Goal: Task Accomplishment & Management: Manage account settings

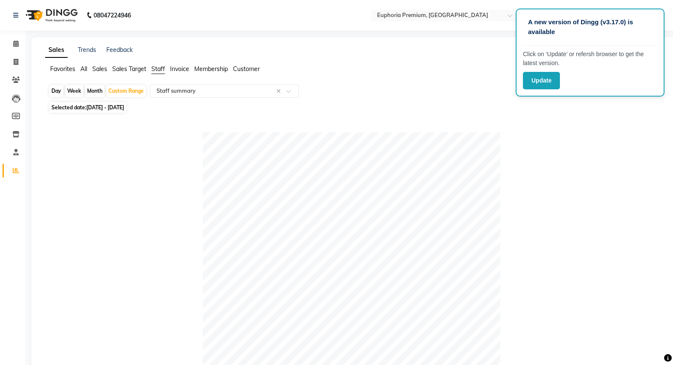
select select "full_report"
select select "csv"
click at [14, 48] on span at bounding box center [16, 44] width 15 height 10
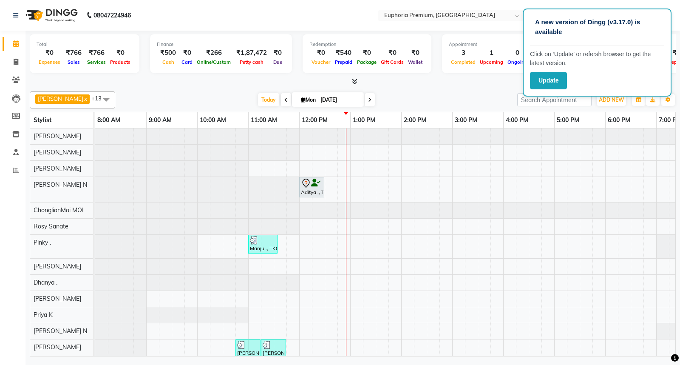
click at [158, 88] on div "[PERSON_NAME] N x [PERSON_NAME] x Pinky . x Kishore K x ChonglianMoi MOI x Dhan…" at bounding box center [353, 222] width 646 height 268
click at [11, 170] on span at bounding box center [16, 171] width 15 height 10
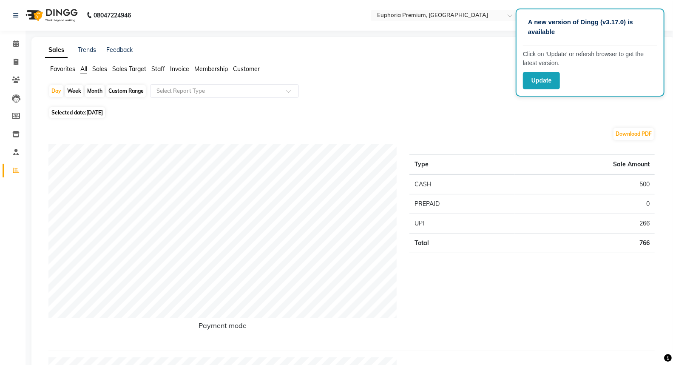
click at [125, 70] on span "Sales Target" at bounding box center [129, 69] width 34 height 8
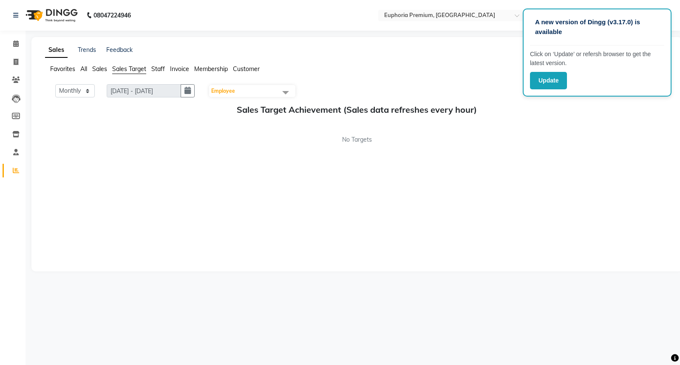
click at [159, 70] on span "Staff" at bounding box center [158, 69] width 14 height 8
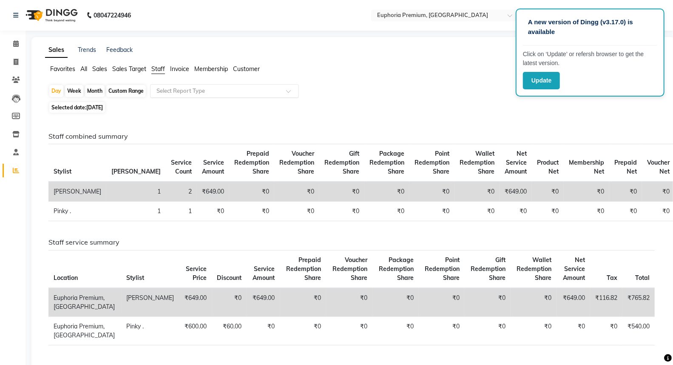
click at [240, 95] on div "Select Report Type" at bounding box center [224, 91] width 149 height 14
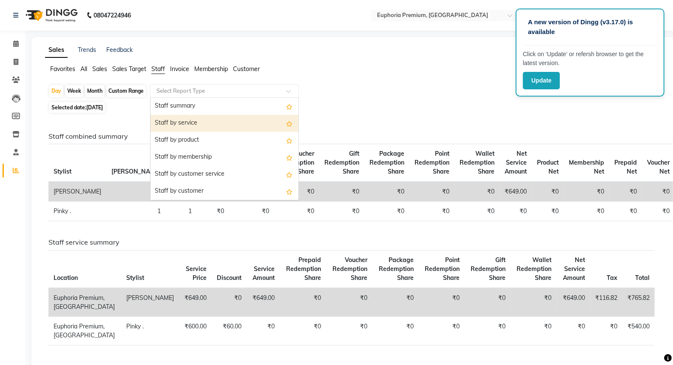
click at [134, 92] on div "Custom Range" at bounding box center [126, 91] width 40 height 12
select select "9"
select select "2025"
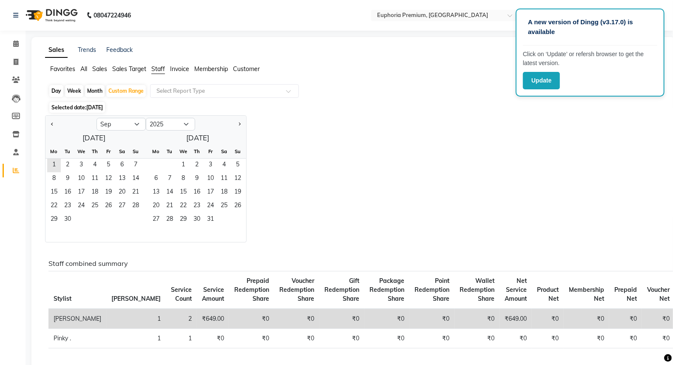
click at [386, 159] on div "Jan Feb Mar Apr May Jun Jul Aug Sep Oct Nov Dec 2015 2016 2017 2018 2019 2020 2…" at bounding box center [353, 178] width 617 height 127
click at [386, 160] on div "Jan Feb Mar Apr May Jun Jul Aug Sep Oct Nov Dec 2015 2016 2017 2018 2019 2020 2…" at bounding box center [353, 178] width 617 height 127
click at [545, 80] on button "Update" at bounding box center [541, 80] width 37 height 17
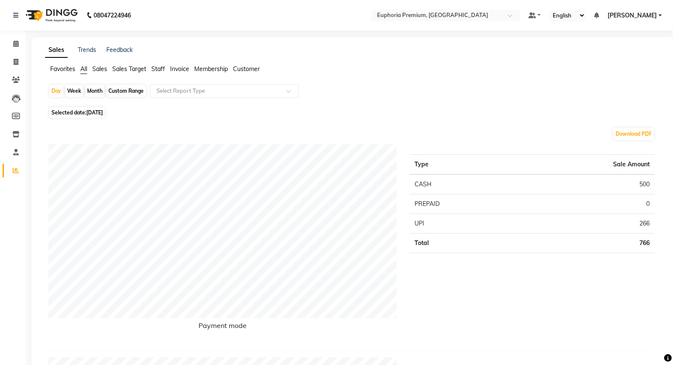
click at [98, 68] on span "Sales" at bounding box center [99, 69] width 15 height 8
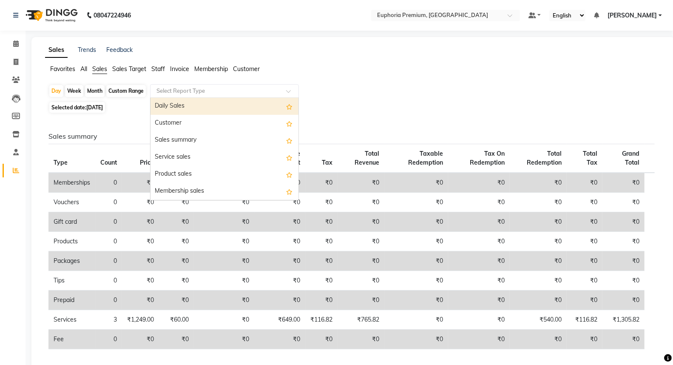
click at [288, 92] on span at bounding box center [291, 93] width 11 height 9
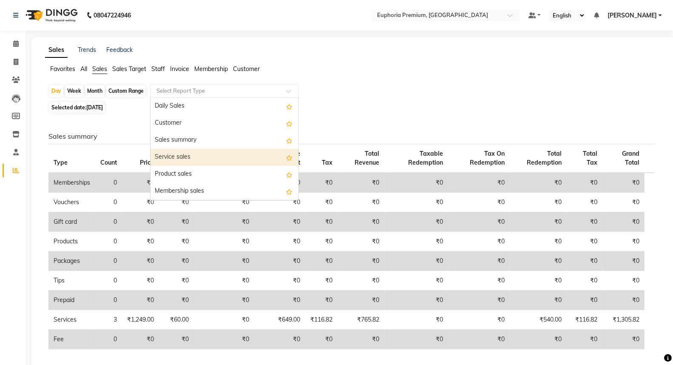
click at [210, 154] on div "Service sales" at bounding box center [225, 157] width 148 height 17
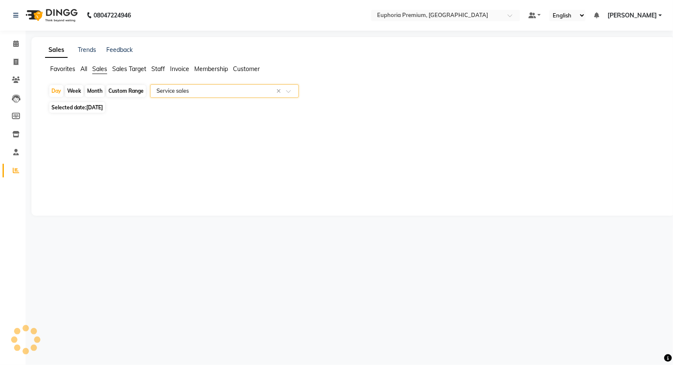
select select "full_report"
select select "csv"
click at [116, 91] on div "Custom Range" at bounding box center [126, 91] width 40 height 12
select select "9"
select select "2025"
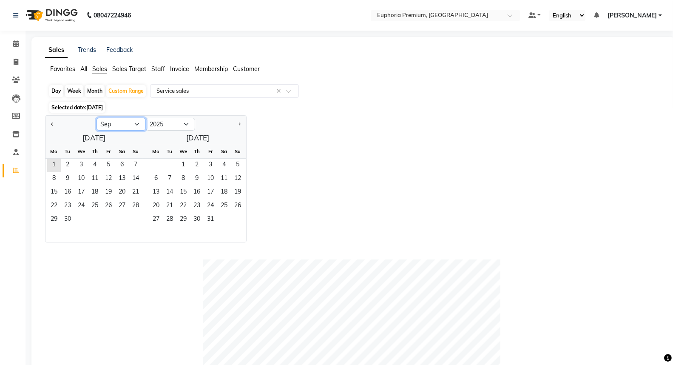
click at [131, 126] on select "Jan Feb Mar Apr May Jun [DATE] Aug Sep Oct Nov Dec" at bounding box center [121, 124] width 49 height 13
select select "8"
click at [97, 118] on select "Jan Feb Mar Apr May Jun [DATE] Aug Sep Oct Nov Dec" at bounding box center [121, 124] width 49 height 13
click at [114, 167] on span "1" at bounding box center [109, 166] width 14 height 14
click at [139, 217] on span "31" at bounding box center [136, 220] width 14 height 14
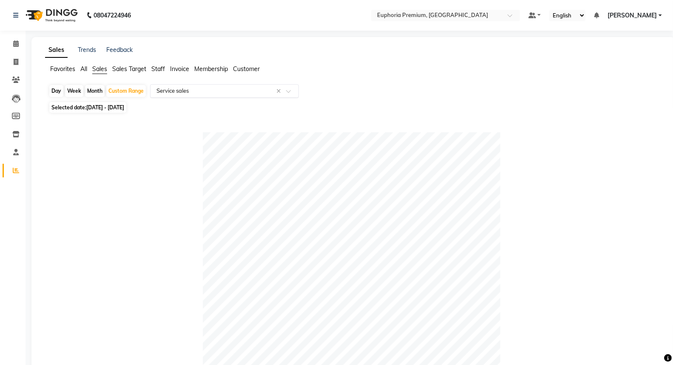
click at [291, 91] on span at bounding box center [291, 93] width 11 height 9
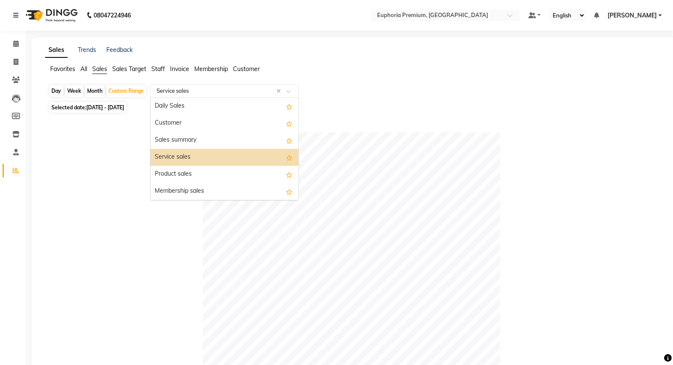
click at [291, 91] on span at bounding box center [291, 93] width 11 height 9
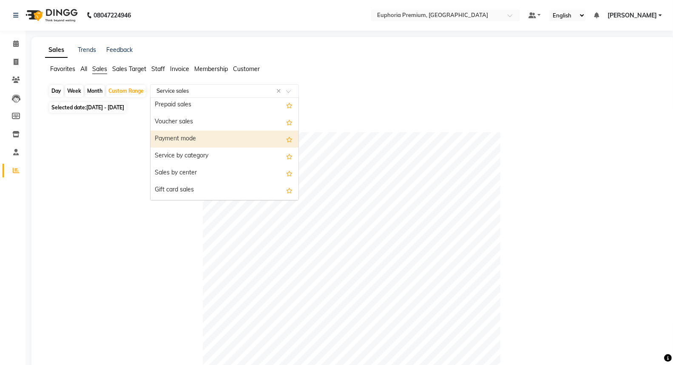
scroll to position [142, 0]
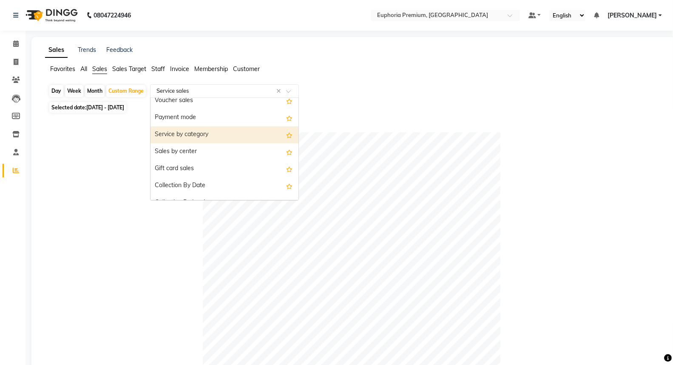
click at [209, 129] on div "Service by category" at bounding box center [225, 134] width 148 height 17
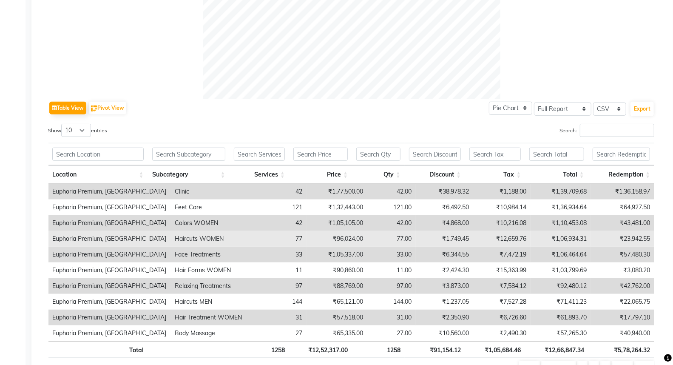
scroll to position [0, 0]
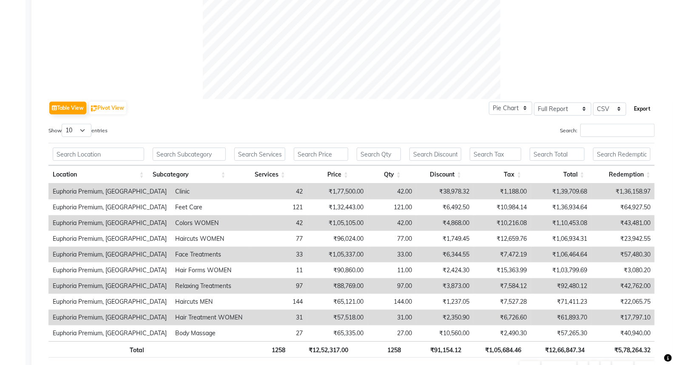
click at [645, 109] on button "Export" at bounding box center [642, 109] width 23 height 14
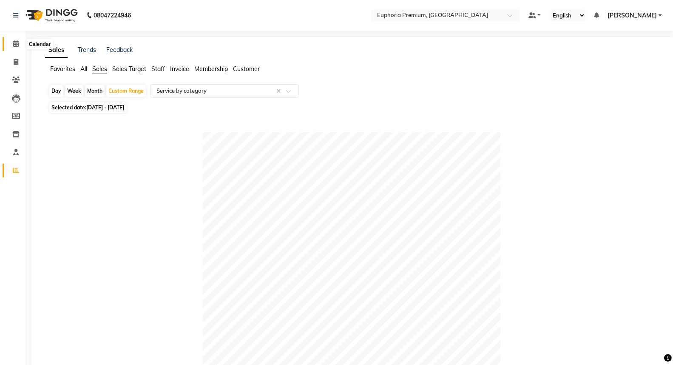
click at [15, 44] on icon at bounding box center [16, 43] width 6 height 6
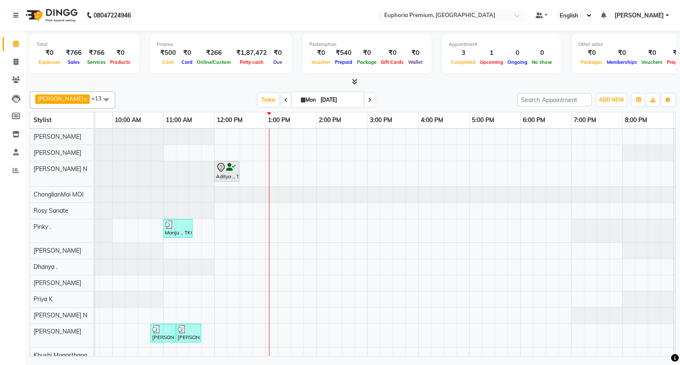
scroll to position [30, 0]
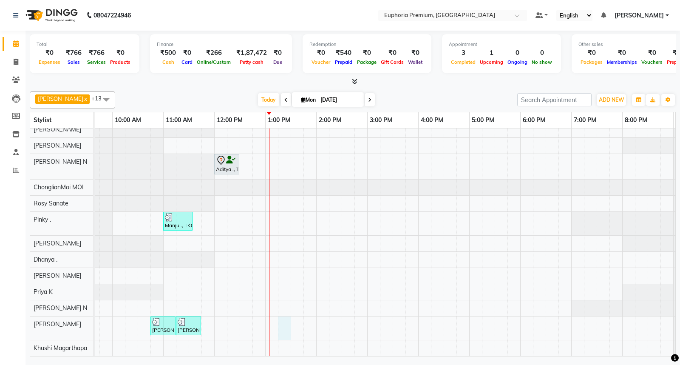
click at [279, 318] on div "Aditya ., TK03, 12:00 PM-12:30 PM, EEP-HAIR CUT (Senior Stylist) with hairwash …" at bounding box center [367, 230] width 714 height 250
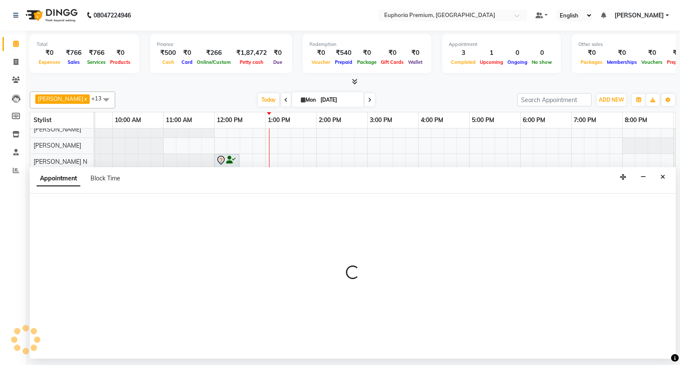
select select "88670"
select select "795"
select select "tentative"
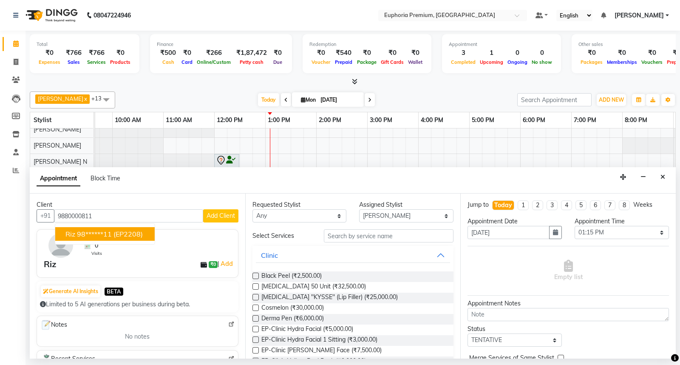
click at [112, 232] on ngb-highlight "98******11" at bounding box center [94, 234] width 35 height 9
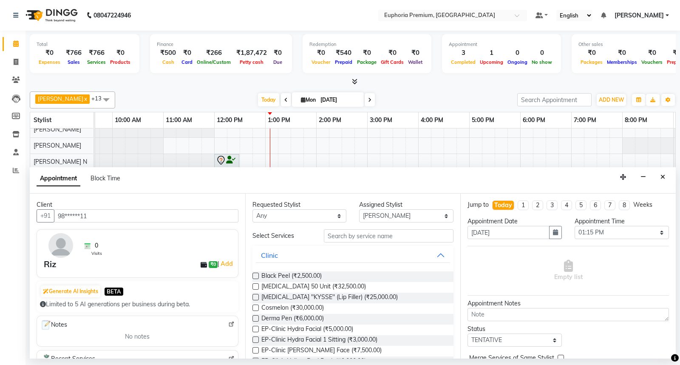
type input "98******11"
click at [396, 237] on input "text" at bounding box center [389, 235] width 130 height 13
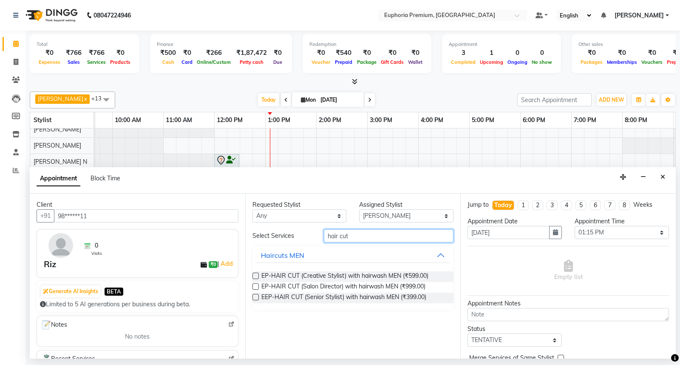
type input "hair cut"
click at [255, 299] on label at bounding box center [256, 297] width 6 height 6
click at [255, 299] on input "checkbox" at bounding box center [256, 298] width 6 height 6
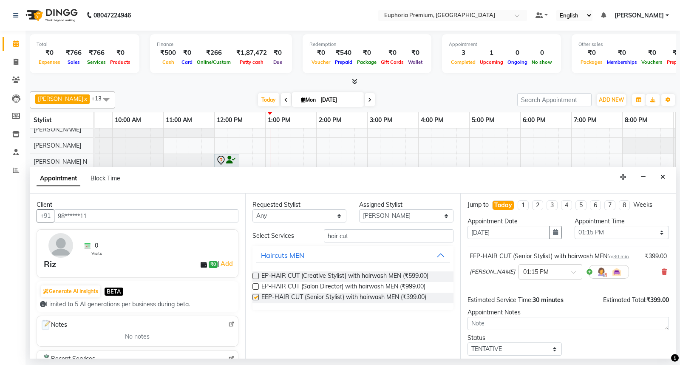
checkbox input "false"
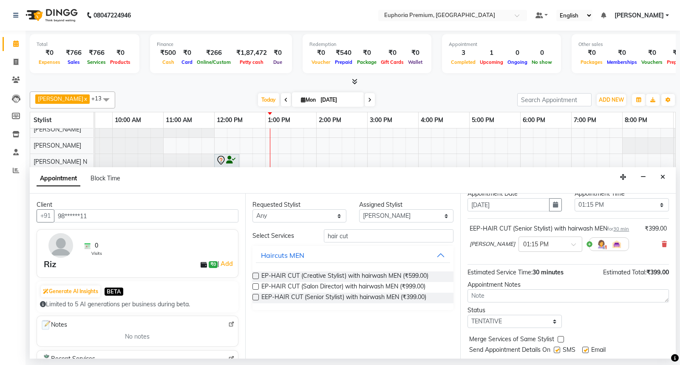
scroll to position [50, 0]
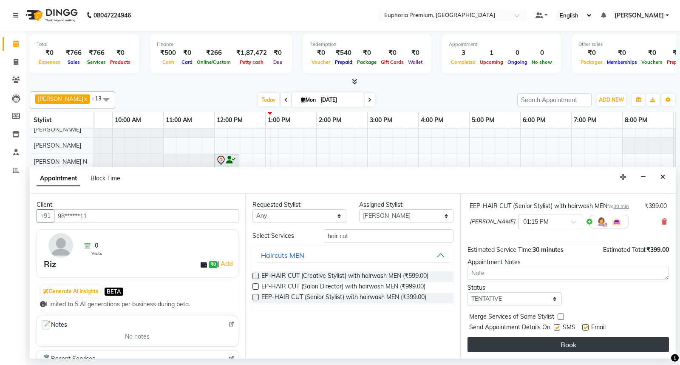
click at [581, 341] on button "Book" at bounding box center [569, 344] width 202 height 15
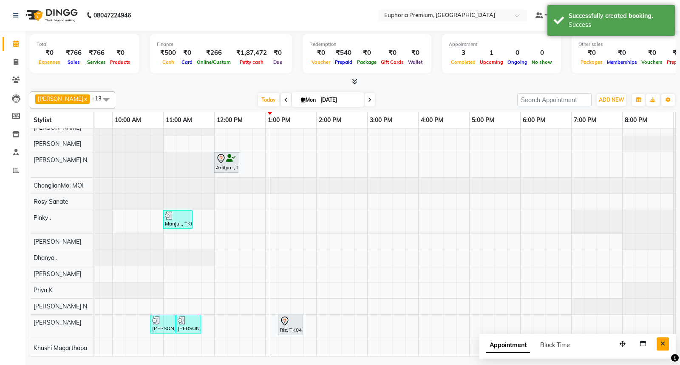
click at [663, 341] on icon "Close" at bounding box center [663, 344] width 5 height 6
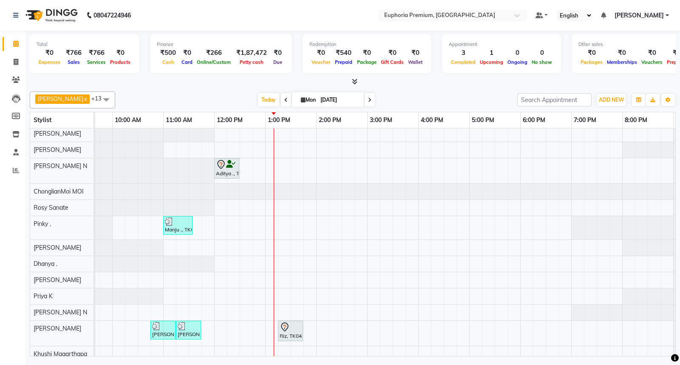
scroll to position [32, 0]
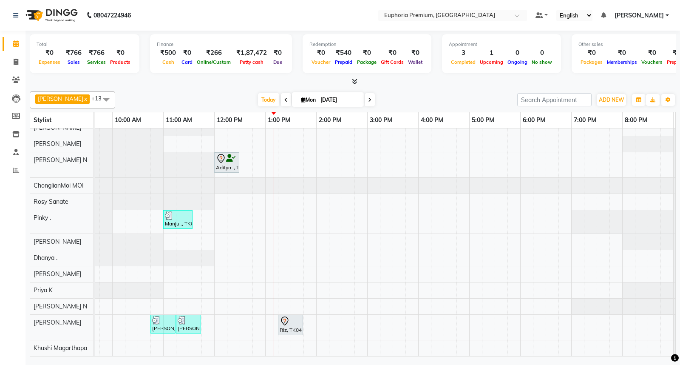
click at [279, 211] on div "Aditya ., TK03, 12:00 PM-12:30 PM, EEP-HAIR CUT (Senior Stylist) with hairwash …" at bounding box center [367, 230] width 714 height 252
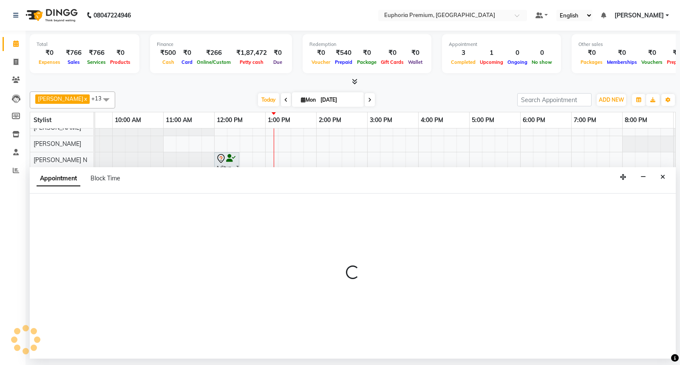
select select "71596"
select select "795"
select select "tentative"
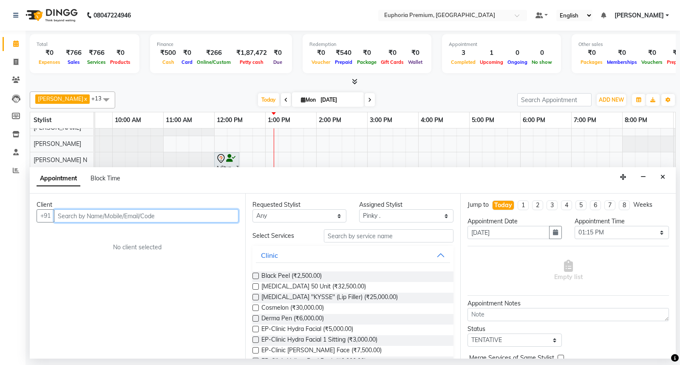
click at [184, 211] on input "text" at bounding box center [146, 215] width 185 height 13
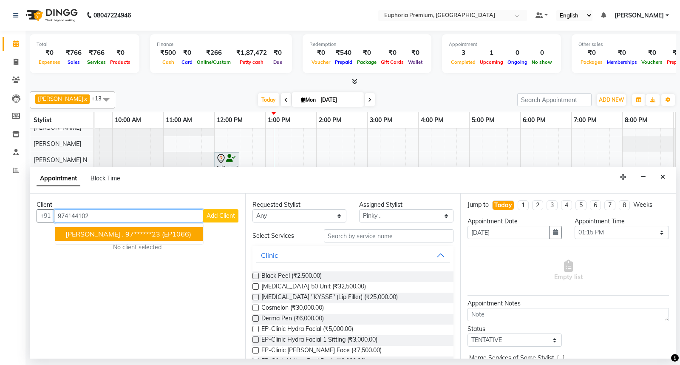
click at [162, 232] on span "(EP1066)" at bounding box center [176, 234] width 29 height 9
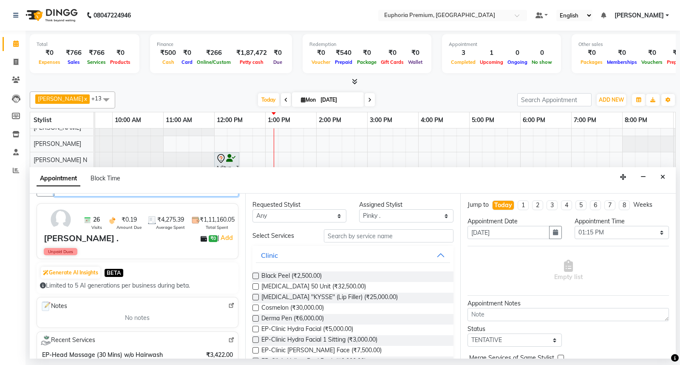
scroll to position [0, 0]
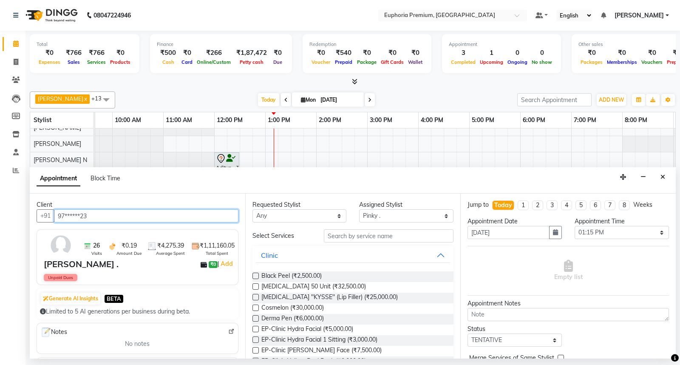
type input "97******23"
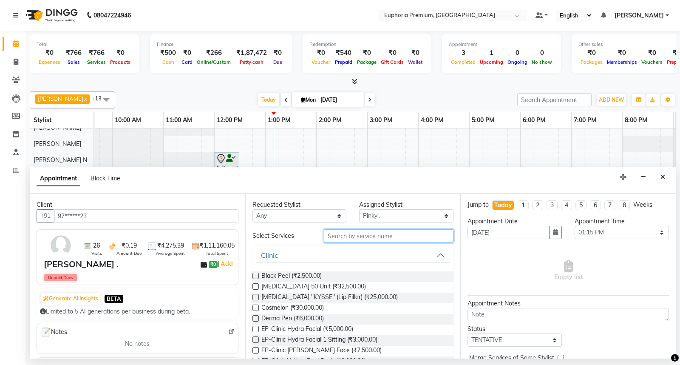
click at [376, 234] on input "text" at bounding box center [389, 235] width 130 height 13
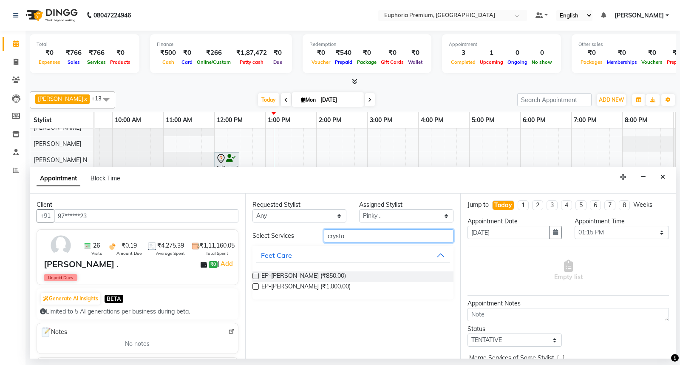
type input "crysta"
click at [255, 285] on label at bounding box center [256, 286] width 6 height 6
click at [255, 285] on input "checkbox" at bounding box center [256, 288] width 6 height 6
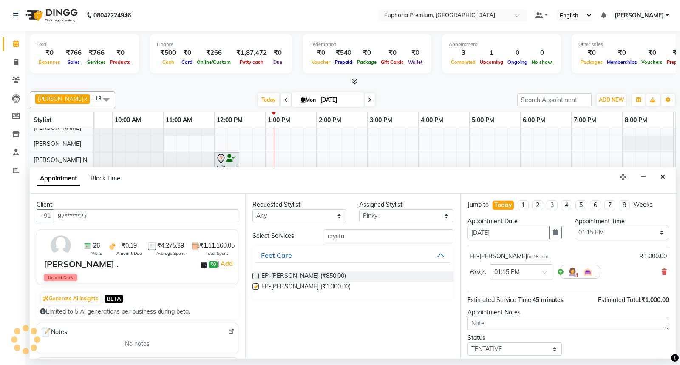
checkbox input "false"
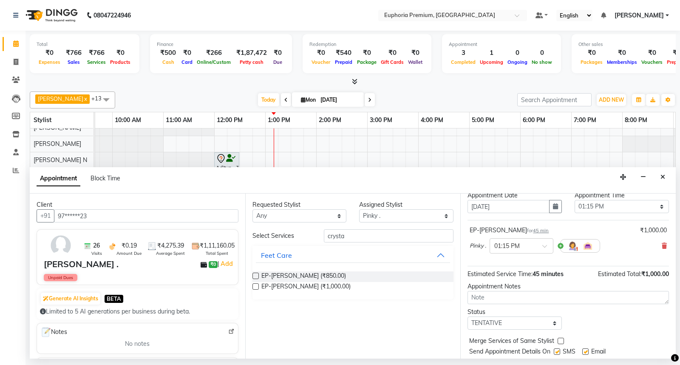
scroll to position [50, 0]
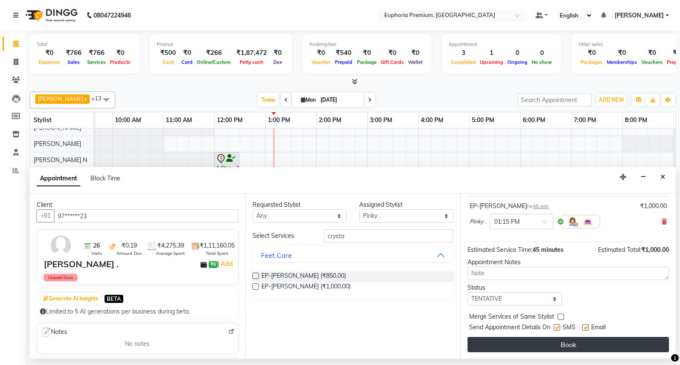
click at [579, 339] on button "Book" at bounding box center [569, 344] width 202 height 15
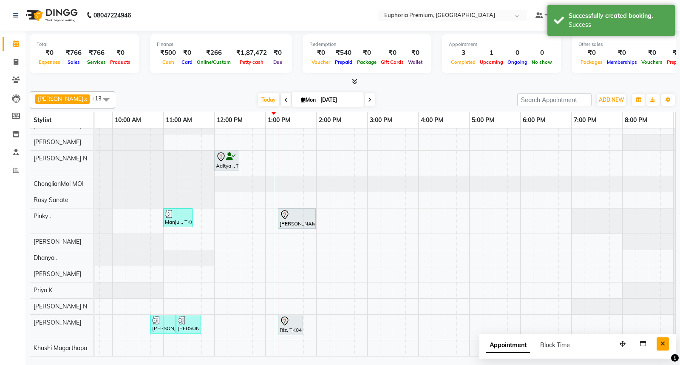
click at [663, 343] on icon "Close" at bounding box center [663, 344] width 5 height 6
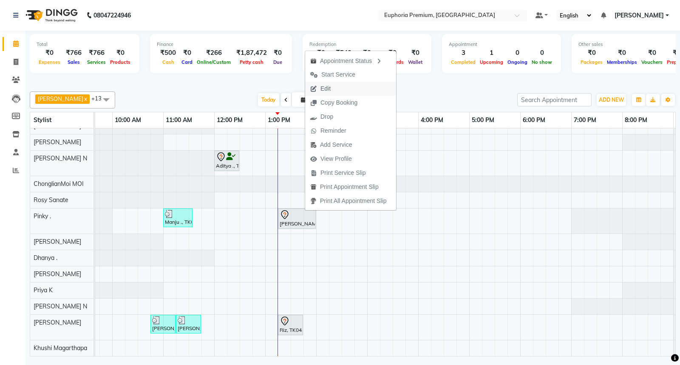
click at [345, 94] on button "Edit" at bounding box center [350, 89] width 91 height 14
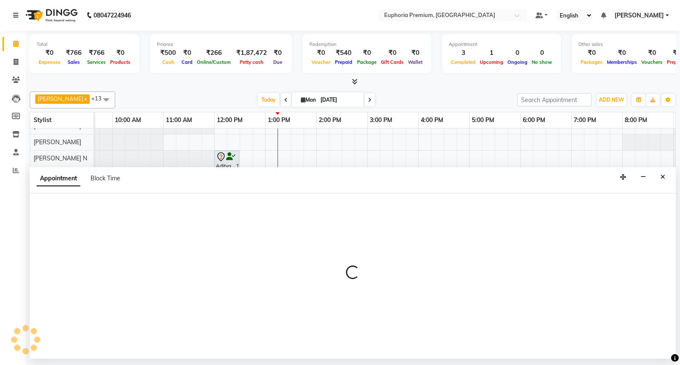
select select "tentative"
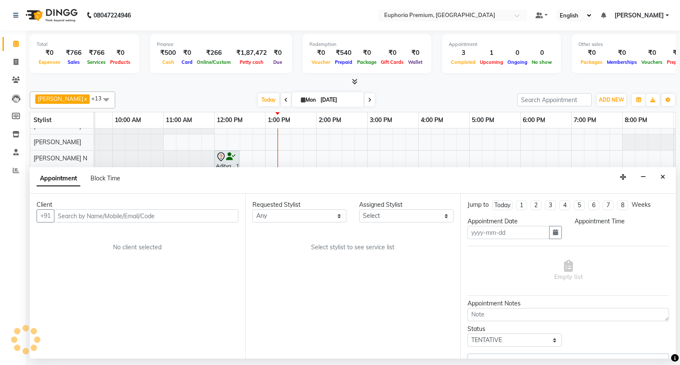
type input "[DATE]"
select select "71596"
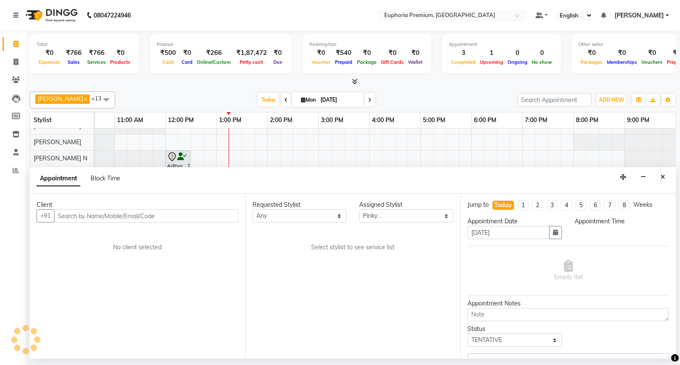
select select "795"
select select "4006"
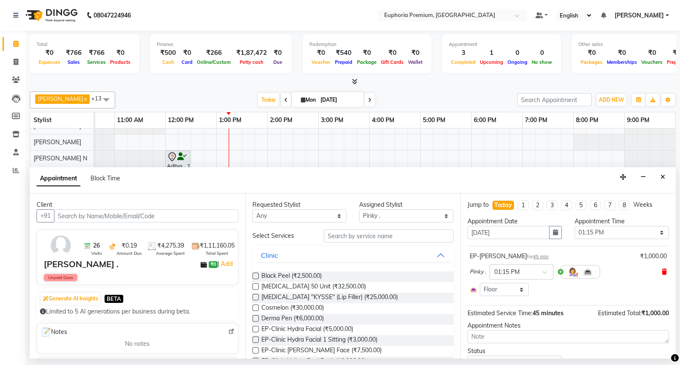
click at [662, 273] on icon at bounding box center [664, 272] width 5 height 6
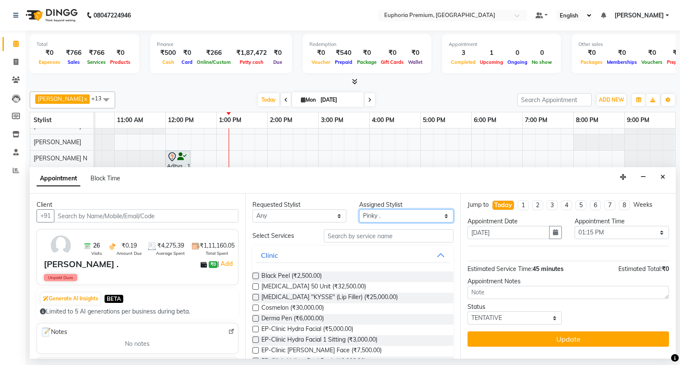
click at [404, 219] on select "Select Babu V Bharath N [PERSON_NAME] [PERSON_NAME] N Chiinthian [PERSON_NAME] …" at bounding box center [406, 215] width 94 height 13
select select "86606"
click at [359, 209] on select "Select Babu V Bharath N [PERSON_NAME] [PERSON_NAME] N Chiinthian [PERSON_NAME] …" at bounding box center [406, 215] width 94 height 13
click at [372, 235] on input "text" at bounding box center [389, 235] width 130 height 13
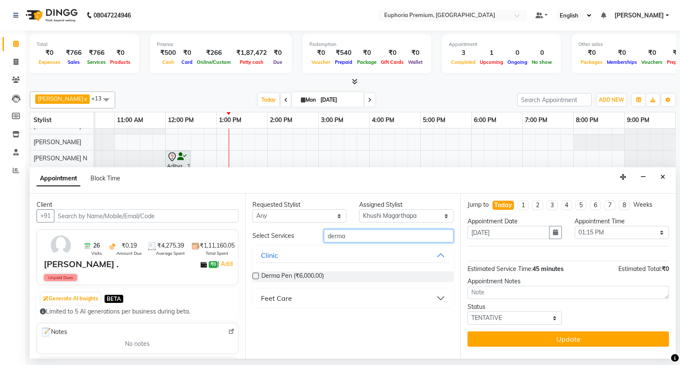
type input "derma"
click at [284, 298] on div "Feet Care" at bounding box center [276, 298] width 31 height 10
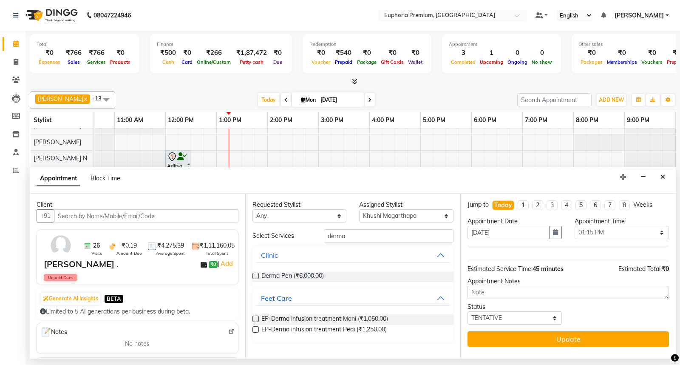
click at [256, 329] on label at bounding box center [256, 329] width 6 height 6
click at [256, 329] on input "checkbox" at bounding box center [256, 330] width 6 height 6
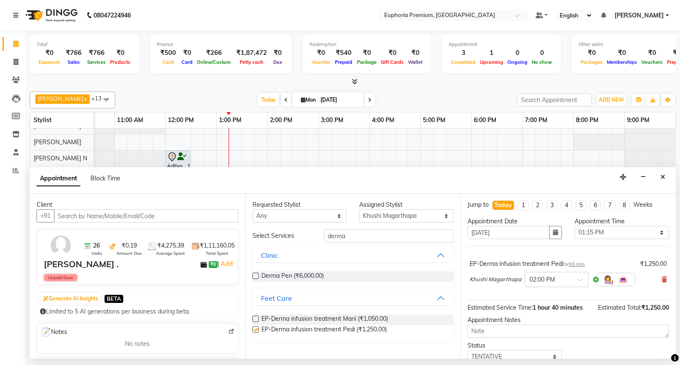
checkbox input "false"
click at [581, 280] on span at bounding box center [583, 282] width 11 height 9
click at [547, 322] on div "01:15 PM" at bounding box center [557, 324] width 63 height 16
click at [504, 296] on div "EP-Derma infusion treatment Pedi for 55 min ₹1,250.00 Khushi Magarthapa × 01:15…" at bounding box center [569, 273] width 202 height 54
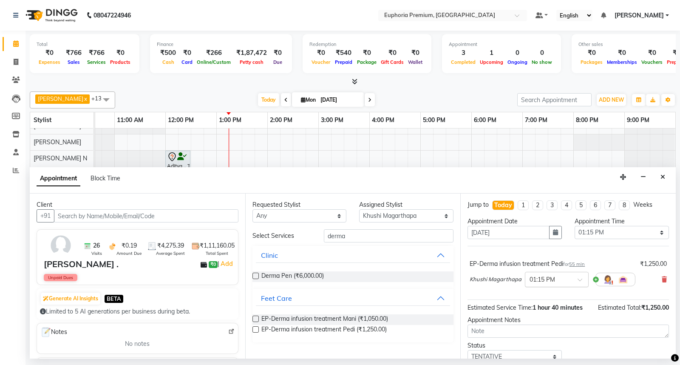
click at [581, 281] on span at bounding box center [583, 282] width 11 height 9
click at [555, 309] on div "01:30 PM" at bounding box center [557, 312] width 63 height 16
click at [512, 296] on div "EP-Derma infusion treatment Pedi for 55 min ₹1,250.00 Khushi Magarthapa × 01:30…" at bounding box center [569, 273] width 202 height 54
click at [580, 265] on span "55 min" at bounding box center [577, 264] width 16 height 6
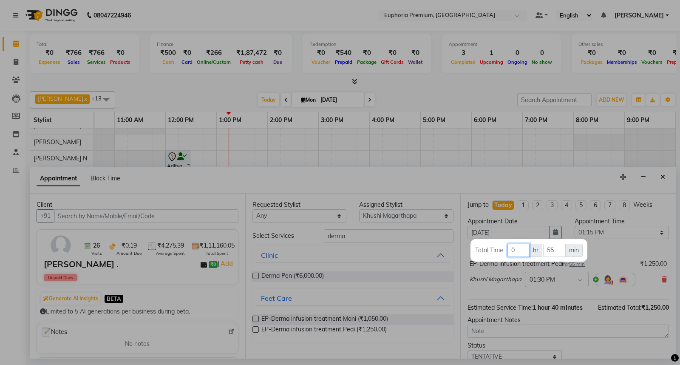
click at [524, 248] on input "0" at bounding box center [519, 250] width 22 height 13
type input "1"
click at [557, 254] on input "55" at bounding box center [555, 250] width 23 height 13
type input "5"
type input "15"
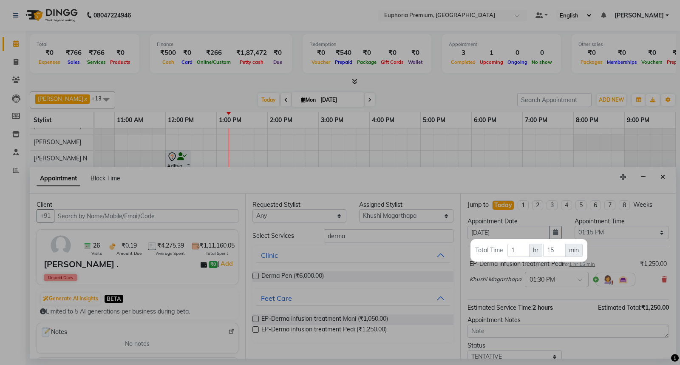
click at [606, 256] on div at bounding box center [340, 182] width 680 height 365
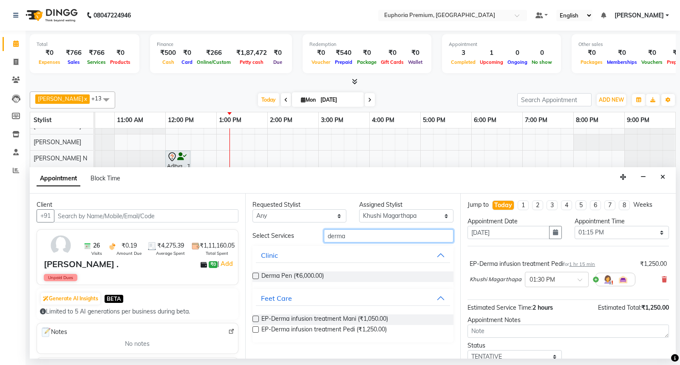
click at [386, 236] on input "derma" at bounding box center [389, 235] width 130 height 13
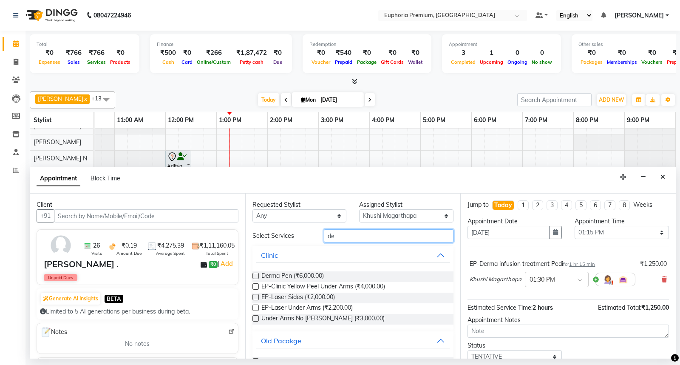
type input "d"
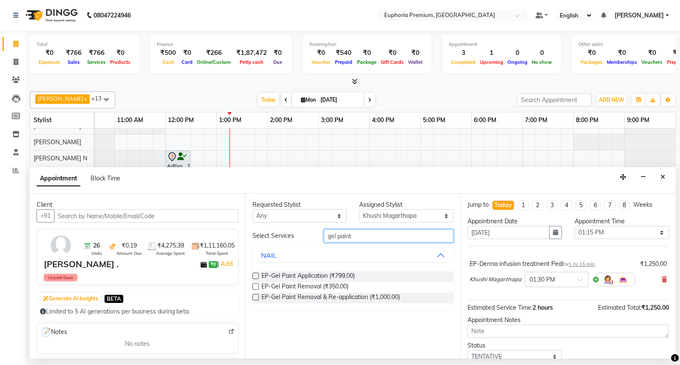
type input "gel paint"
click at [253, 296] on label at bounding box center [256, 297] width 6 height 6
click at [253, 296] on input "checkbox" at bounding box center [256, 298] width 6 height 6
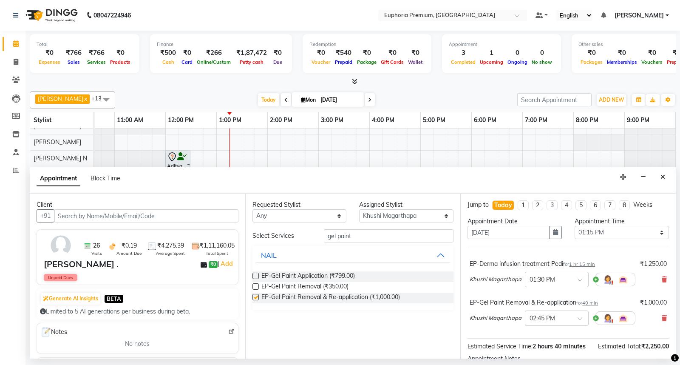
checkbox input "false"
click at [662, 318] on icon at bounding box center [664, 318] width 5 height 6
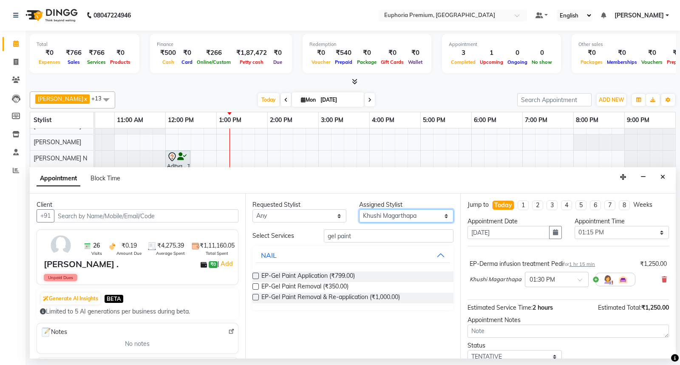
click at [439, 217] on select "Select Babu V Bharath N [PERSON_NAME] [PERSON_NAME] N Chiinthian [PERSON_NAME] …" at bounding box center [406, 215] width 94 height 13
select select "71633"
click at [359, 209] on select "Select Babu V Bharath N [PERSON_NAME] [PERSON_NAME] N Chiinthian [PERSON_NAME] …" at bounding box center [406, 215] width 94 height 13
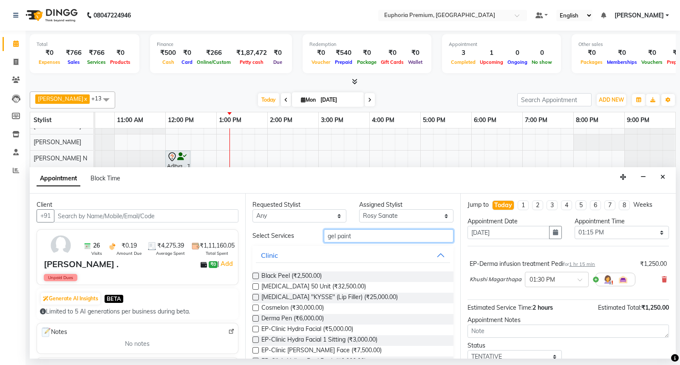
click at [366, 237] on input "gel paint" at bounding box center [389, 235] width 130 height 13
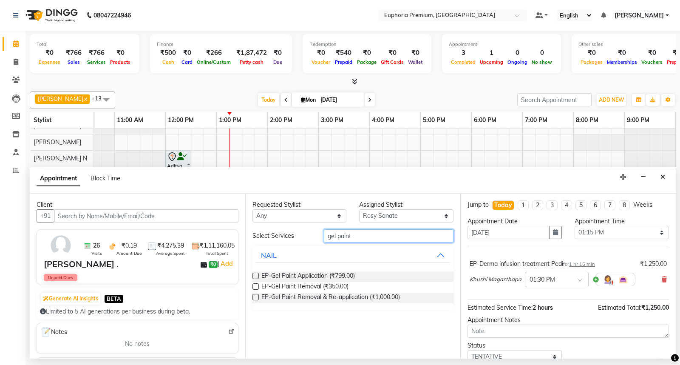
type input "gel paint"
click at [255, 299] on label at bounding box center [256, 297] width 6 height 6
click at [255, 299] on input "checkbox" at bounding box center [256, 298] width 6 height 6
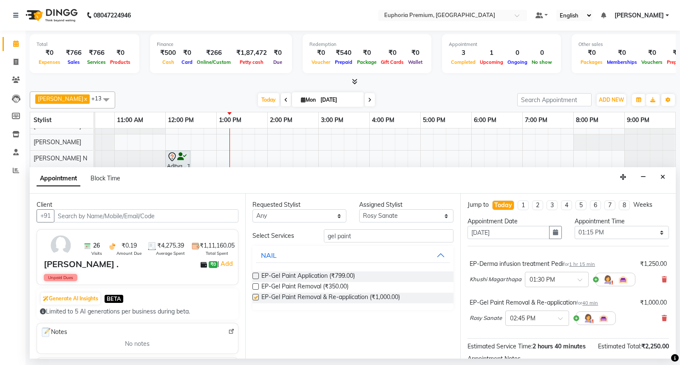
checkbox input "false"
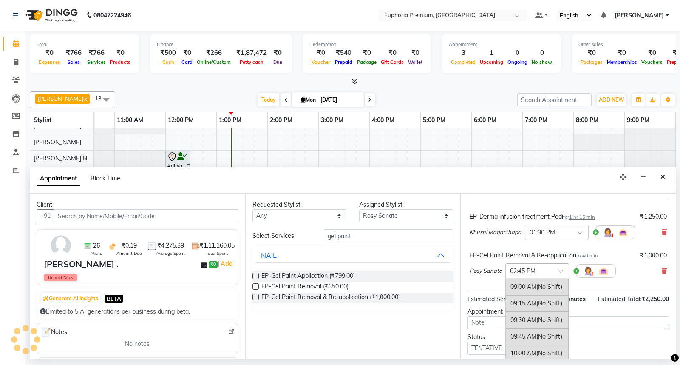
click at [562, 269] on span at bounding box center [563, 273] width 11 height 9
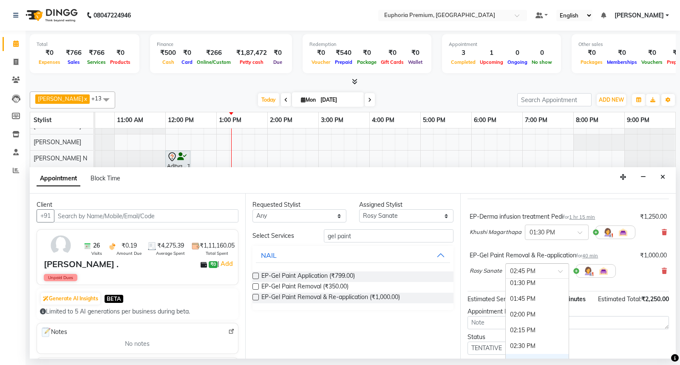
scroll to position [278, 0]
click at [529, 300] on div "01:30 PM" at bounding box center [537, 302] width 63 height 16
click at [509, 284] on div "EP-Gel Paint Removal & Re-application for 40 min ₹1,000.00 Rosy Sanate × 01:30 …" at bounding box center [569, 266] width 202 height 35
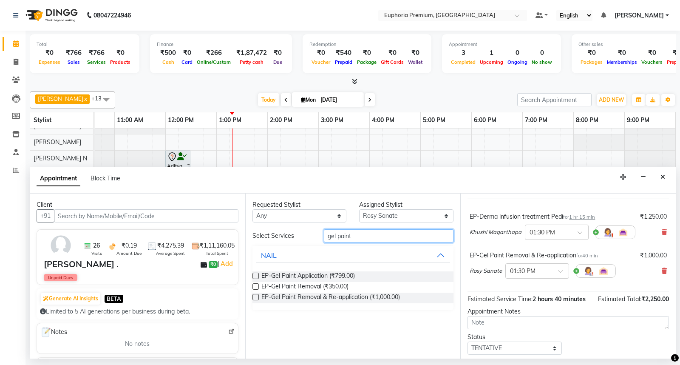
click at [376, 239] on input "gel paint" at bounding box center [389, 235] width 130 height 13
drag, startPoint x: 404, startPoint y: 215, endPoint x: 403, endPoint y: 210, distance: 5.3
click at [404, 215] on select "Select Babu V Bharath N [PERSON_NAME] [PERSON_NAME] N Chiinthian [PERSON_NAME] …" at bounding box center [406, 215] width 94 height 13
select select "71603"
click at [359, 209] on select "Select Babu V Bharath N [PERSON_NAME] [PERSON_NAME] N Chiinthian [PERSON_NAME] …" at bounding box center [406, 215] width 94 height 13
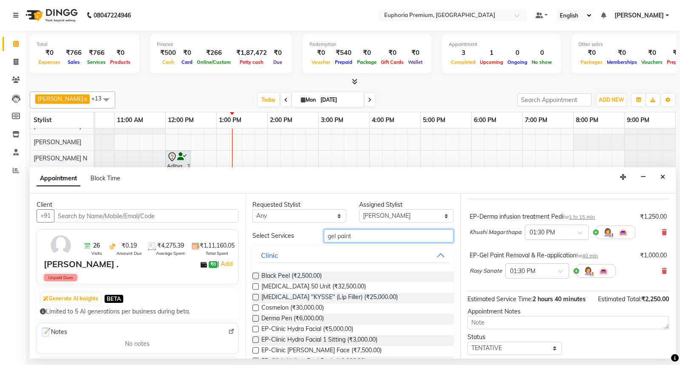
click at [364, 236] on input "gel paint" at bounding box center [389, 235] width 130 height 13
type input "g"
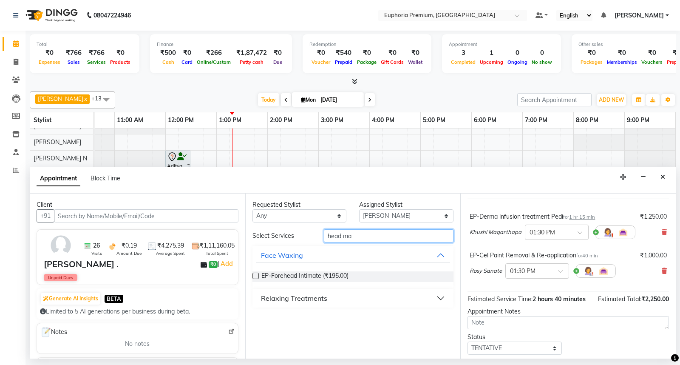
type input "head ma"
click at [282, 295] on div "Relaxing Treatments" at bounding box center [294, 298] width 66 height 10
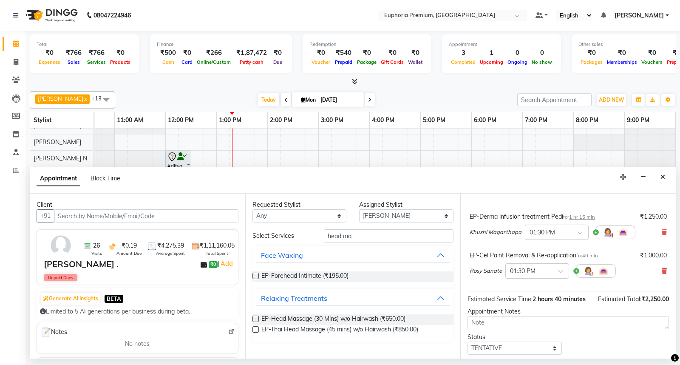
click at [256, 317] on label at bounding box center [256, 319] width 6 height 6
click at [256, 317] on input "checkbox" at bounding box center [256, 320] width 6 height 6
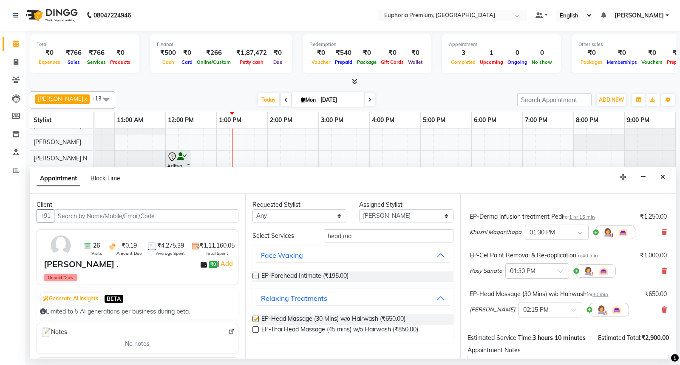
checkbox input "false"
click at [542, 307] on div at bounding box center [550, 309] width 63 height 9
click at [519, 331] on div "01:15 PM" at bounding box center [550, 338] width 63 height 16
click at [485, 324] on div "EP-Derma infusion treatment Pedi for 1 hr 15 min ₹1,250.00 Khushi Magarthapa × …" at bounding box center [569, 264] width 202 height 131
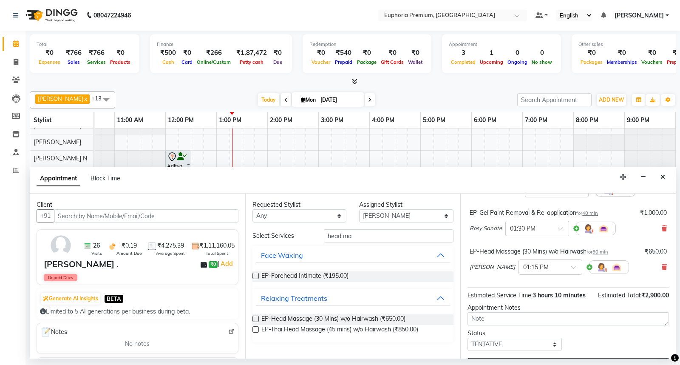
scroll to position [120, 0]
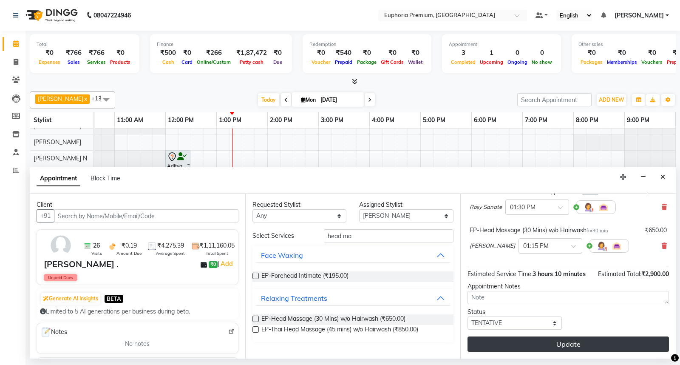
click at [569, 340] on button "Update" at bounding box center [569, 343] width 202 height 15
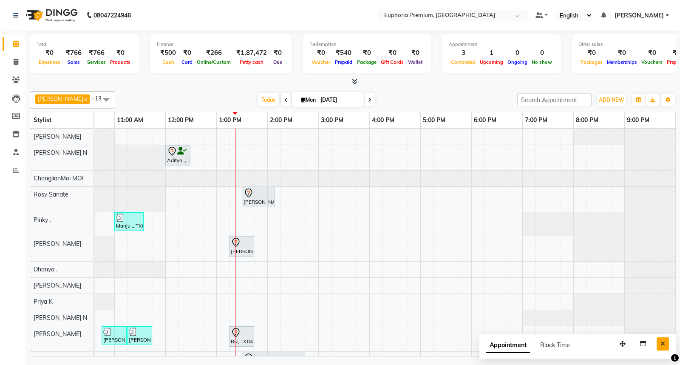
click at [662, 347] on button "Close" at bounding box center [663, 343] width 12 height 13
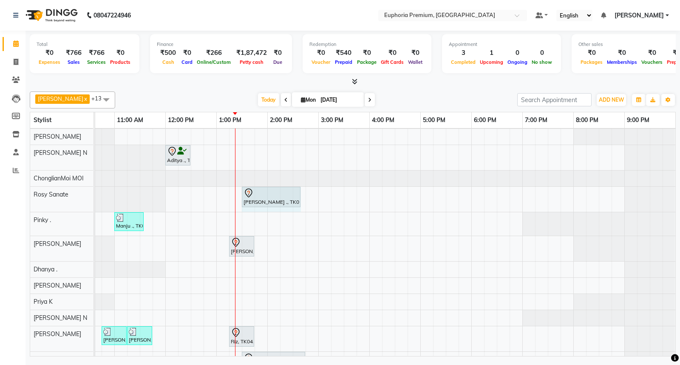
drag, startPoint x: 274, startPoint y: 196, endPoint x: 294, endPoint y: 197, distance: 20.1
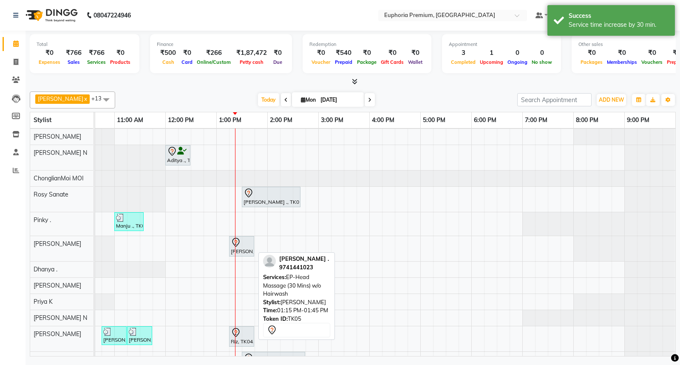
scroll to position [60, 0]
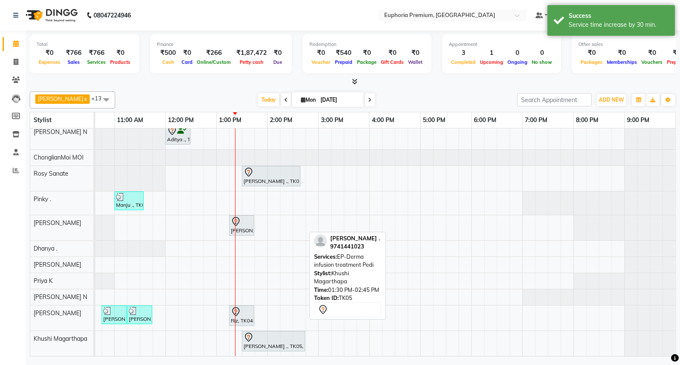
click at [275, 332] on div at bounding box center [274, 337] width 60 height 10
select select "7"
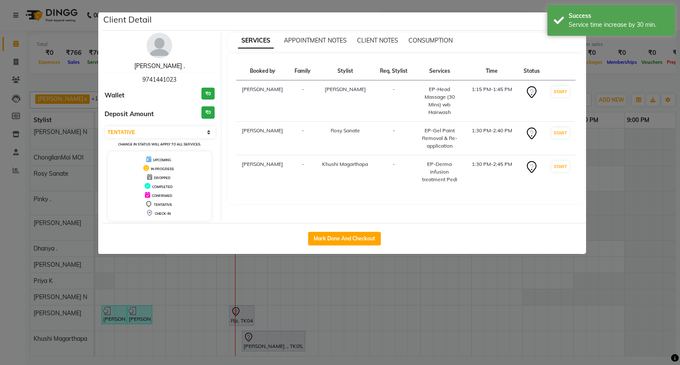
click at [159, 64] on link "[PERSON_NAME] ." at bounding box center [159, 66] width 51 height 8
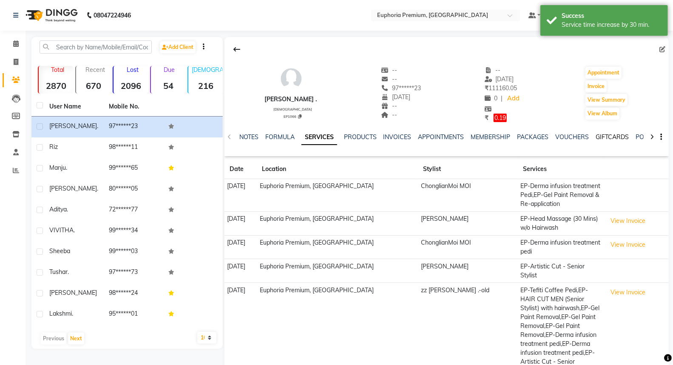
click at [601, 134] on link "GIFTCARDS" at bounding box center [612, 137] width 33 height 8
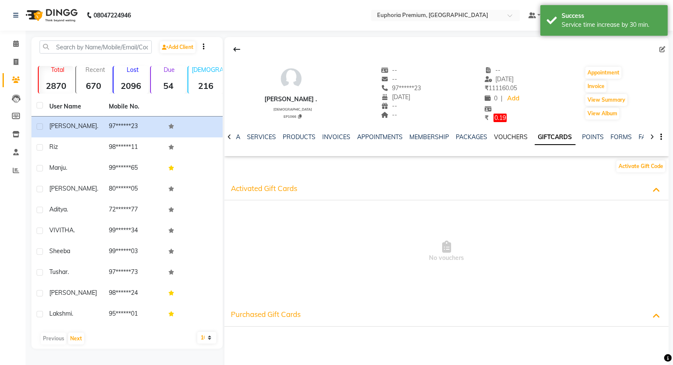
click at [501, 137] on link "VOUCHERS" at bounding box center [512, 137] width 34 height 8
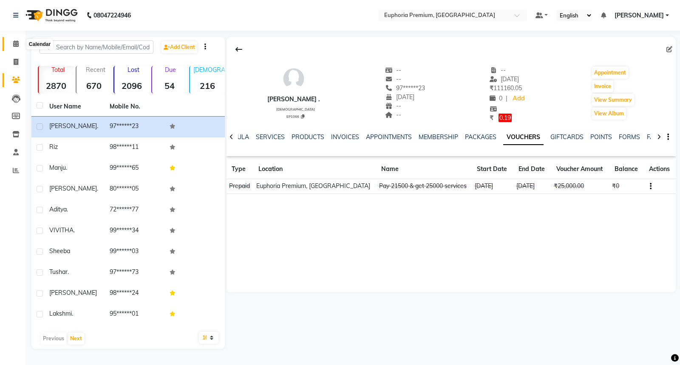
click at [14, 47] on icon at bounding box center [16, 43] width 6 height 6
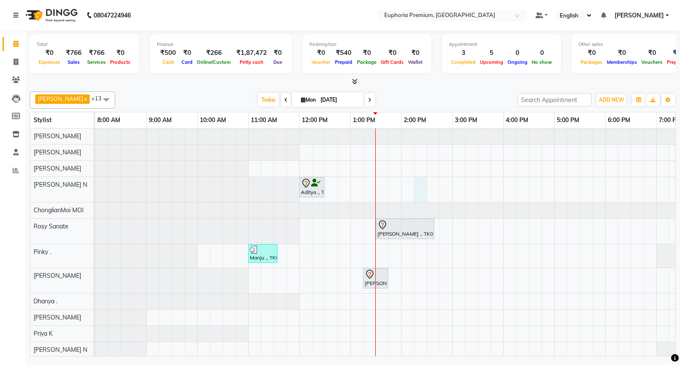
click at [421, 185] on div "Aditya ., TK03, 12:00 PM-12:30 PM, EEP-HAIR CUT (Senior Stylist) with hairwash …" at bounding box center [452, 268] width 714 height 280
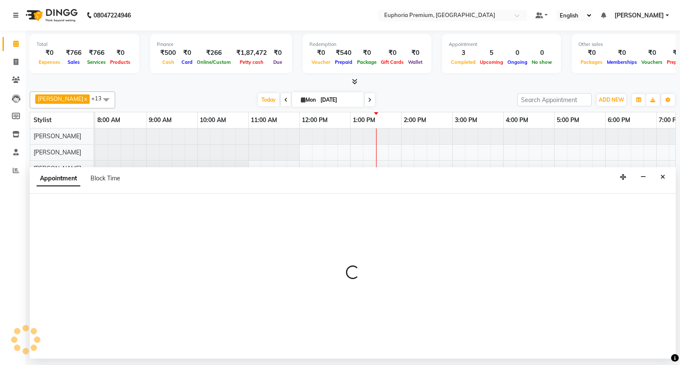
select select "71614"
select select "tentative"
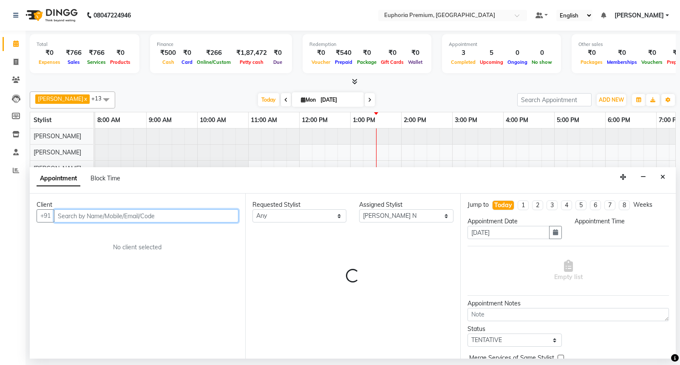
select select "855"
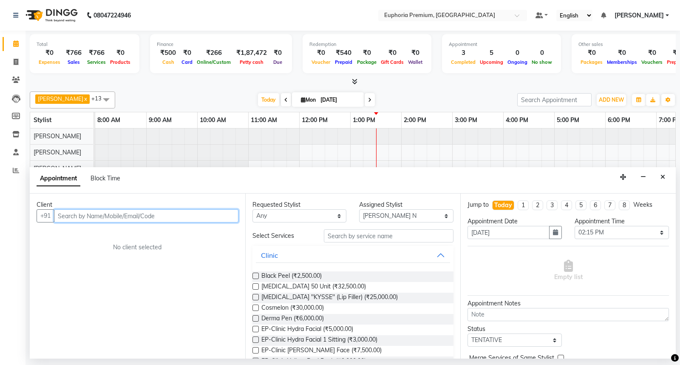
click at [147, 216] on input "text" at bounding box center [146, 215] width 185 height 13
type input "8904826560"
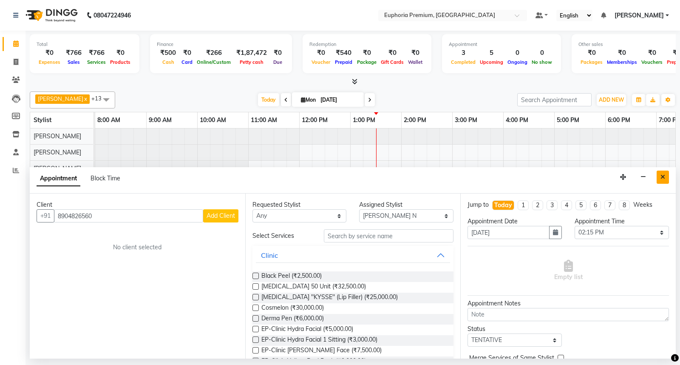
click at [665, 179] on icon "Close" at bounding box center [663, 177] width 5 height 6
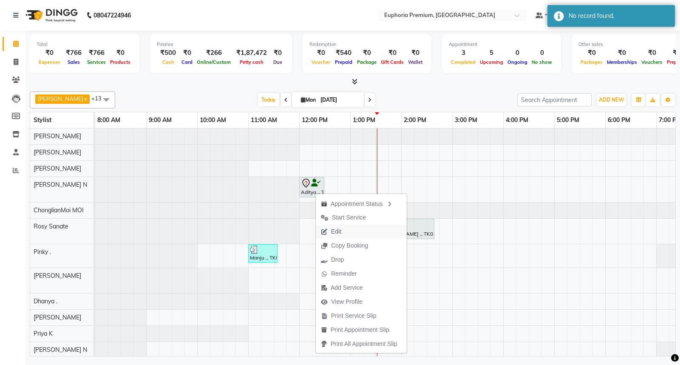
click at [342, 228] on span "Edit" at bounding box center [331, 232] width 31 height 14
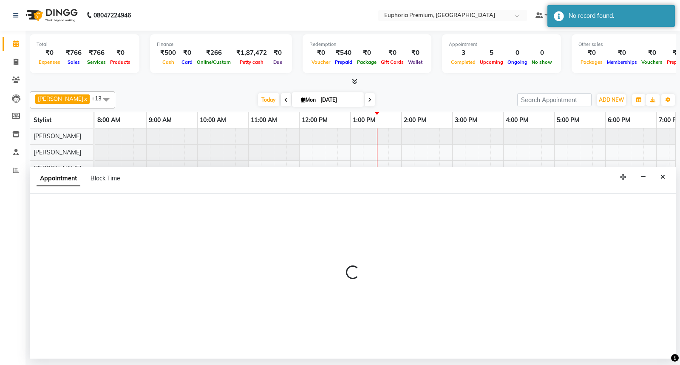
select select "tentative"
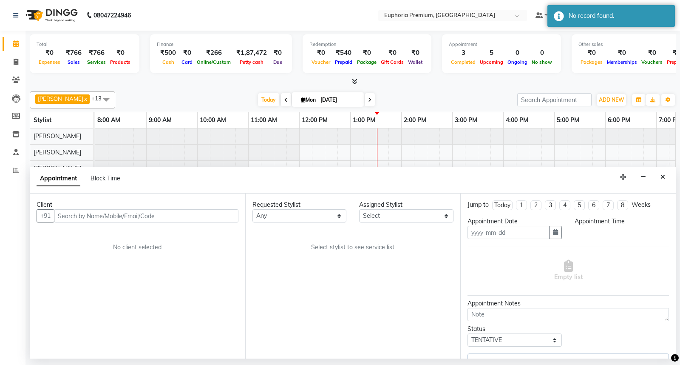
type input "[DATE]"
select select "71614"
select select "720"
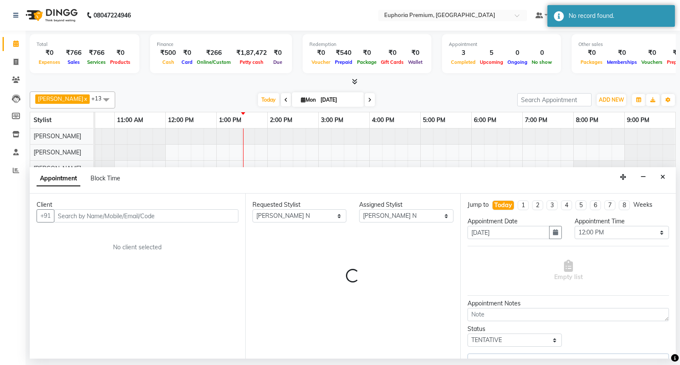
select select "4006"
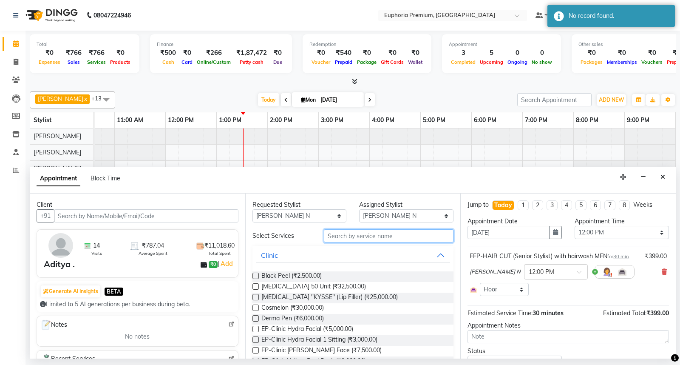
click at [391, 235] on input "text" at bounding box center [389, 235] width 130 height 13
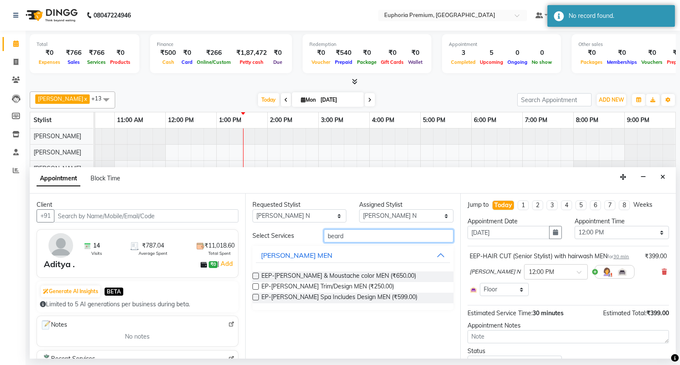
type input "beard"
click at [255, 286] on label at bounding box center [256, 286] width 6 height 6
click at [255, 286] on input "checkbox" at bounding box center [256, 288] width 6 height 6
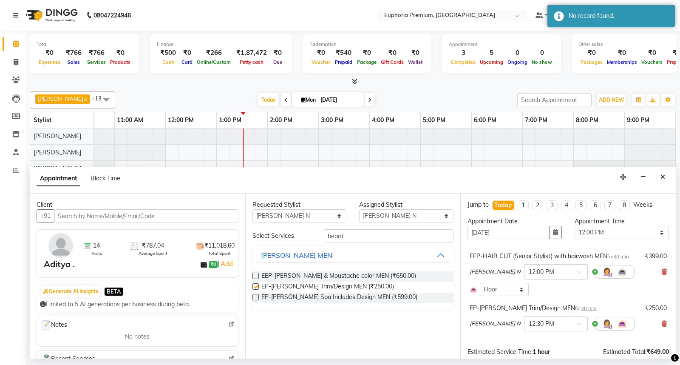
checkbox input "false"
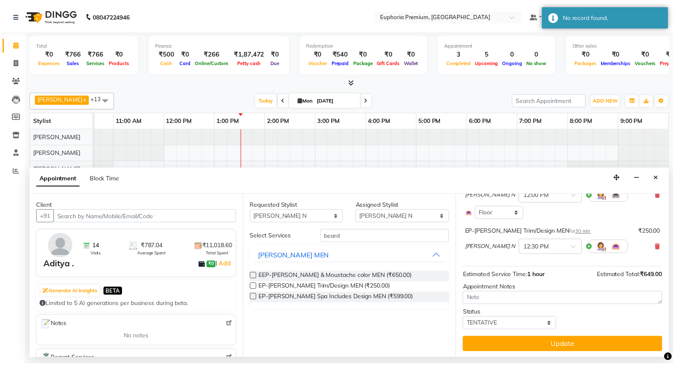
scroll to position [78, 0]
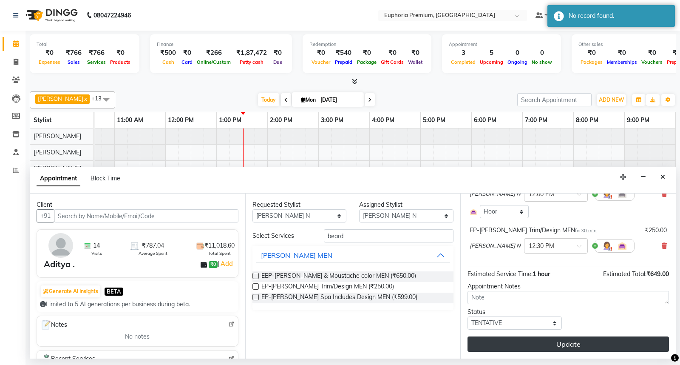
click at [569, 340] on button "Update" at bounding box center [569, 343] width 202 height 15
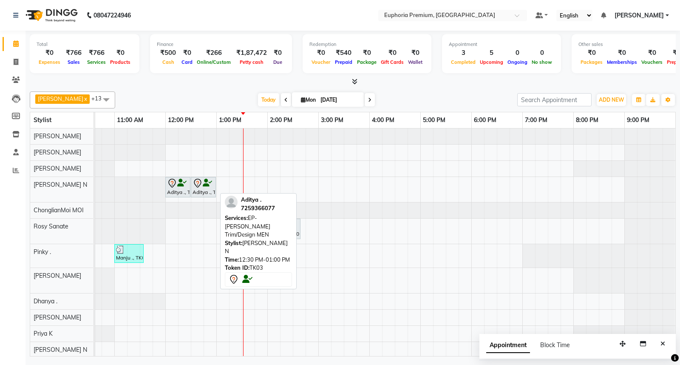
click at [210, 194] on div "Aditya ., TK03, 12:30 PM-01:00 PM, EP-[PERSON_NAME] Trim/Design MEN" at bounding box center [203, 187] width 23 height 18
select select "7"
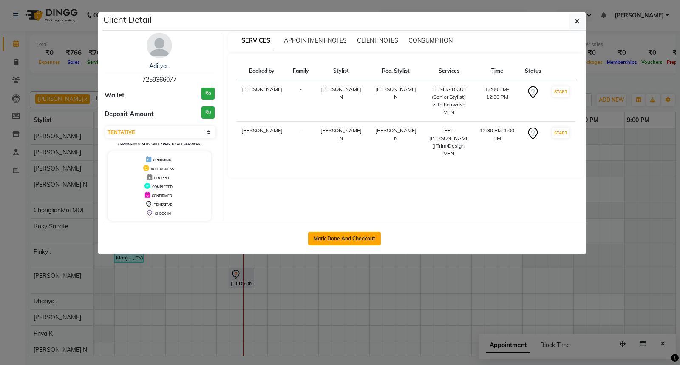
click at [351, 239] on button "Mark Done And Checkout" at bounding box center [344, 239] width 73 height 14
select select "service"
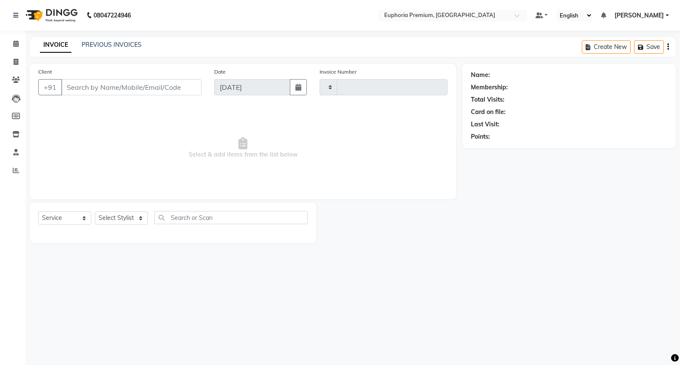
type input "2620"
select select "7925"
type input "72******77"
select select "71614"
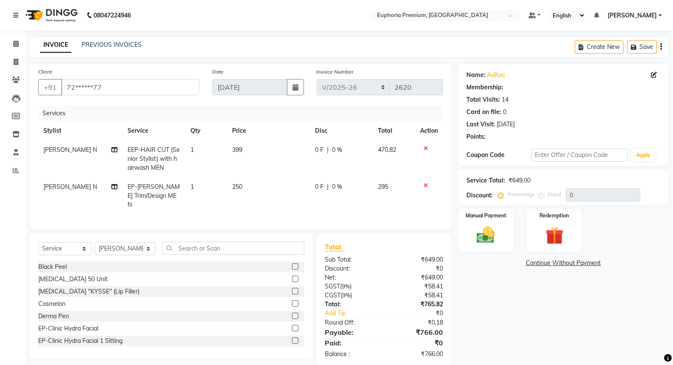
select select "1: Object"
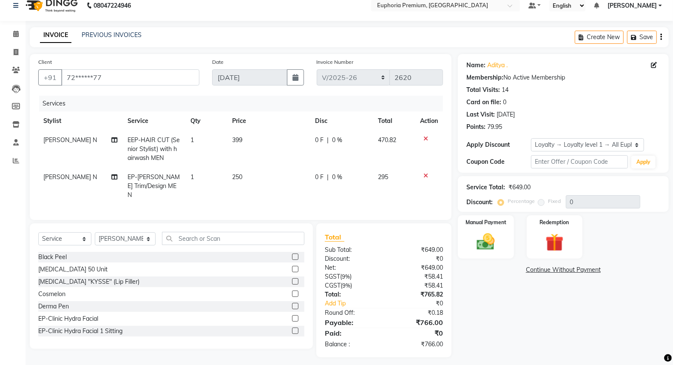
scroll to position [13, 0]
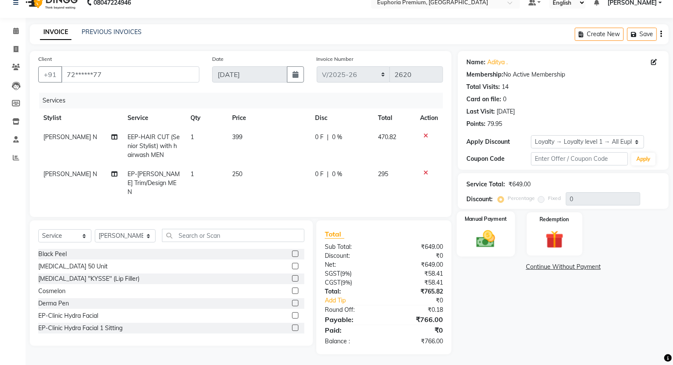
click at [491, 242] on img at bounding box center [486, 239] width 30 height 22
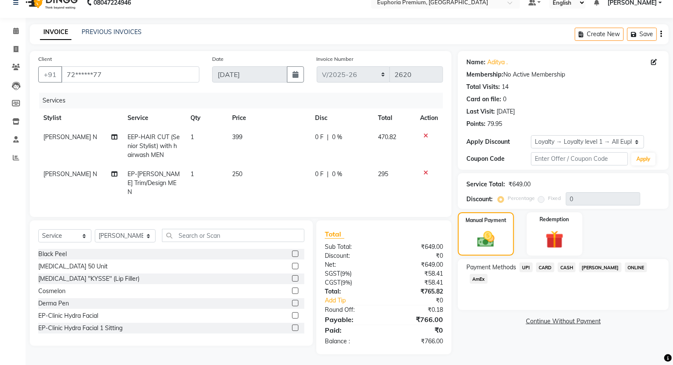
click at [524, 266] on span "UPI" at bounding box center [526, 267] width 13 height 10
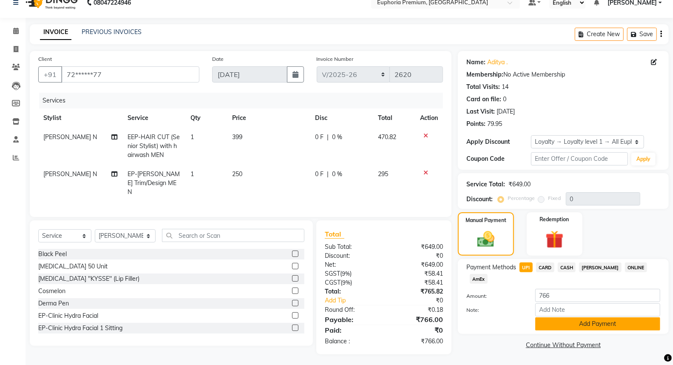
click at [593, 317] on button "Add Payment" at bounding box center [597, 323] width 125 height 13
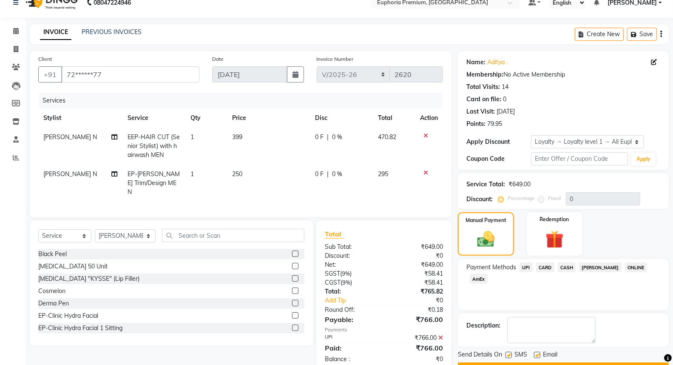
scroll to position [73, 0]
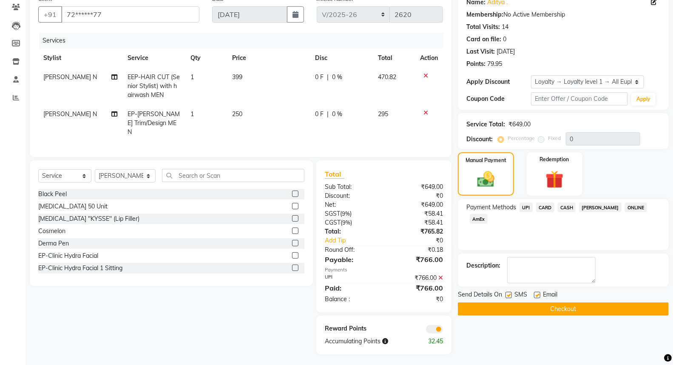
click at [570, 307] on button "Checkout" at bounding box center [563, 308] width 211 height 13
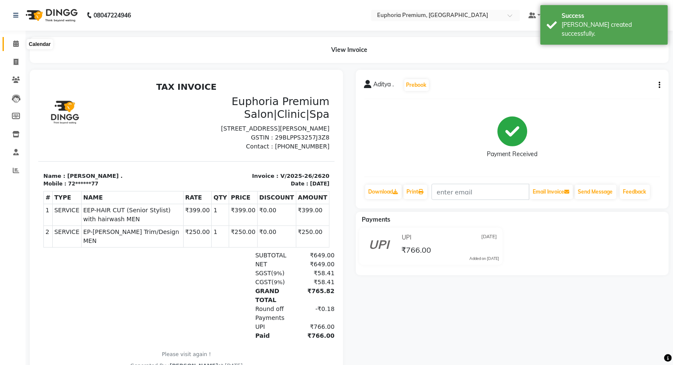
click at [14, 45] on icon at bounding box center [16, 43] width 6 height 6
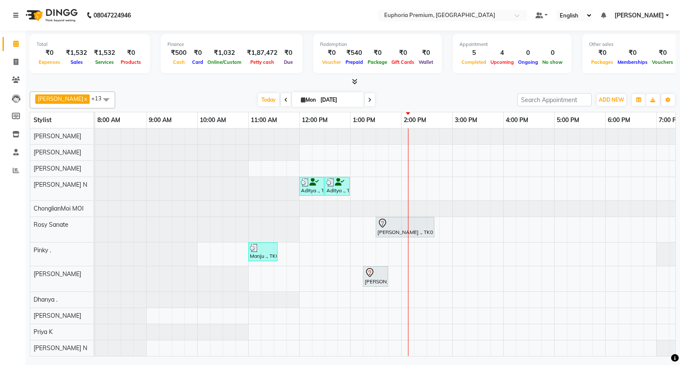
click at [453, 168] on div "Aditya ., TK03, 12:00 PM-12:30 PM, EEP-HAIR CUT (Senior Stylist) with hairwash …" at bounding box center [452, 267] width 714 height 279
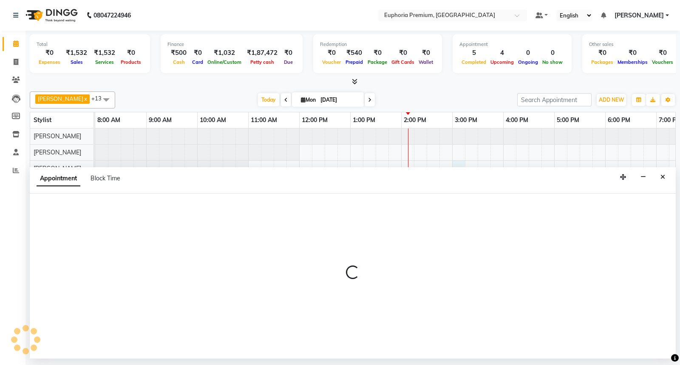
select select "78117"
select select "900"
select select "tentative"
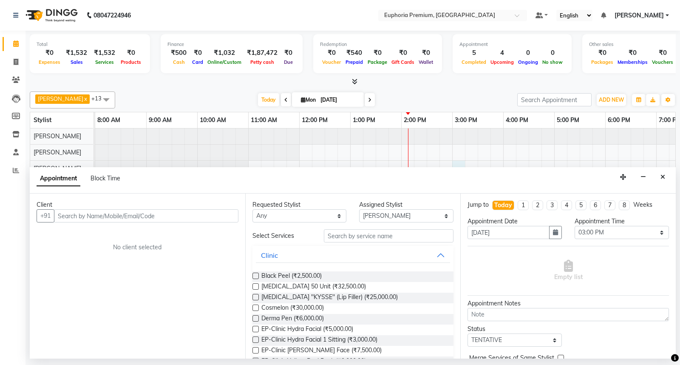
click at [185, 219] on input "text" at bounding box center [146, 215] width 185 height 13
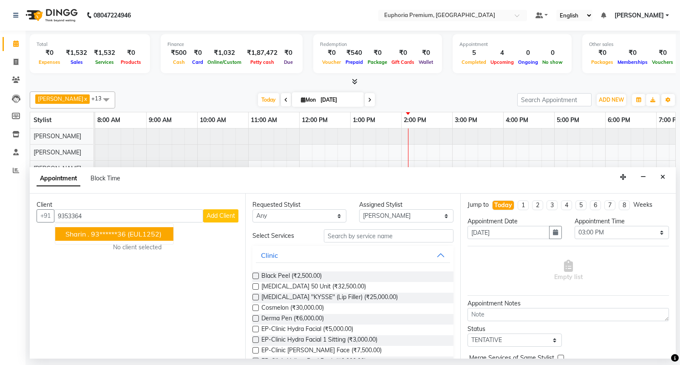
click at [138, 232] on span "(EUL1252)" at bounding box center [145, 234] width 34 height 9
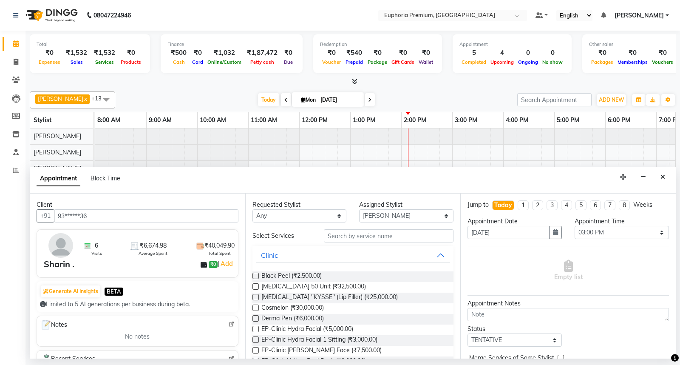
type input "93******36"
click at [372, 231] on input "text" at bounding box center [389, 235] width 130 height 13
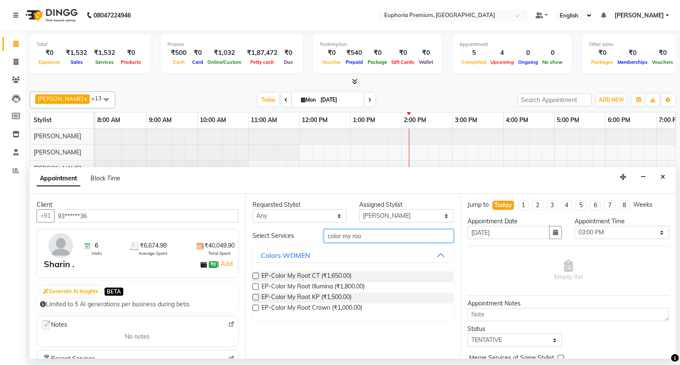
type input "color my roo"
drag, startPoint x: 254, startPoint y: 296, endPoint x: 262, endPoint y: 296, distance: 7.2
click at [253, 296] on label at bounding box center [256, 297] width 6 height 6
click at [253, 296] on input "checkbox" at bounding box center [256, 298] width 6 height 6
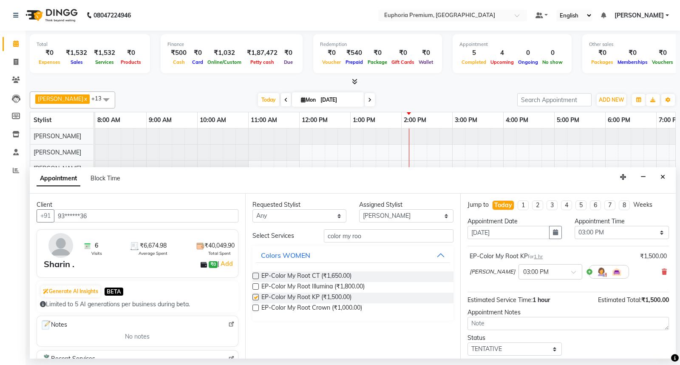
checkbox input "false"
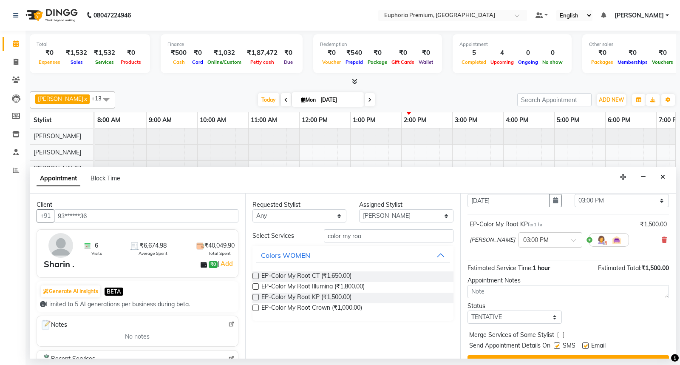
scroll to position [50, 0]
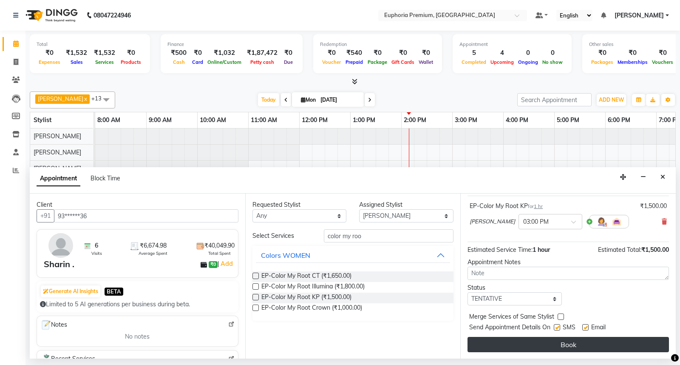
click at [561, 341] on button "Book" at bounding box center [569, 344] width 202 height 15
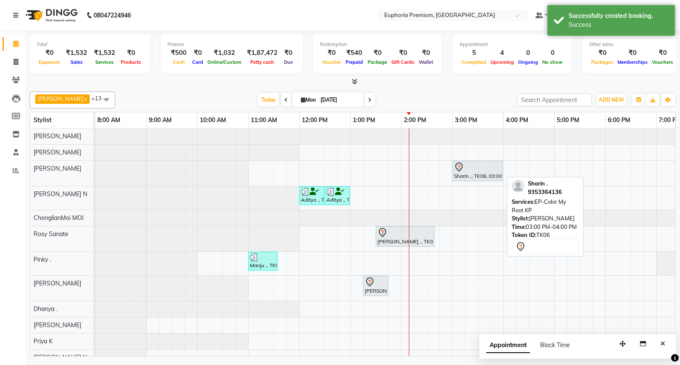
click at [489, 169] on div at bounding box center [477, 167] width 47 height 10
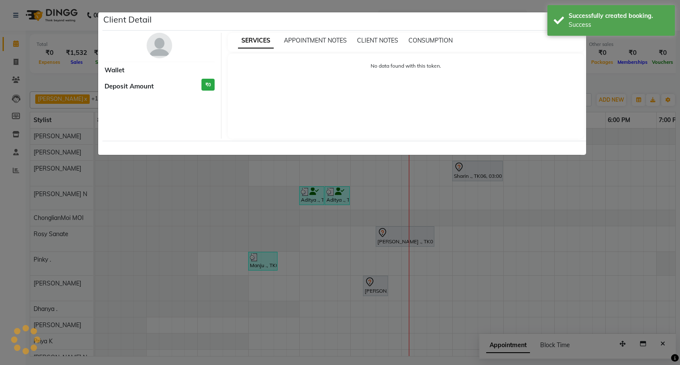
select select "7"
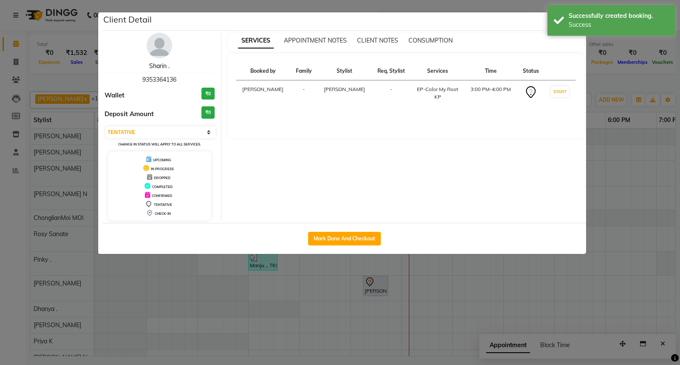
click at [158, 62] on link "Sharin ." at bounding box center [159, 66] width 20 height 8
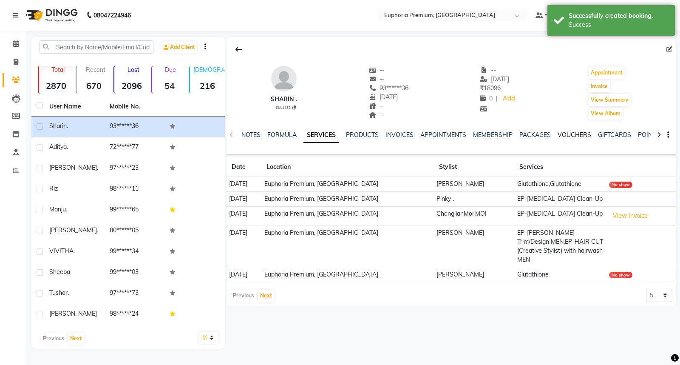
click at [565, 137] on link "VOUCHERS" at bounding box center [575, 135] width 34 height 8
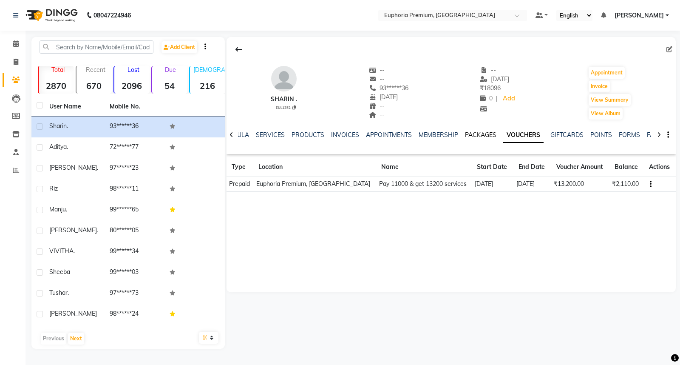
click at [477, 137] on link "PACKAGES" at bounding box center [480, 135] width 31 height 8
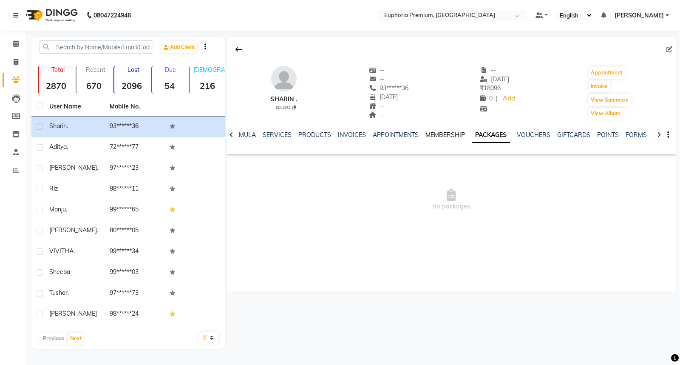
click at [444, 136] on link "MEMBERSHIP" at bounding box center [446, 135] width 40 height 8
click at [400, 137] on link "APPOINTMENTS" at bounding box center [403, 135] width 46 height 8
click at [232, 134] on icon at bounding box center [232, 135] width 4 height 6
click at [13, 46] on icon at bounding box center [16, 43] width 6 height 6
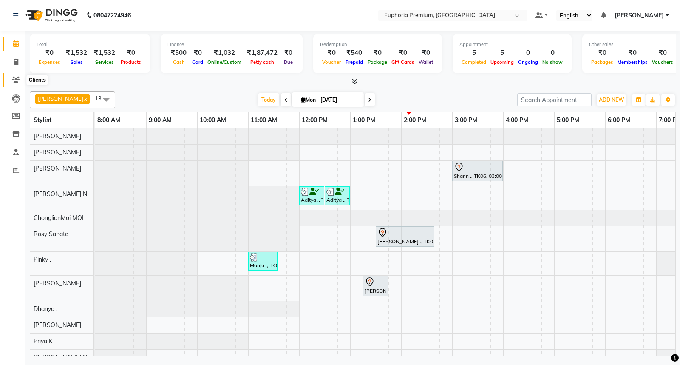
click at [15, 78] on icon at bounding box center [16, 80] width 8 height 6
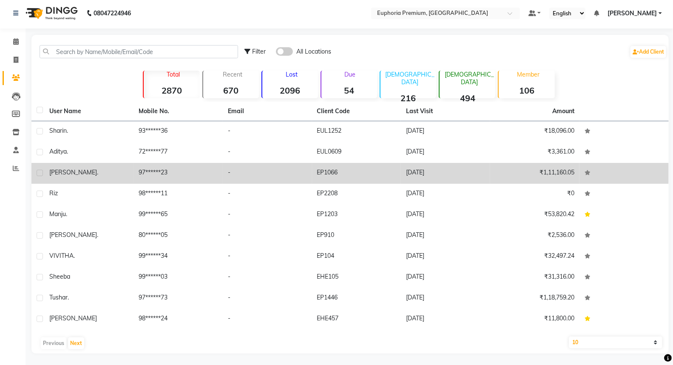
scroll to position [3, 0]
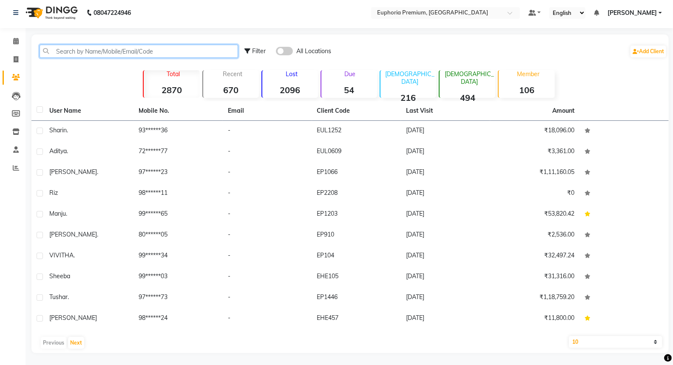
click at [180, 54] on input "text" at bounding box center [139, 51] width 199 height 13
click at [74, 346] on button "Next" at bounding box center [76, 343] width 16 height 12
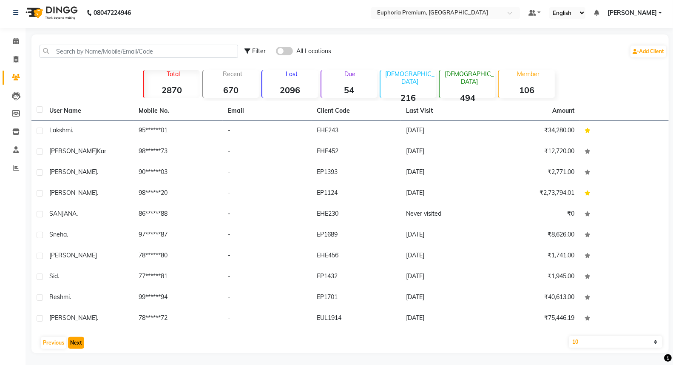
click at [74, 346] on button "Next" at bounding box center [76, 343] width 16 height 12
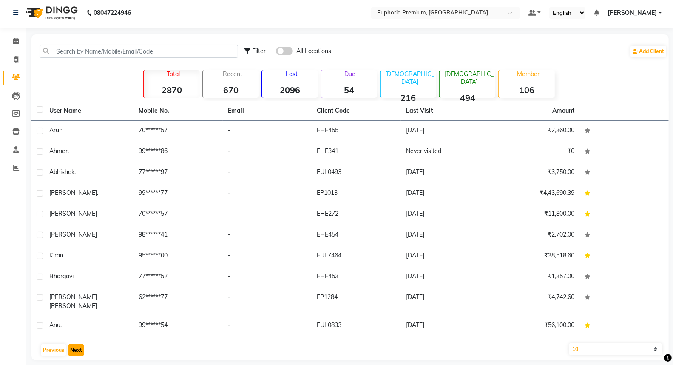
click at [74, 346] on button "Next" at bounding box center [76, 350] width 16 height 12
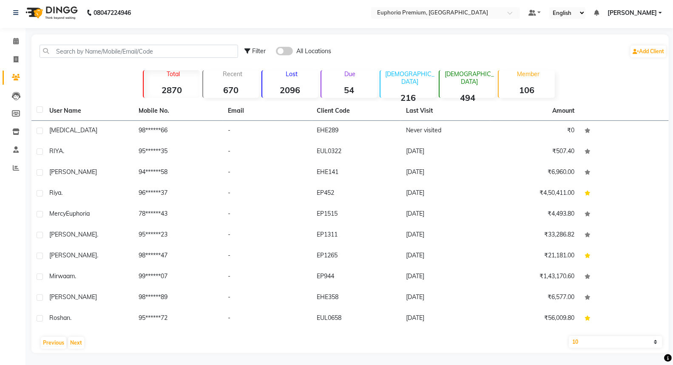
click at [250, 47] on div "Filter" at bounding box center [255, 51] width 21 height 9
select select "1000000"
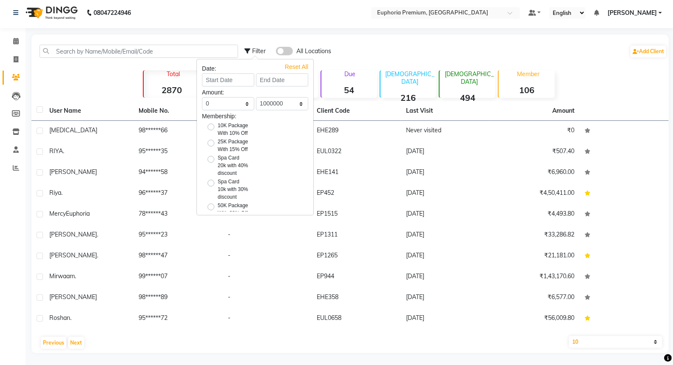
click at [218, 153] on label "25K Package With 15% Off" at bounding box center [233, 145] width 31 height 15
click at [211, 145] on input "25K Package With 15% Off" at bounding box center [214, 142] width 6 height 6
radio input "true"
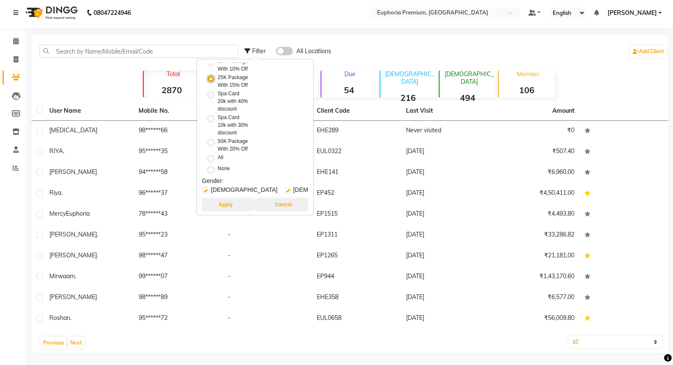
scroll to position [133, 0]
click at [222, 199] on button "Apply" at bounding box center [225, 205] width 55 height 12
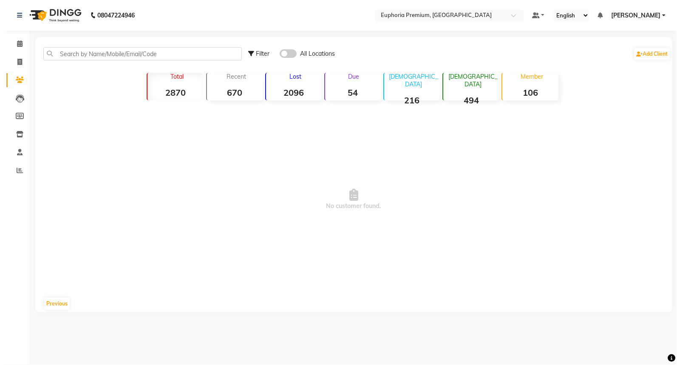
scroll to position [0, 0]
click at [246, 53] on div at bounding box center [140, 53] width 214 height 13
click at [248, 52] on icon at bounding box center [250, 54] width 6 height 6
select select "1000000"
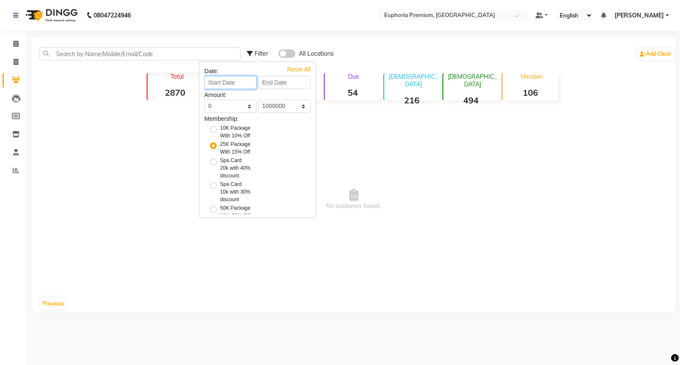
click at [230, 83] on input at bounding box center [231, 82] width 52 height 13
select select "9"
select select "2025"
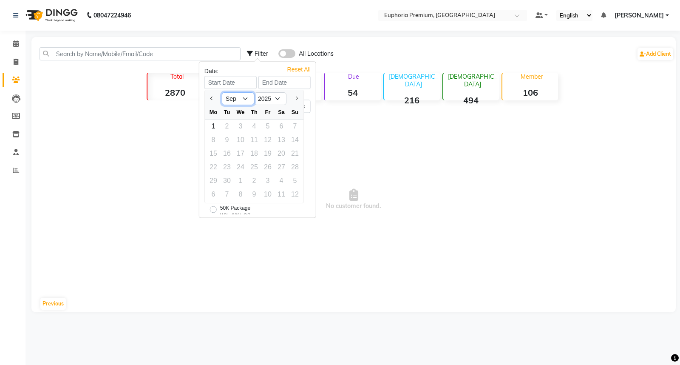
click at [245, 101] on select "Jan Feb Mar Apr May Jun [DATE] Aug Sep" at bounding box center [238, 98] width 32 height 13
select select "7"
click at [222, 92] on select "Jan Feb Mar Apr May Jun [DATE] Aug Sep" at bounding box center [238, 98] width 32 height 13
click at [230, 125] on div "1" at bounding box center [227, 127] width 14 height 14
type input "[DATE]"
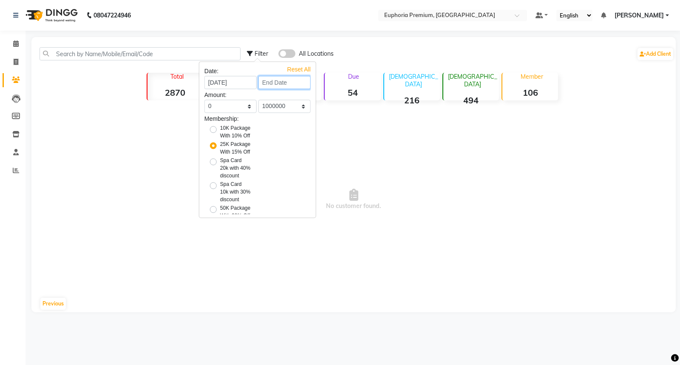
click at [280, 83] on input at bounding box center [285, 82] width 52 height 13
select select "7"
click at [296, 99] on select "Jun [DATE]" at bounding box center [289, 98] width 32 height 13
click at [294, 96] on select "Jun [DATE]" at bounding box center [289, 98] width 32 height 13
click at [294, 100] on select "Jun [DATE]" at bounding box center [289, 98] width 32 height 13
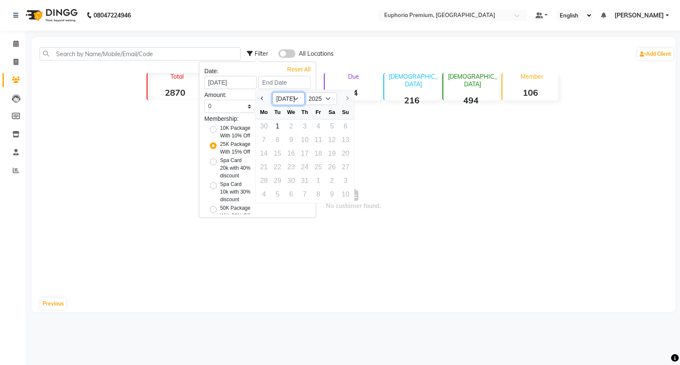
click at [294, 100] on select "Jun [DATE]" at bounding box center [289, 98] width 32 height 13
click at [273, 92] on select "Jun [DATE]" at bounding box center [289, 98] width 32 height 13
click at [305, 182] on div "28 29 30 31 1 2 3" at bounding box center [305, 181] width 99 height 14
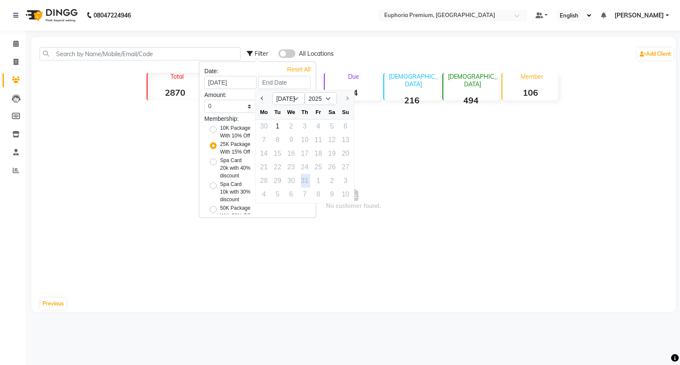
click at [305, 182] on div "28 29 30 31 1 2 3" at bounding box center [305, 181] width 99 height 14
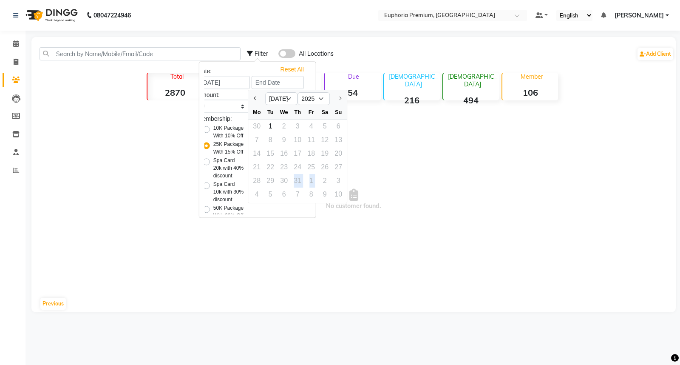
click at [305, 181] on div "28 29 30 31 1 2 3" at bounding box center [297, 181] width 99 height 14
click at [319, 179] on div "28 29 30 31 1 2 3" at bounding box center [297, 181] width 99 height 14
click at [271, 128] on div "1" at bounding box center [271, 127] width 14 height 14
type input "[DATE]"
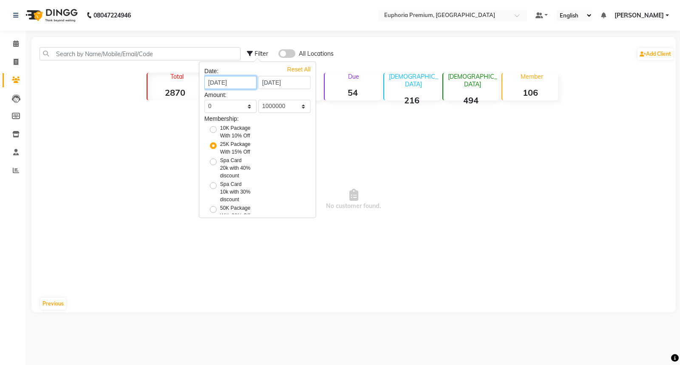
click at [242, 79] on input "[DATE]" at bounding box center [231, 82] width 52 height 13
select select "7"
select select "2025"
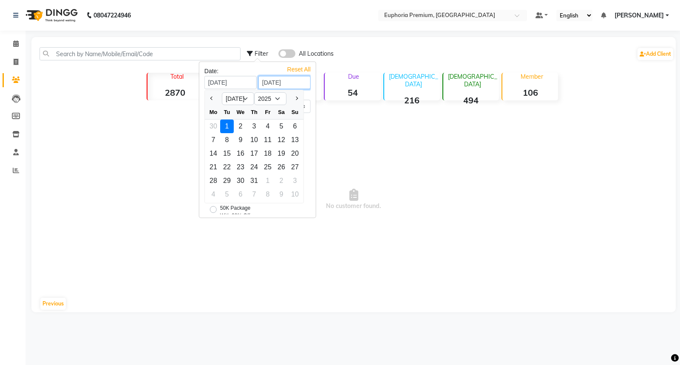
click at [279, 81] on input "[DATE]" at bounding box center [285, 82] width 52 height 13
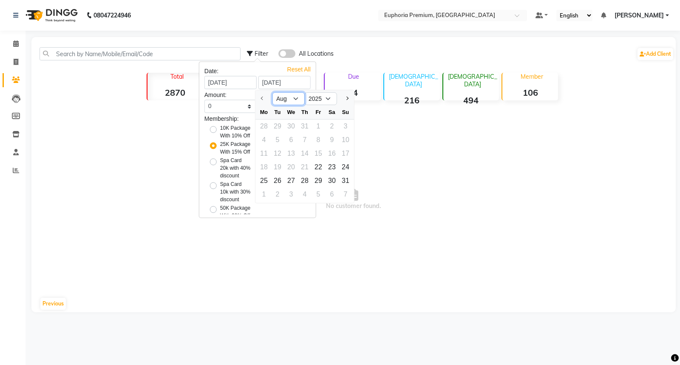
click at [298, 98] on select "Aug Sep" at bounding box center [289, 98] width 32 height 13
click at [273, 92] on select "Aug Sep" at bounding box center [289, 98] width 32 height 13
click at [344, 181] on div "31" at bounding box center [346, 181] width 14 height 14
type input "[DATE]"
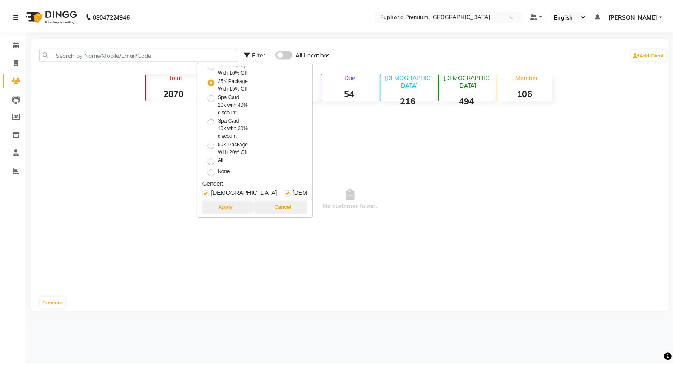
scroll to position [133, 0]
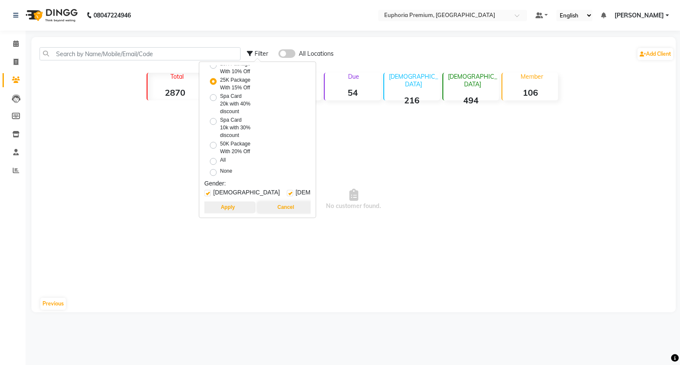
click at [231, 201] on button "Apply" at bounding box center [227, 207] width 55 height 12
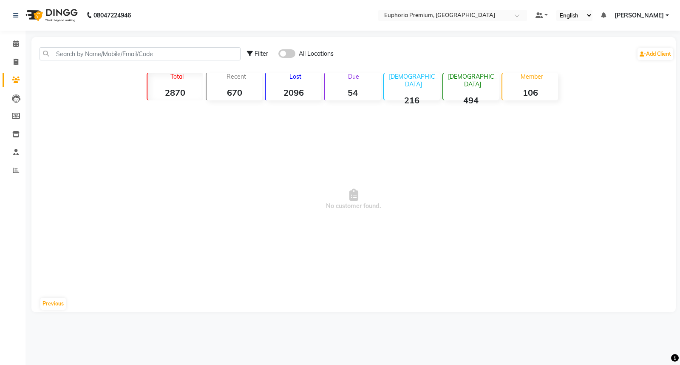
click at [254, 50] on div "Filter" at bounding box center [257, 53] width 21 height 9
select select "1000000"
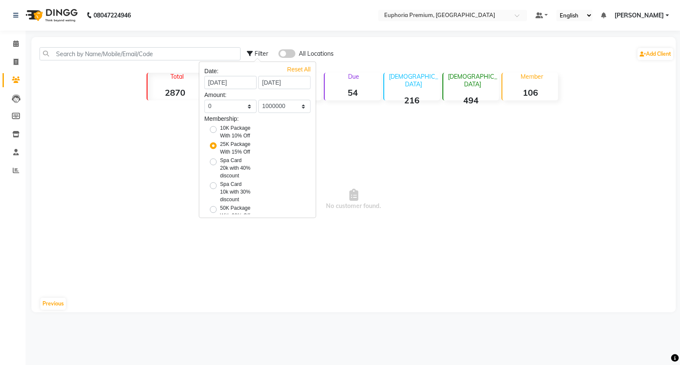
click at [287, 69] on div "Reset All" at bounding box center [298, 67] width 23 height 4
select select "5000"
radio input "false"
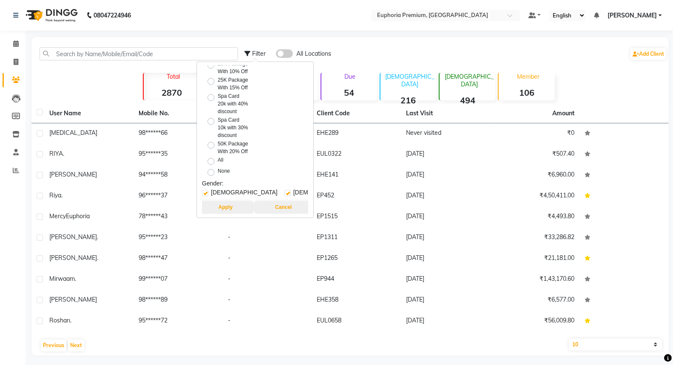
scroll to position [3, 0]
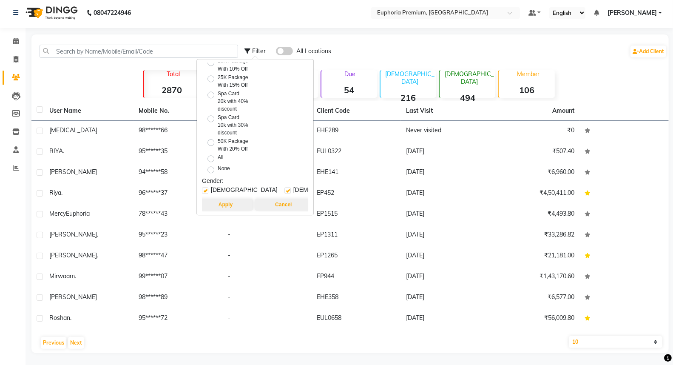
click at [103, 88] on div "Filter All Locations Add Client Total 2870 Recent 670 Lost 2096 Due 54 [DEMOGRA…" at bounding box center [349, 193] width 637 height 319
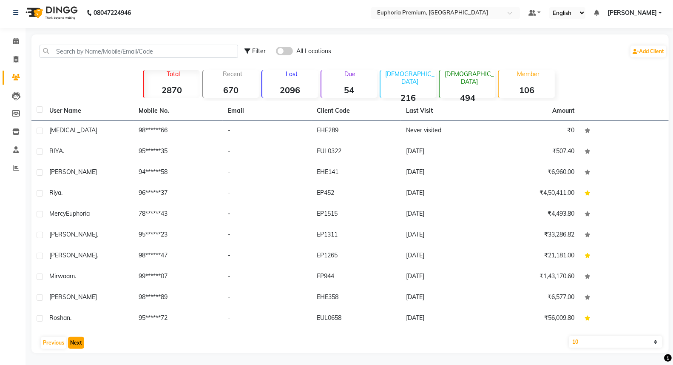
click at [80, 339] on button "Next" at bounding box center [76, 343] width 16 height 12
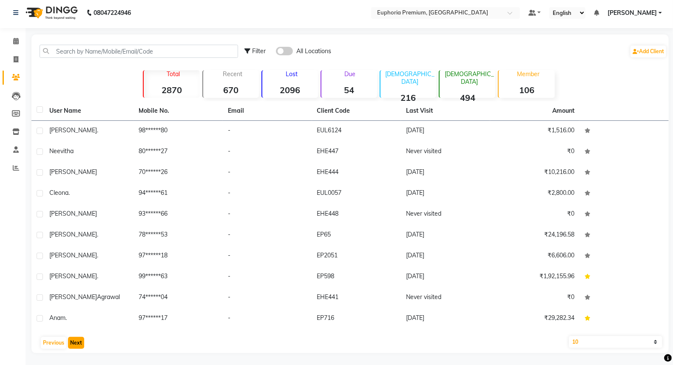
click at [79, 339] on button "Next" at bounding box center [76, 343] width 16 height 12
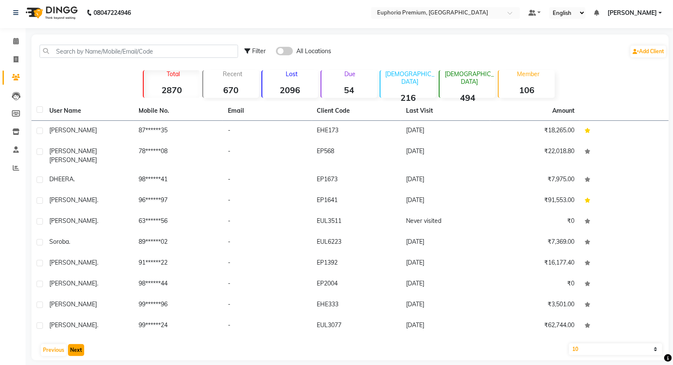
click at [79, 344] on button "Next" at bounding box center [76, 350] width 16 height 12
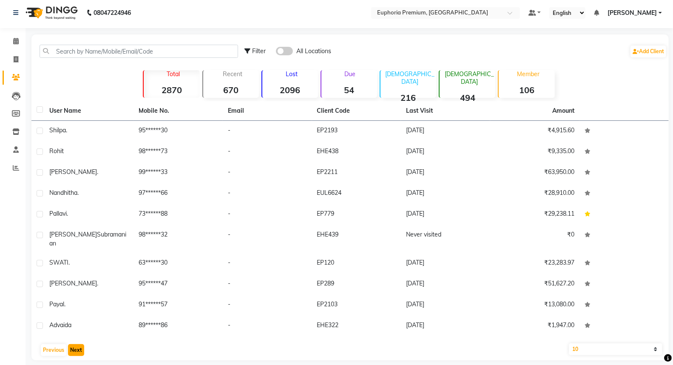
click at [79, 344] on button "Next" at bounding box center [76, 350] width 16 height 12
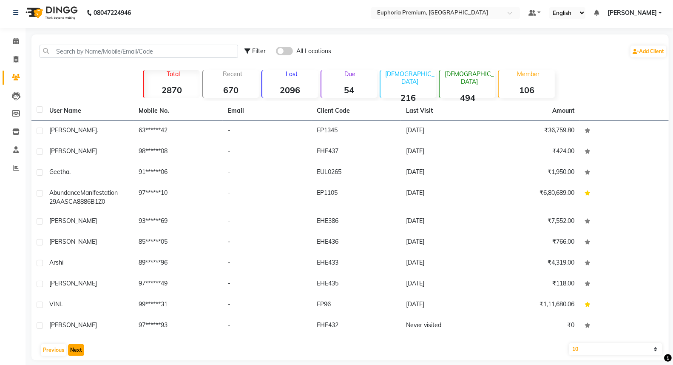
click at [78, 349] on button "Next" at bounding box center [76, 350] width 16 height 12
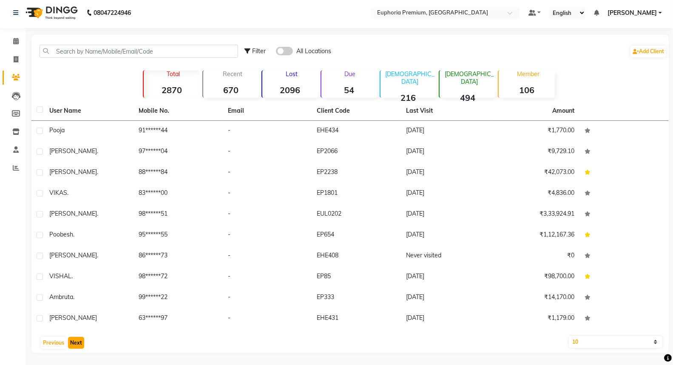
click at [77, 342] on button "Next" at bounding box center [76, 343] width 16 height 12
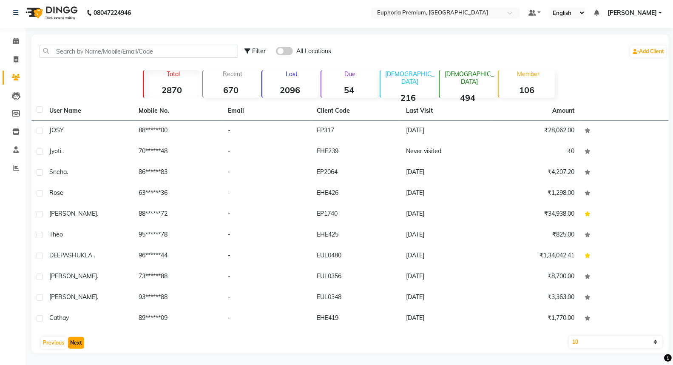
click at [79, 341] on button "Next" at bounding box center [76, 343] width 16 height 12
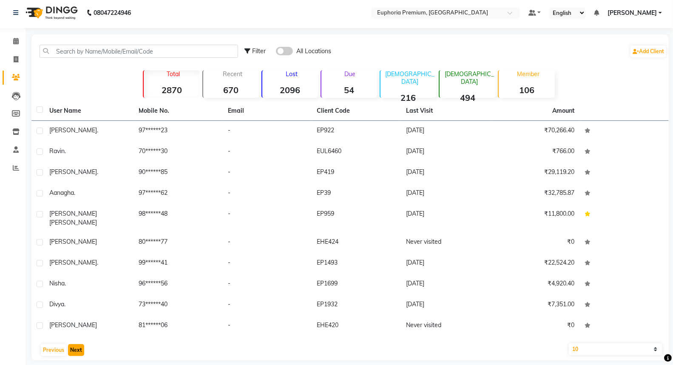
click at [79, 344] on button "Next" at bounding box center [76, 350] width 16 height 12
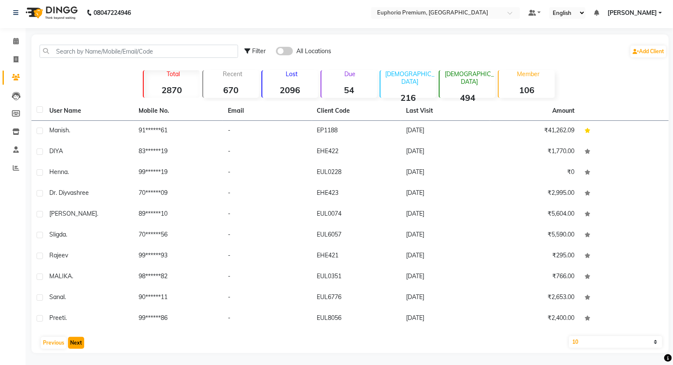
click at [79, 341] on button "Next" at bounding box center [76, 343] width 16 height 12
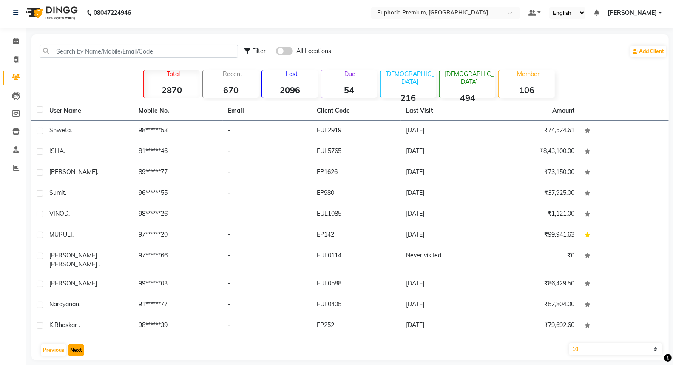
click at [79, 344] on button "Next" at bounding box center [76, 350] width 16 height 12
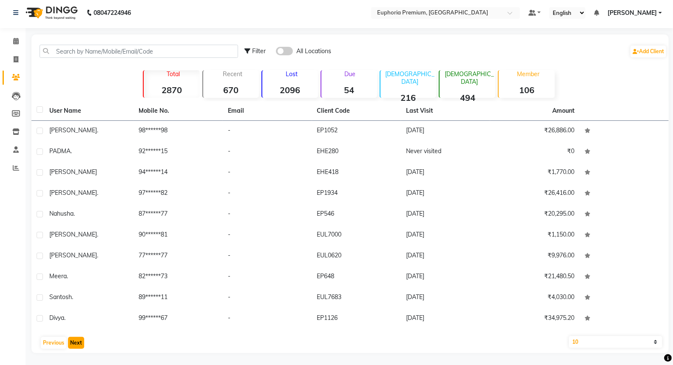
click at [79, 341] on button "Next" at bounding box center [76, 343] width 16 height 12
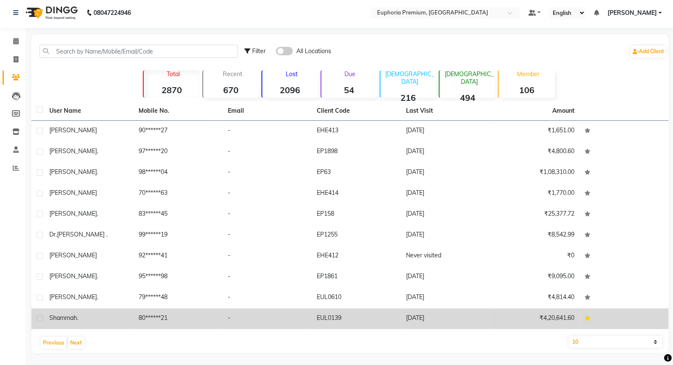
click at [37, 315] on label at bounding box center [40, 318] width 6 height 6
click at [37, 316] on input "checkbox" at bounding box center [40, 319] width 6 height 6
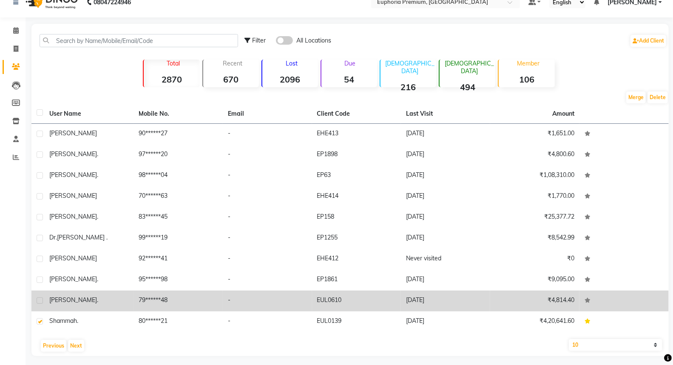
scroll to position [16, 0]
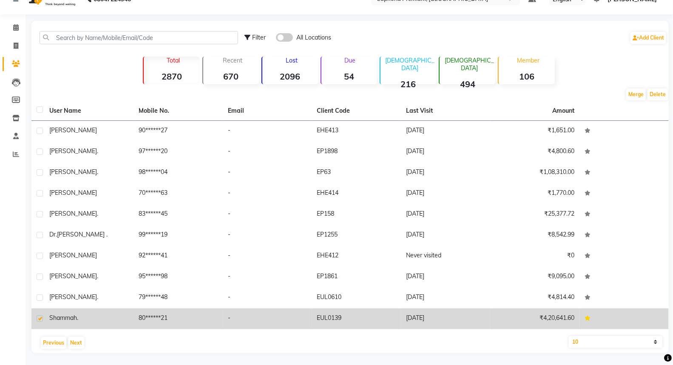
click at [145, 319] on td "80******21" at bounding box center [178, 318] width 89 height 21
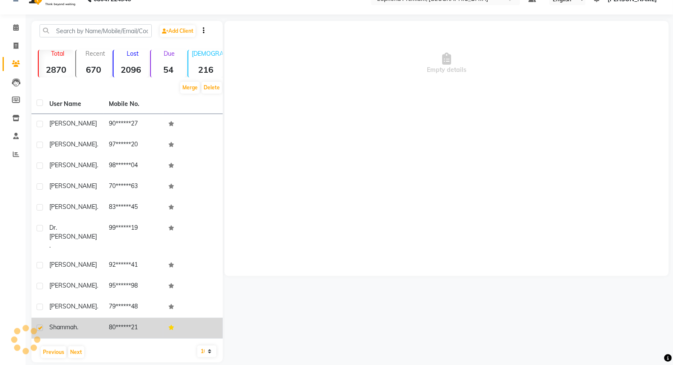
scroll to position [10, 0]
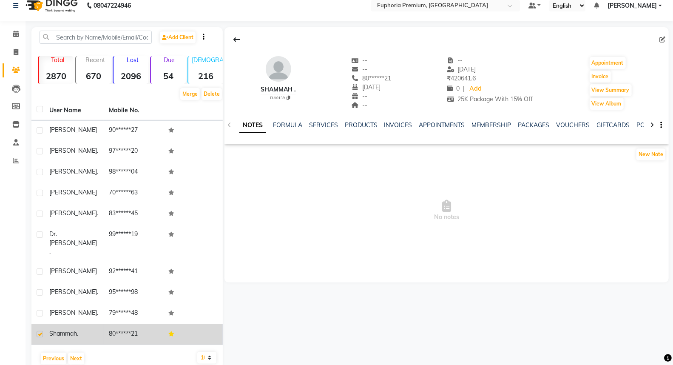
click at [39, 331] on label at bounding box center [40, 334] width 6 height 6
click at [39, 332] on input "checkbox" at bounding box center [40, 335] width 6 height 6
checkbox input "false"
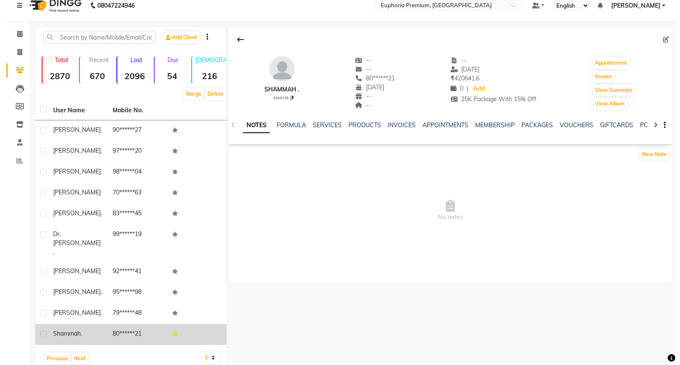
scroll to position [0, 0]
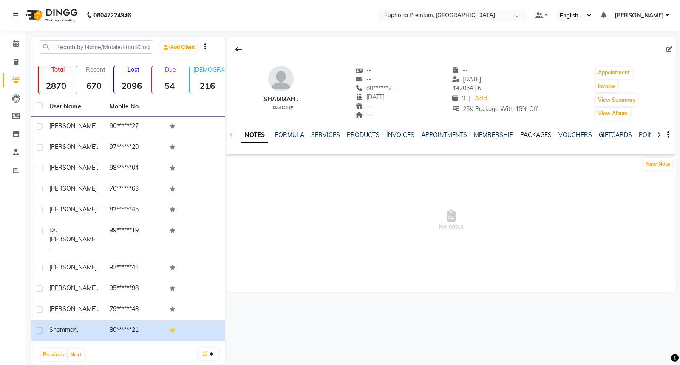
click at [536, 138] on link "PACKAGES" at bounding box center [536, 135] width 31 height 8
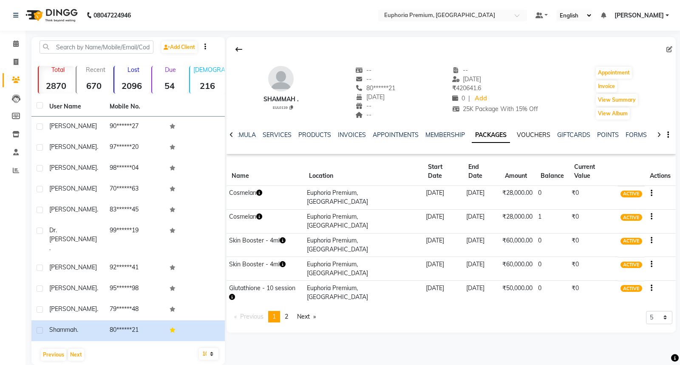
click at [529, 137] on link "VOUCHERS" at bounding box center [534, 135] width 34 height 8
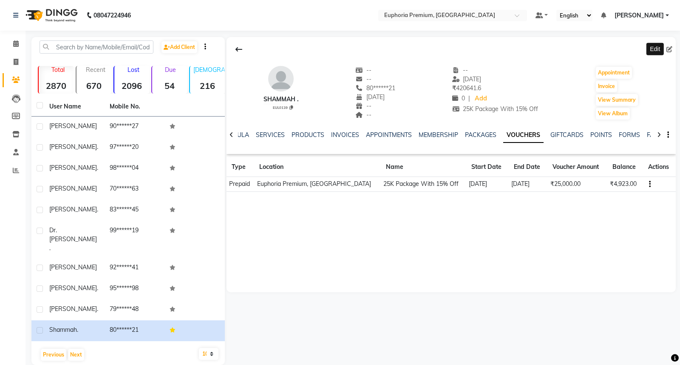
click at [669, 48] on icon at bounding box center [670, 49] width 6 height 6
select select "01"
select select
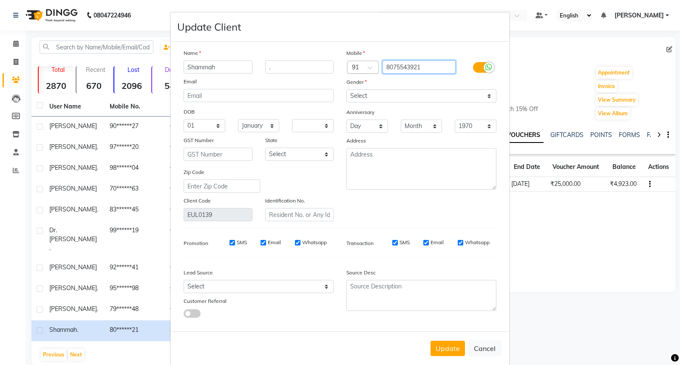
drag, startPoint x: 421, startPoint y: 67, endPoint x: 374, endPoint y: 73, distance: 47.2
click at [374, 73] on div "Country Code × 91 8075543921" at bounding box center [421, 67] width 163 height 14
click at [536, 71] on ngb-modal-window "Update Client Name Shammah . Email DOB Day 01 02 03 04 05 06 07 08 09 10 11 12 …" at bounding box center [340, 182] width 680 height 365
click at [485, 348] on button "Cancel" at bounding box center [485, 348] width 33 height 16
select select
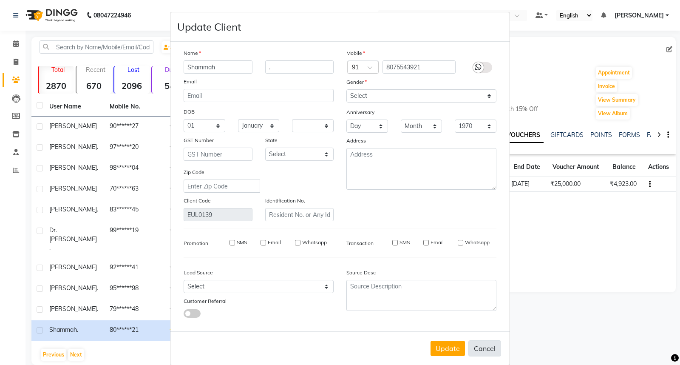
select select
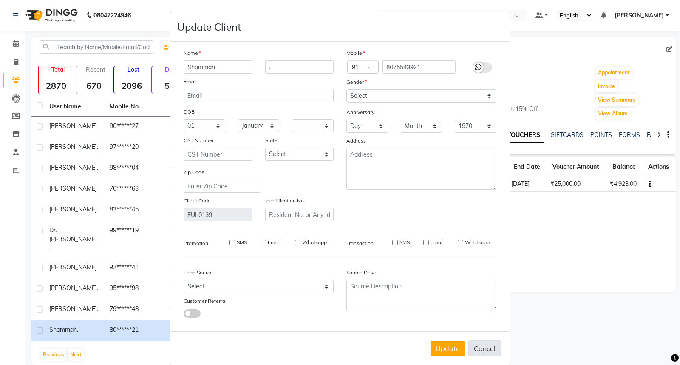
select select
checkbox input "false"
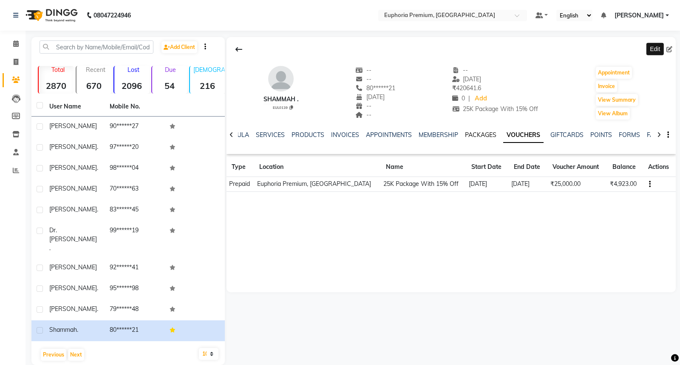
click at [470, 137] on link "PACKAGES" at bounding box center [480, 135] width 31 height 8
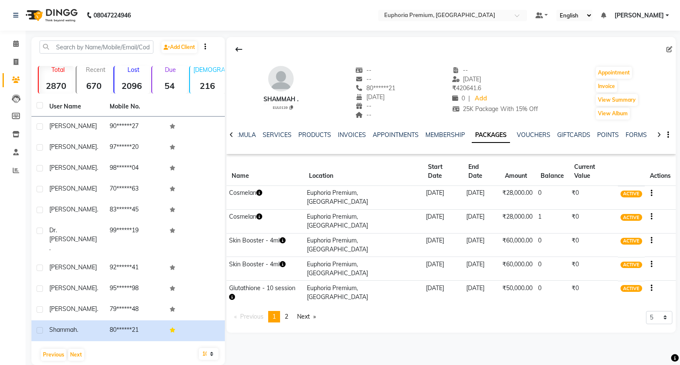
click at [259, 190] on icon "button" at bounding box center [259, 193] width 6 height 6
click at [669, 50] on icon at bounding box center [670, 49] width 6 height 6
select select "01"
select select
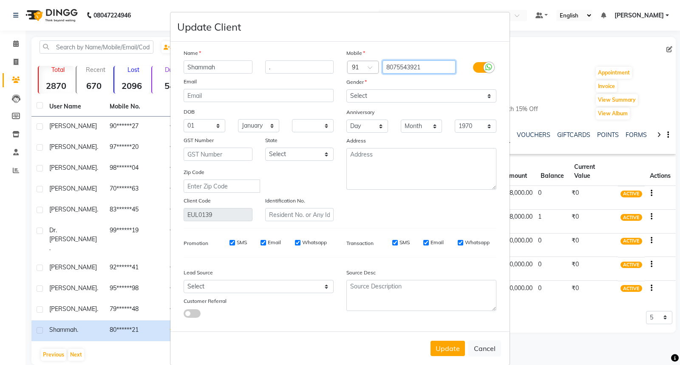
drag, startPoint x: 425, startPoint y: 65, endPoint x: 381, endPoint y: 70, distance: 44.5
click at [383, 70] on input "8075543921" at bounding box center [420, 66] width 74 height 13
click at [492, 349] on button "Cancel" at bounding box center [485, 348] width 33 height 16
select select
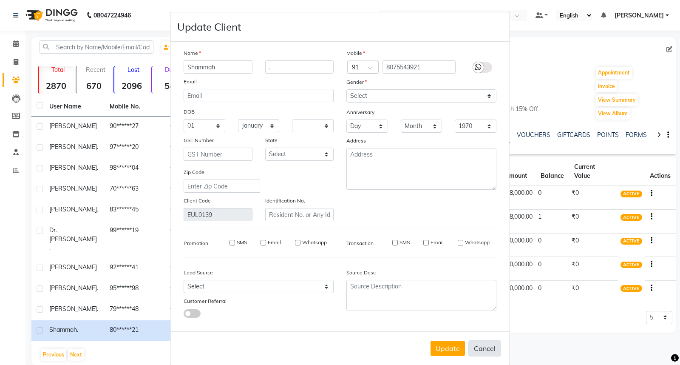
select select
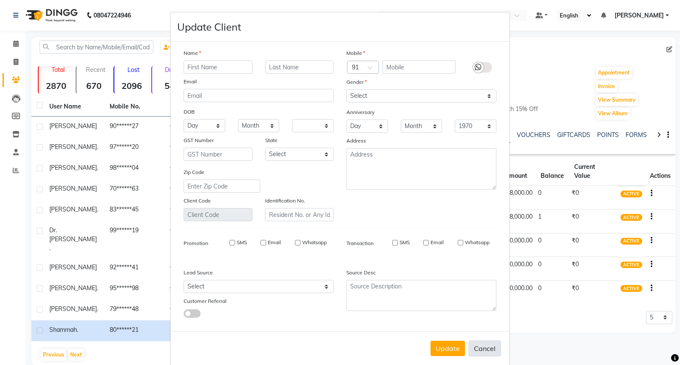
checkbox input "false"
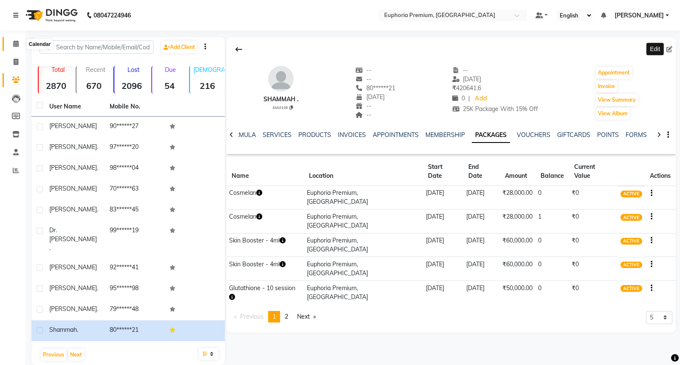
click at [16, 45] on icon at bounding box center [16, 43] width 6 height 6
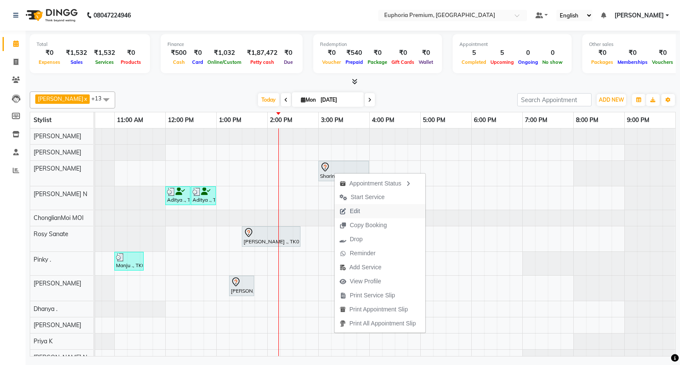
click at [360, 213] on span "Edit" at bounding box center [350, 211] width 31 height 14
select select "tentative"
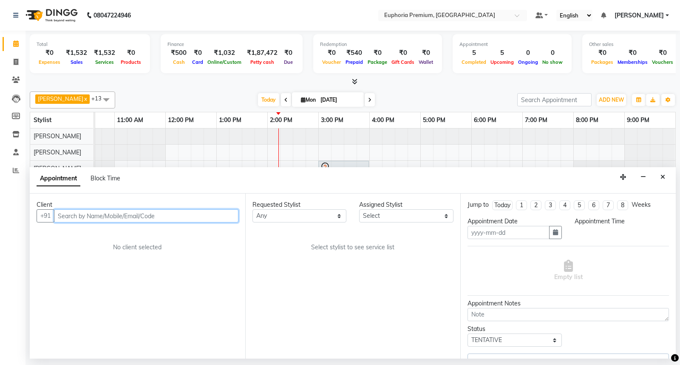
type input "[DATE]"
select select "78117"
select select "900"
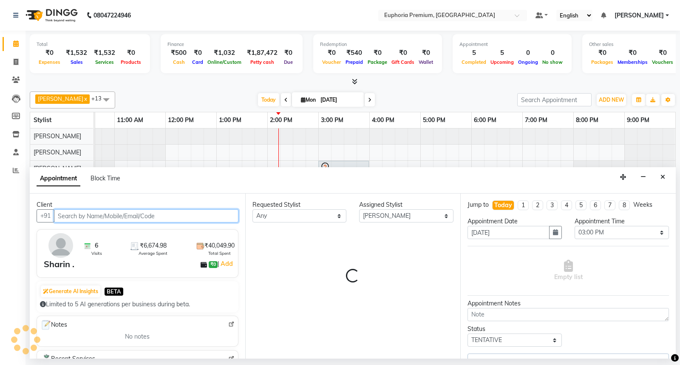
select select "4006"
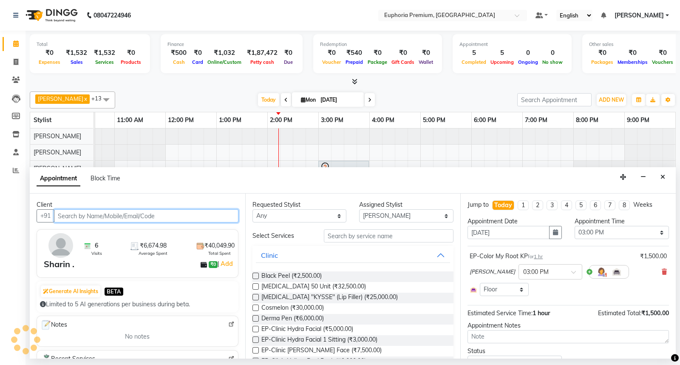
click at [207, 218] on input "text" at bounding box center [146, 215] width 185 height 13
paste input "8075543921"
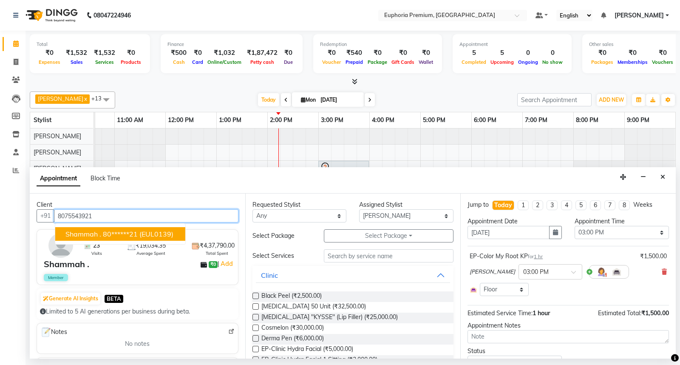
click at [145, 231] on span "(EUL0139)" at bounding box center [156, 234] width 34 height 9
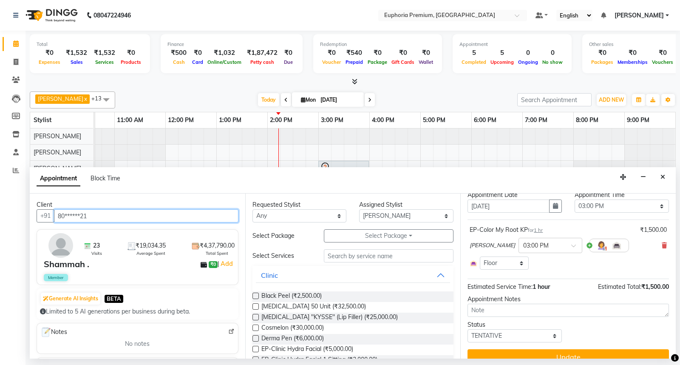
scroll to position [39, 0]
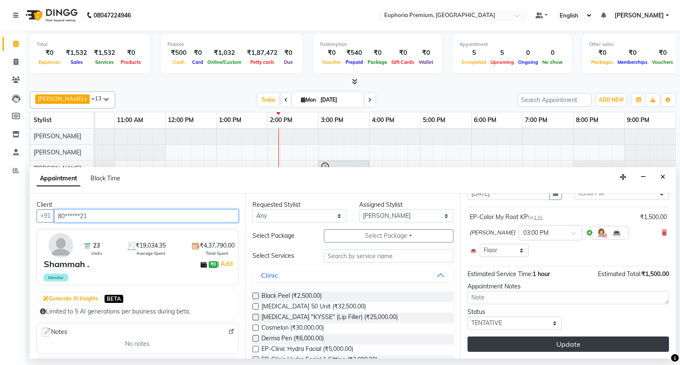
type input "80******21"
click at [572, 347] on button "Update" at bounding box center [569, 343] width 202 height 15
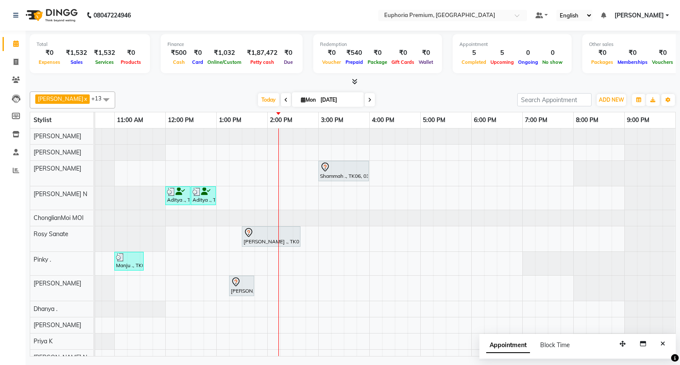
click at [344, 233] on div "Shammah ., TK06, 03:00 PM-04:00 PM, EP-Color My Root KP Aditya ., TK03, 12:00 P…" at bounding box center [318, 272] width 714 height 288
select select "71633"
select select "930"
select select "tentative"
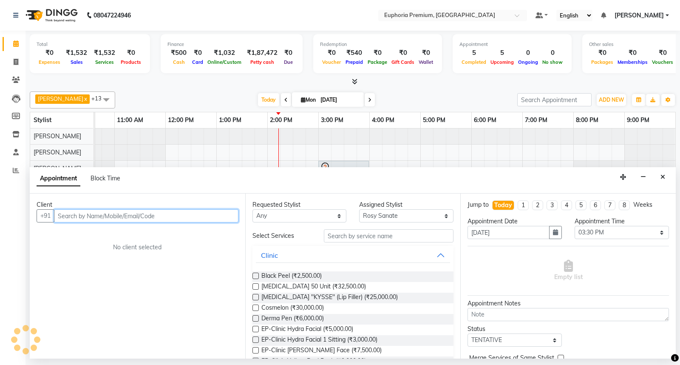
click at [200, 215] on input "text" at bounding box center [146, 215] width 185 height 13
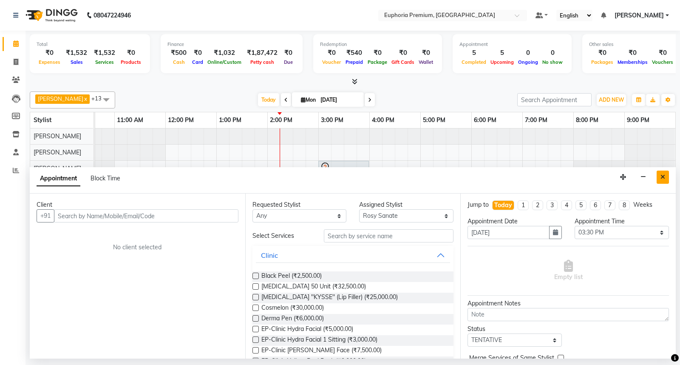
click at [661, 179] on icon "Close" at bounding box center [663, 177] width 5 height 6
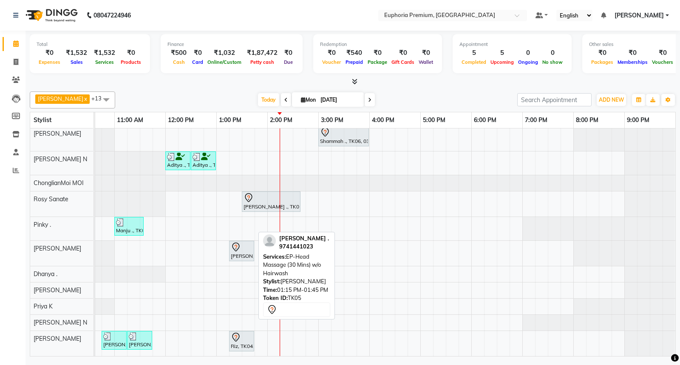
scroll to position [68, 0]
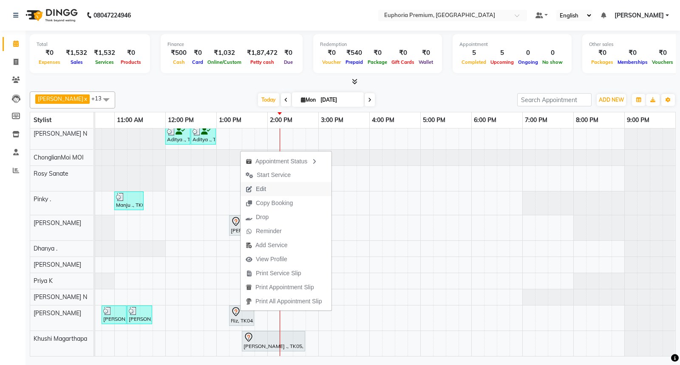
click at [274, 186] on button "Edit" at bounding box center [286, 189] width 91 height 14
select select "tentative"
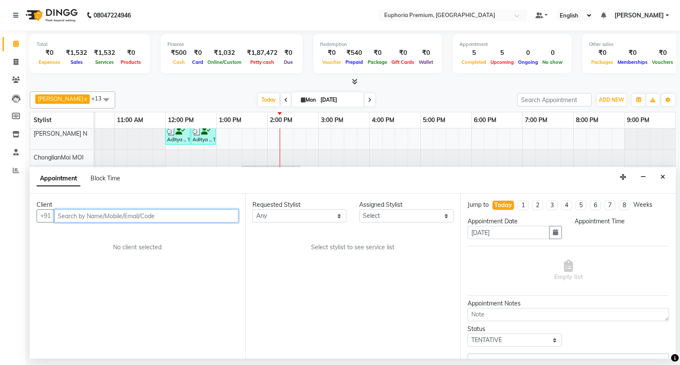
scroll to position [68, 141]
select select "88670"
select select "795"
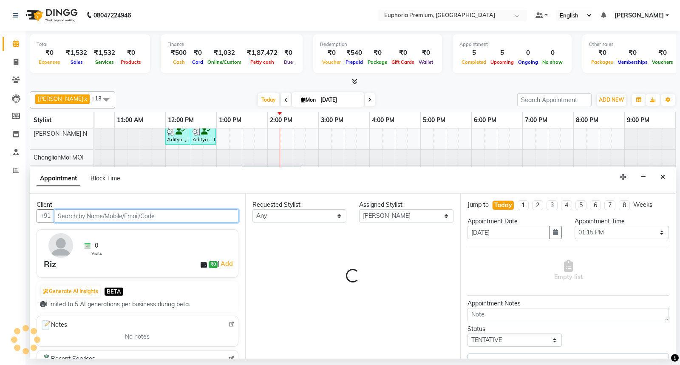
scroll to position [68, 134]
select select "4006"
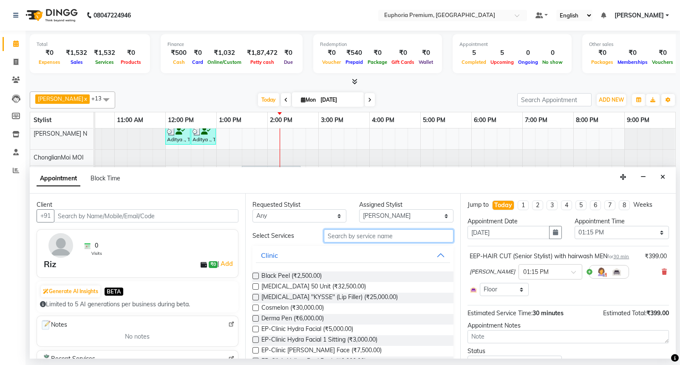
click at [386, 235] on input "text" at bounding box center [389, 235] width 130 height 13
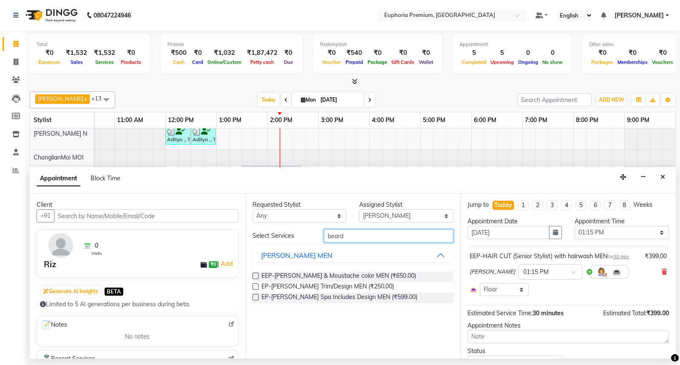
type input "beard"
click at [253, 286] on label at bounding box center [256, 286] width 6 height 6
click at [253, 286] on input "checkbox" at bounding box center [256, 288] width 6 height 6
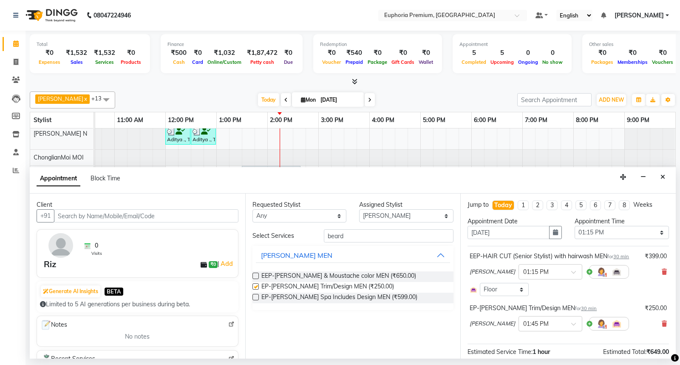
checkbox input "false"
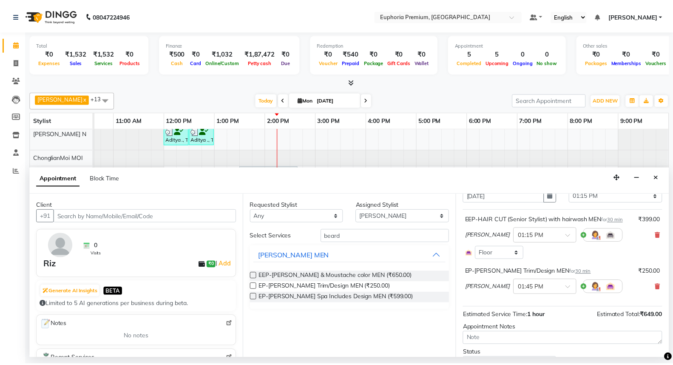
scroll to position [78, 0]
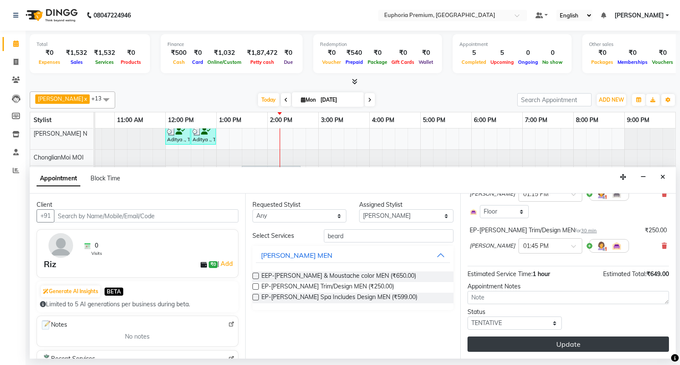
click at [556, 342] on button "Update" at bounding box center [569, 343] width 202 height 15
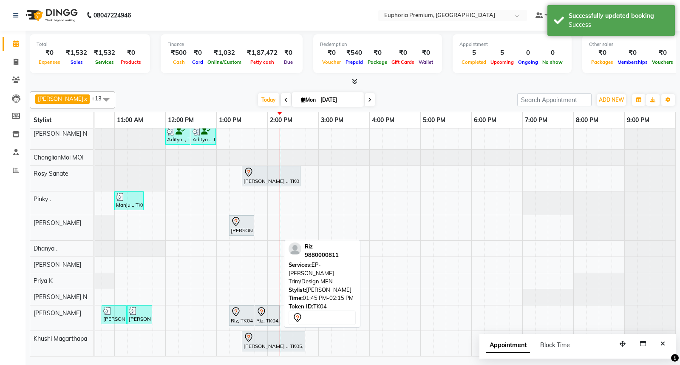
click at [274, 311] on div "Riz, TK04, 01:45 PM-02:15 PM, EP-[PERSON_NAME] Trim/Design MEN" at bounding box center [267, 316] width 23 height 18
select select "7"
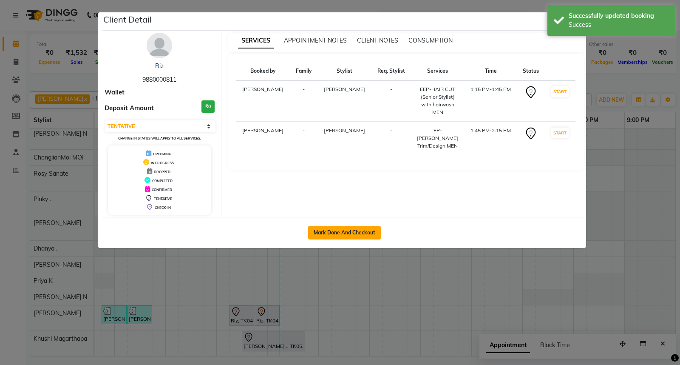
click at [373, 228] on button "Mark Done And Checkout" at bounding box center [344, 233] width 73 height 14
select select "7925"
select select "service"
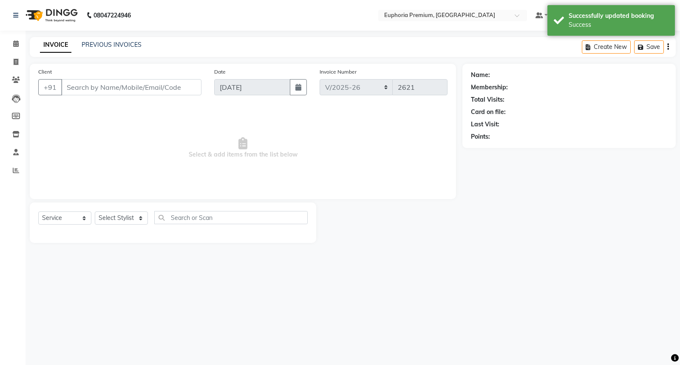
type input "98******11"
select select "88670"
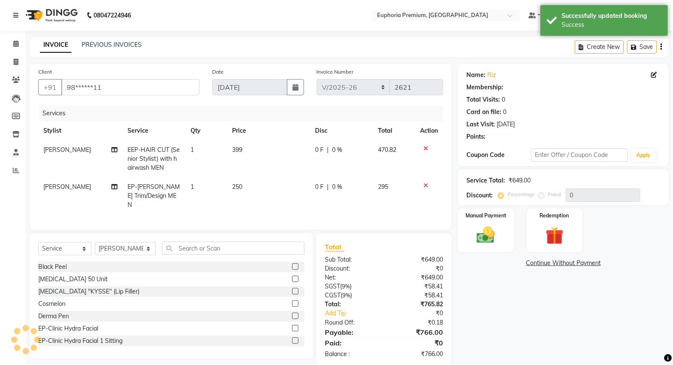
select select "1: Object"
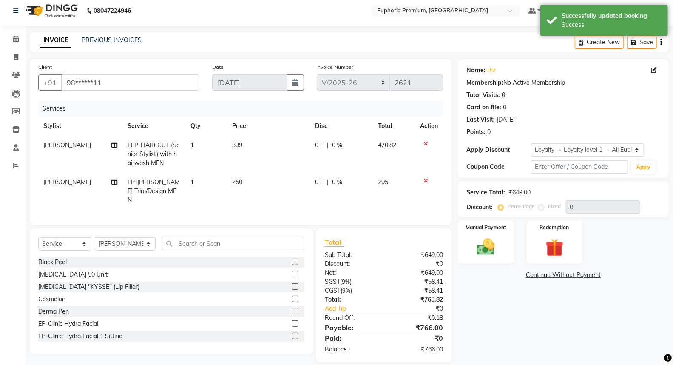
scroll to position [13, 0]
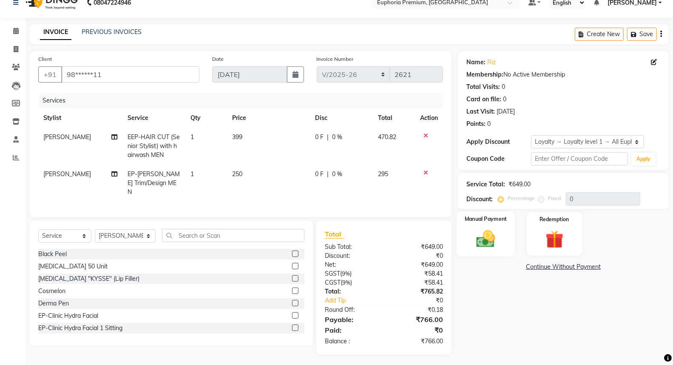
click at [485, 242] on img at bounding box center [486, 239] width 30 height 22
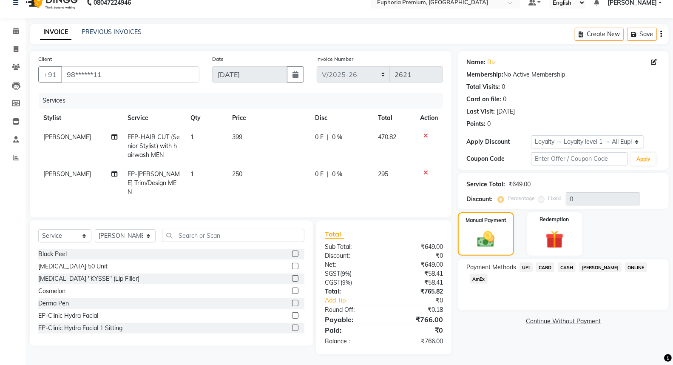
click at [528, 268] on span "UPI" at bounding box center [526, 267] width 13 height 10
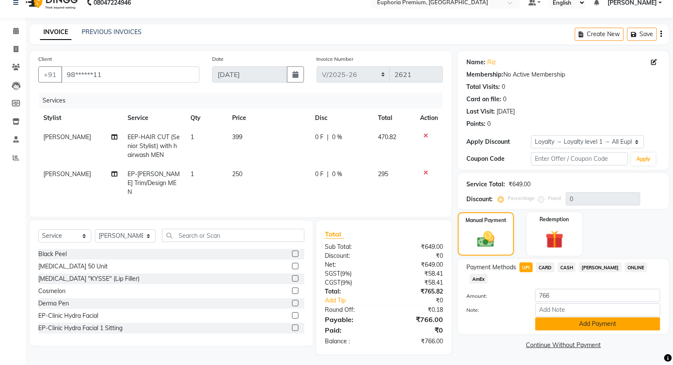
click at [598, 317] on button "Add Payment" at bounding box center [597, 323] width 125 height 13
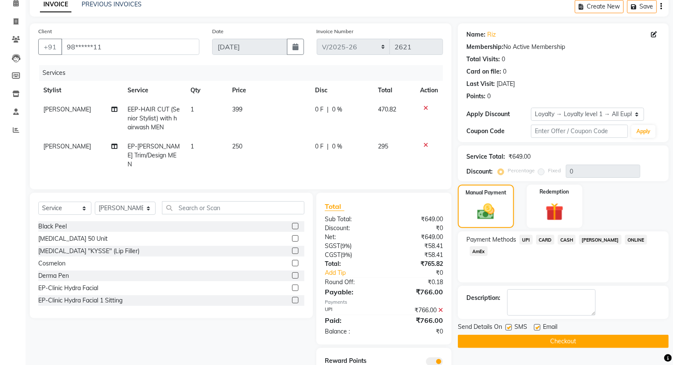
scroll to position [73, 0]
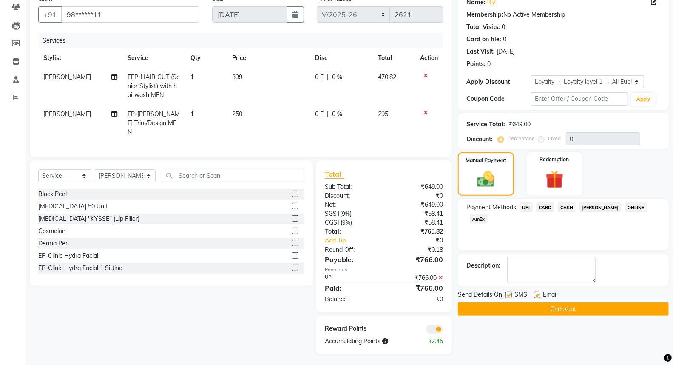
click at [568, 309] on button "Checkout" at bounding box center [563, 308] width 211 height 13
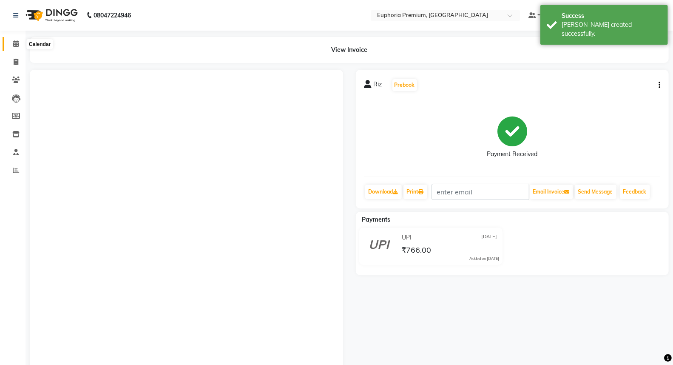
click at [18, 41] on icon at bounding box center [16, 43] width 6 height 6
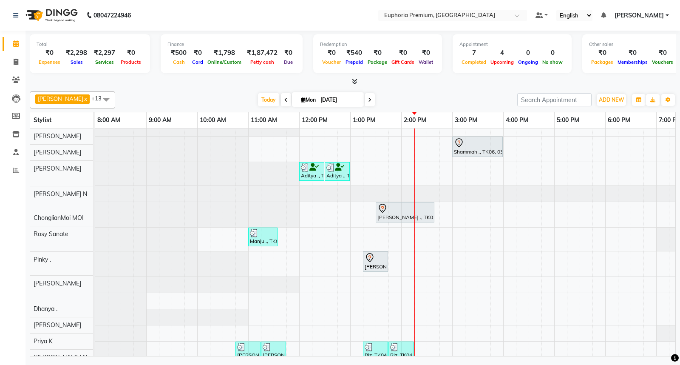
scroll to position [66, 0]
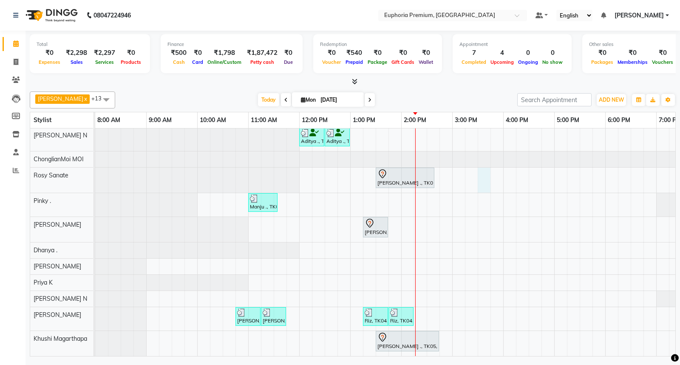
click at [480, 169] on div "Shammah ., TK06, 03:00 PM-04:00 PM, EP-Color My Root KP Aditya ., TK03, 12:00 P…" at bounding box center [452, 213] width 714 height 286
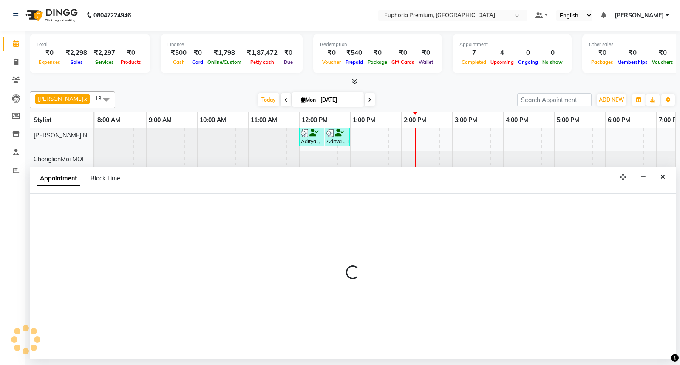
select select "71633"
select select "930"
select select "tentative"
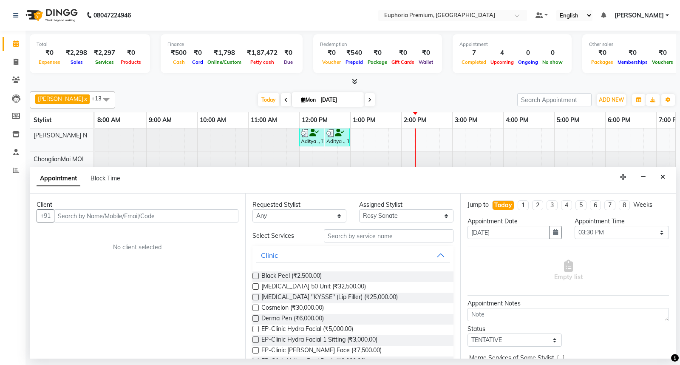
click at [182, 218] on input "text" at bounding box center [146, 215] width 185 height 13
type input "8870209434"
click at [221, 218] on span "Add Client" at bounding box center [221, 216] width 28 height 8
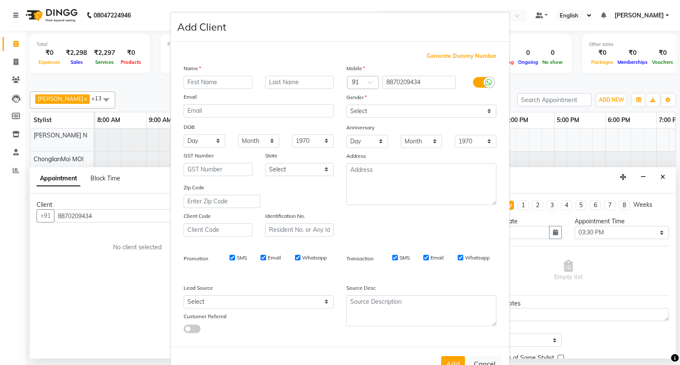
click at [235, 83] on input "text" at bounding box center [218, 82] width 69 height 13
click at [213, 83] on input "text" at bounding box center [218, 82] width 69 height 13
type input "[PERSON_NAME]"
drag, startPoint x: 386, startPoint y: 112, endPoint x: 388, endPoint y: 117, distance: 5.5
click at [386, 112] on select "Select [DEMOGRAPHIC_DATA] [DEMOGRAPHIC_DATA] Other Prefer Not To Say" at bounding box center [422, 111] width 150 height 13
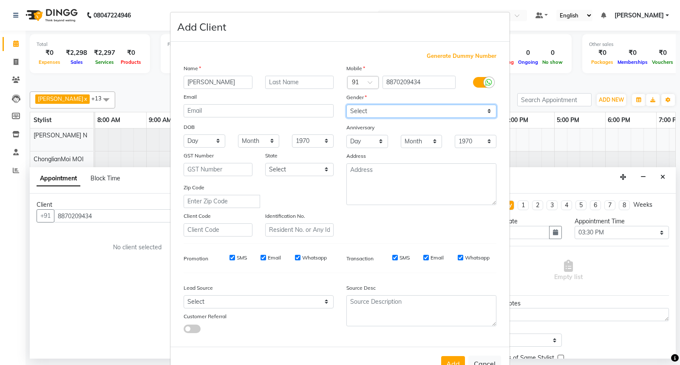
select select "[DEMOGRAPHIC_DATA]"
click at [347, 105] on select "Select [DEMOGRAPHIC_DATA] [DEMOGRAPHIC_DATA] Other Prefer Not To Say" at bounding box center [422, 111] width 150 height 13
click at [455, 361] on button "Add" at bounding box center [453, 363] width 24 height 15
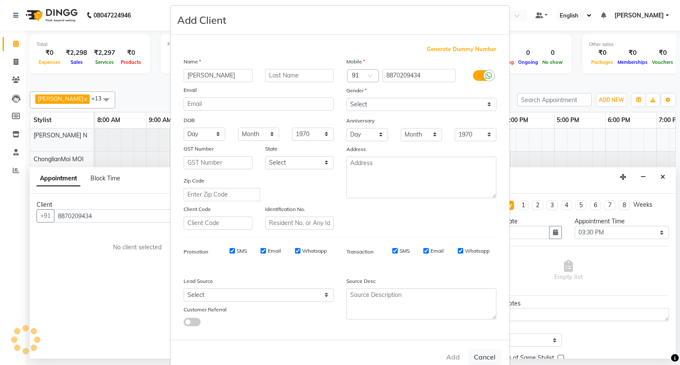
scroll to position [28, 0]
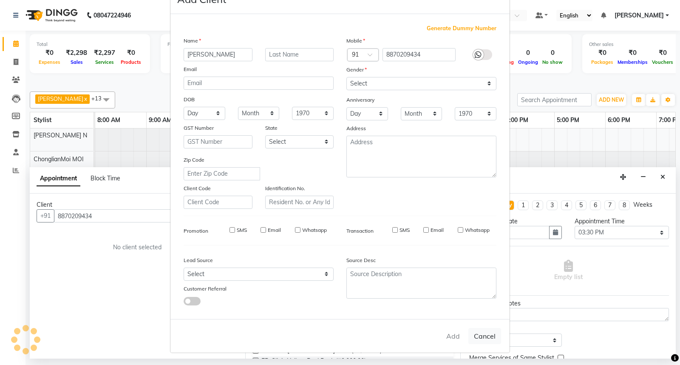
type input "88******34"
select select
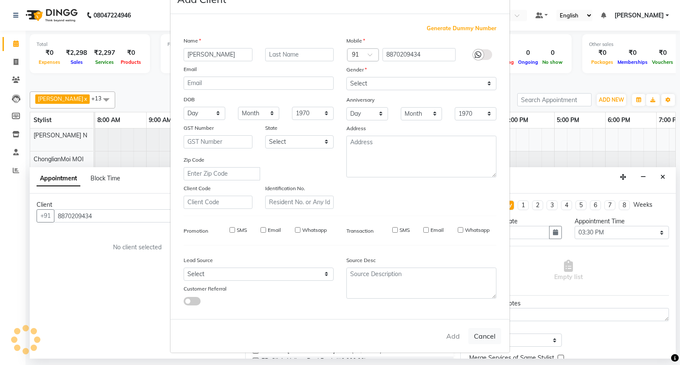
select select
checkbox input "false"
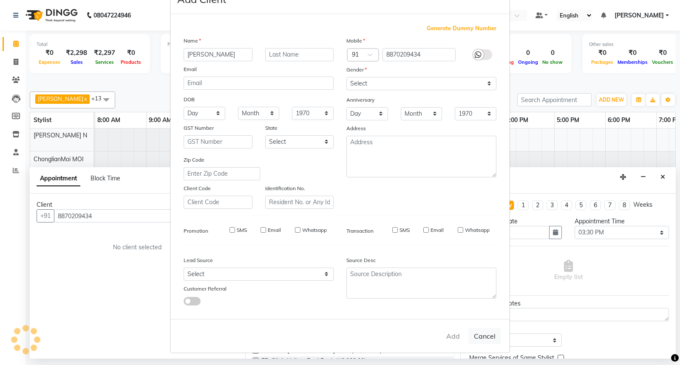
checkbox input "false"
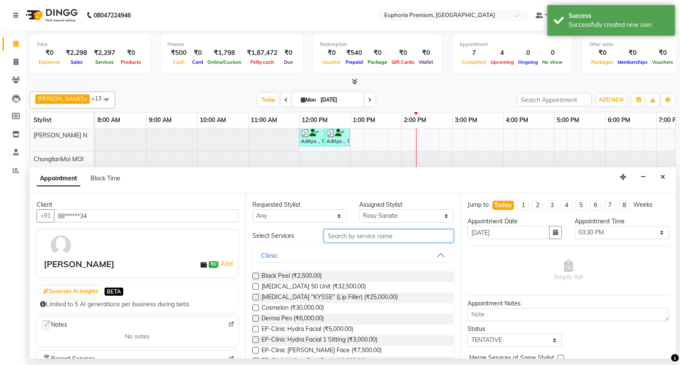
click at [364, 236] on input "text" at bounding box center [389, 235] width 130 height 13
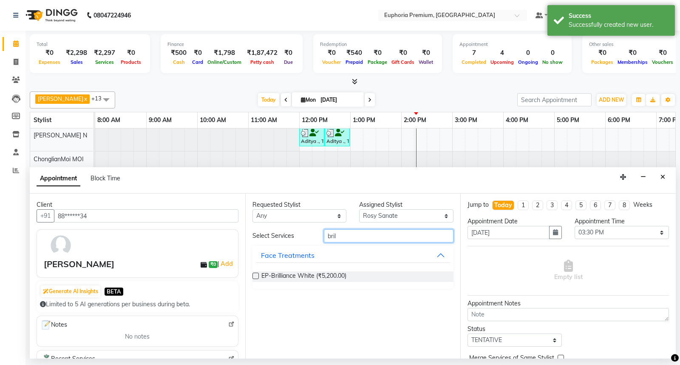
type input "bril"
click at [257, 276] on label at bounding box center [256, 276] width 6 height 6
click at [257, 276] on input "checkbox" at bounding box center [256, 277] width 6 height 6
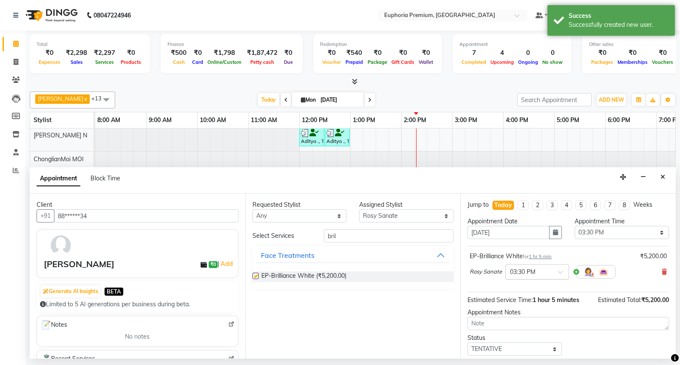
checkbox input "false"
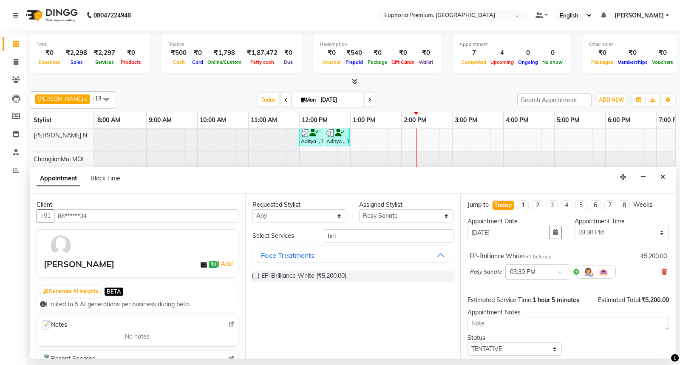
scroll to position [50, 0]
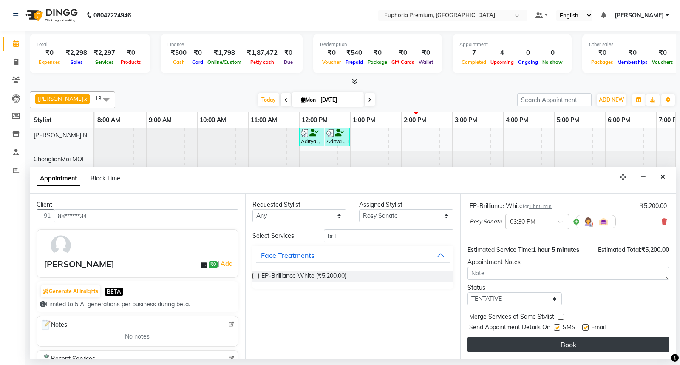
click at [573, 347] on button "Book" at bounding box center [569, 344] width 202 height 15
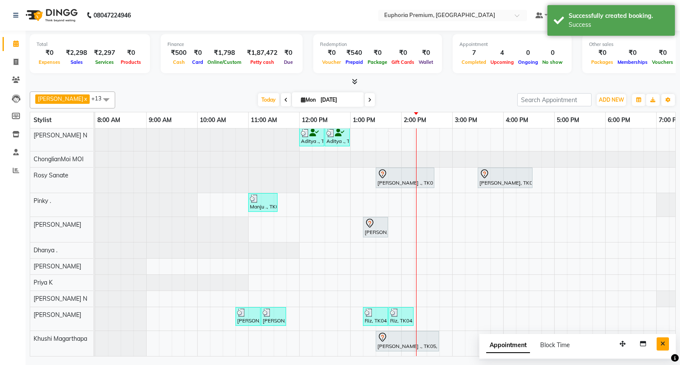
click at [665, 342] on icon "Close" at bounding box center [663, 344] width 5 height 6
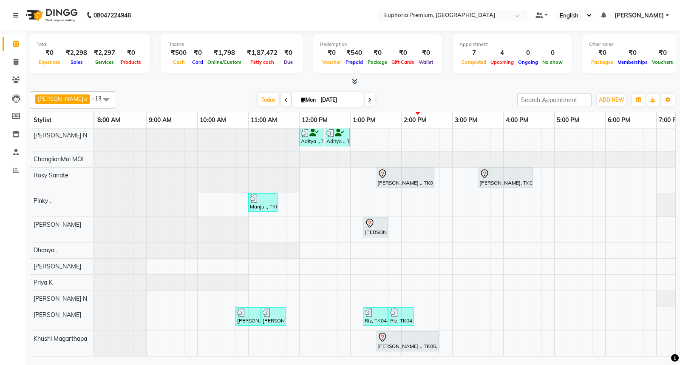
scroll to position [0, 0]
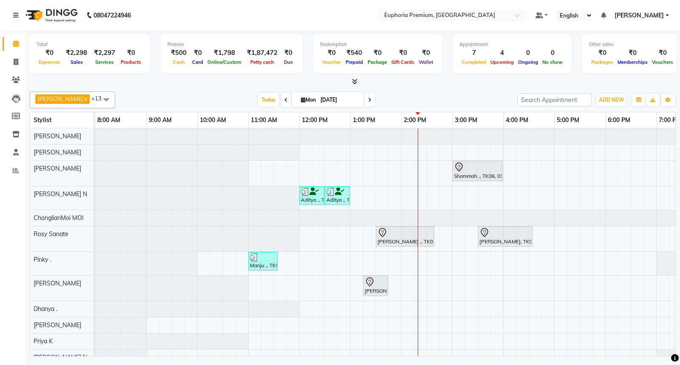
click at [365, 103] on span at bounding box center [370, 99] width 10 height 13
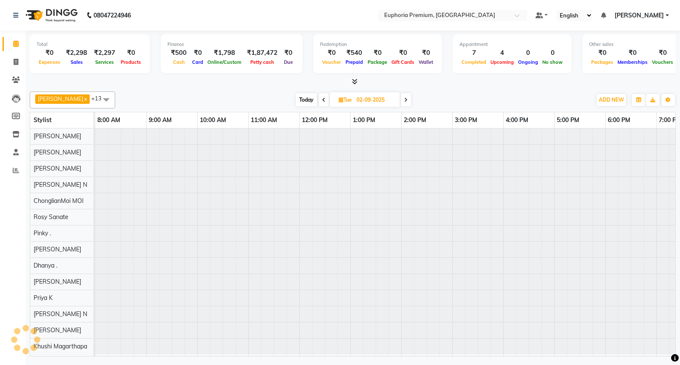
scroll to position [0, 134]
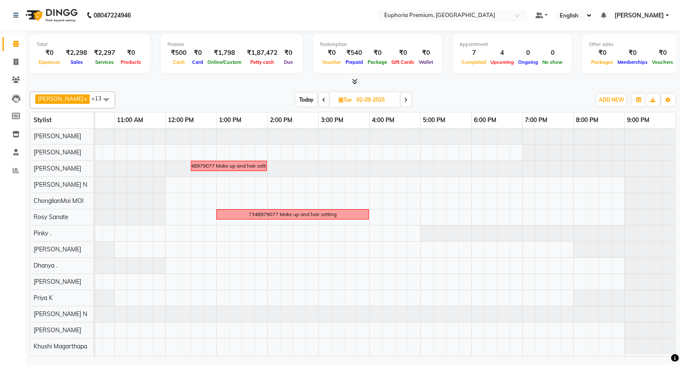
click at [296, 99] on span "Today" at bounding box center [306, 99] width 21 height 13
type input "[DATE]"
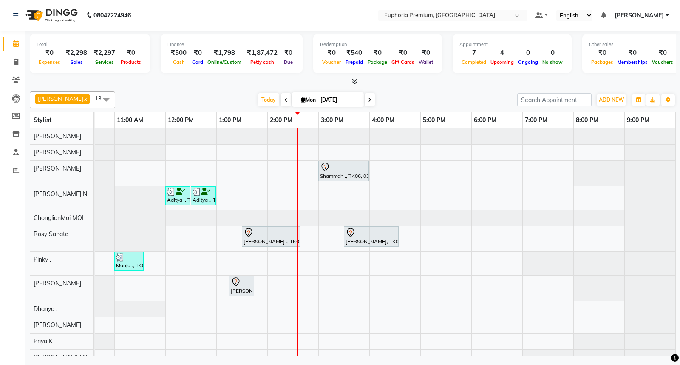
scroll to position [34, 0]
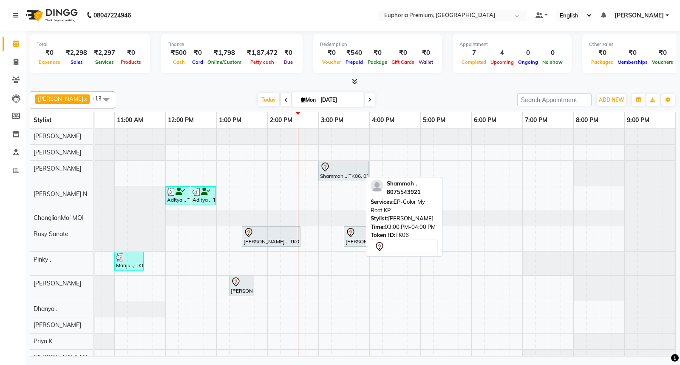
click at [336, 170] on div at bounding box center [343, 167] width 47 height 10
select select "7"
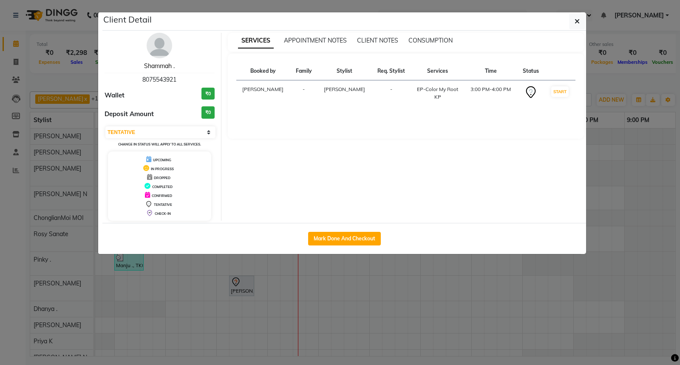
click at [154, 66] on link "Shammah ." at bounding box center [159, 66] width 31 height 8
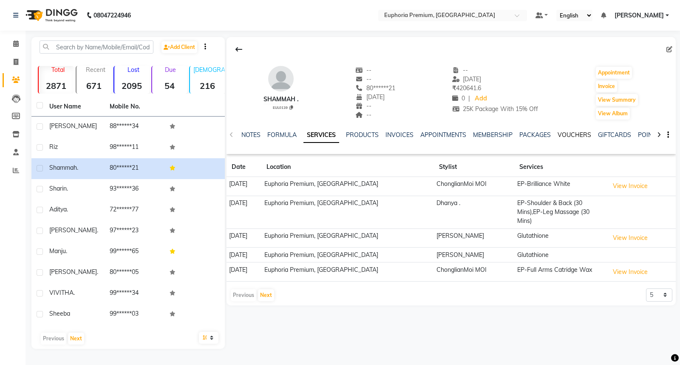
click at [566, 134] on link "VOUCHERS" at bounding box center [575, 135] width 34 height 8
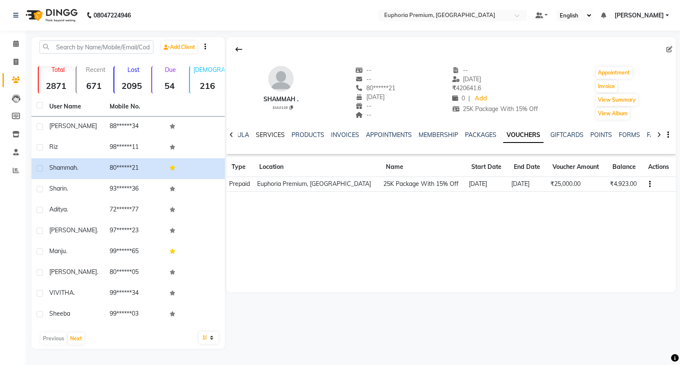
click at [277, 133] on link "SERVICES" at bounding box center [270, 135] width 29 height 8
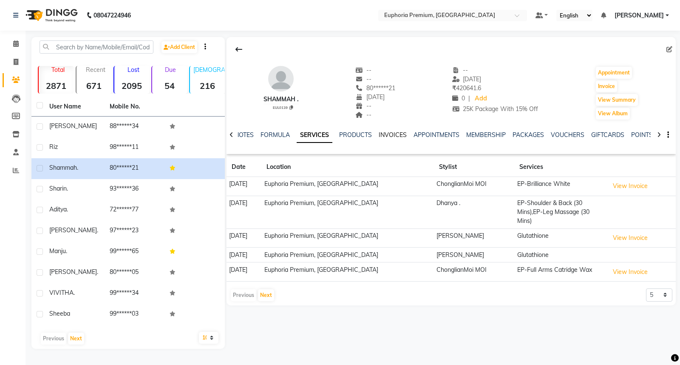
click at [391, 134] on link "INVOICES" at bounding box center [393, 135] width 28 height 8
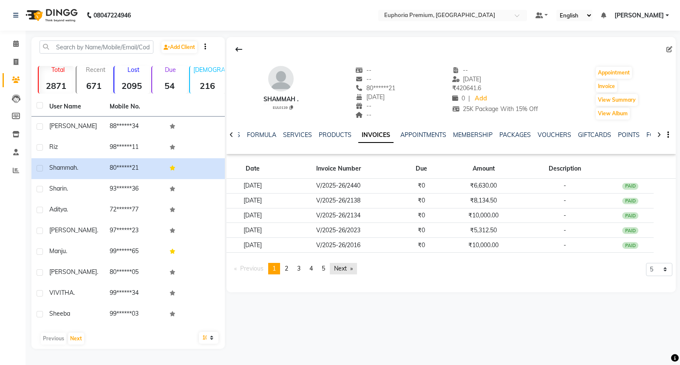
click at [339, 265] on link "Next page" at bounding box center [343, 268] width 27 height 11
click at [247, 267] on link "Previous page" at bounding box center [249, 268] width 38 height 11
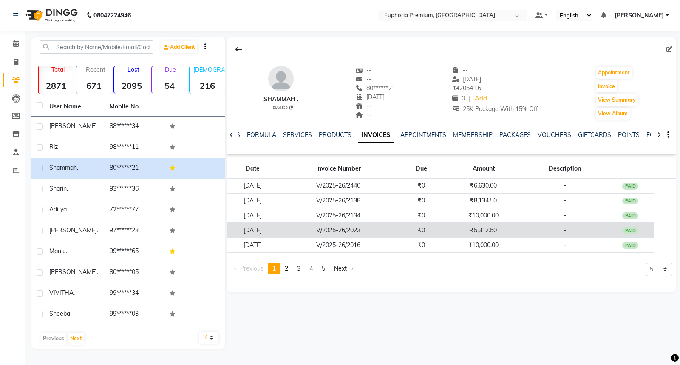
click at [636, 230] on div "PAID" at bounding box center [631, 230] width 16 height 7
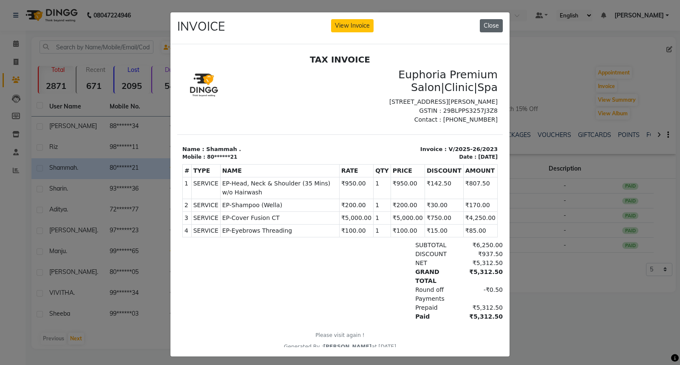
click at [490, 30] on button "Close" at bounding box center [491, 25] width 23 height 13
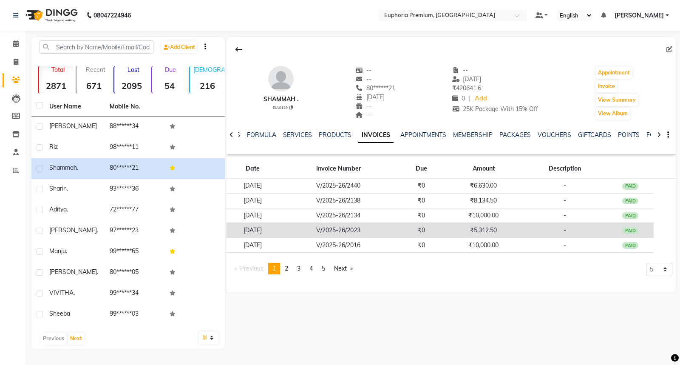
click at [630, 228] on div "PAID" at bounding box center [631, 230] width 16 height 7
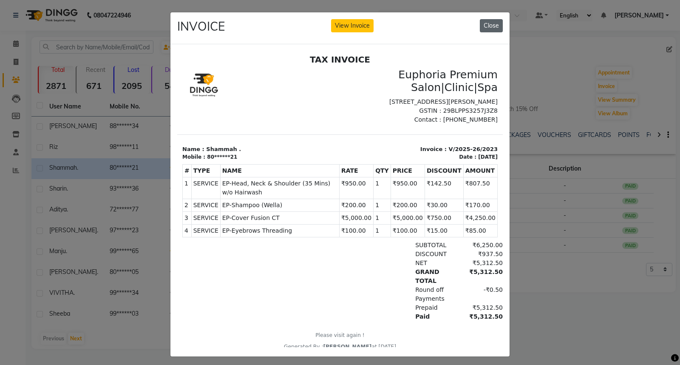
drag, startPoint x: 484, startPoint y: 26, endPoint x: 316, endPoint y: 7, distance: 169.1
click at [484, 26] on button "Close" at bounding box center [491, 25] width 23 height 13
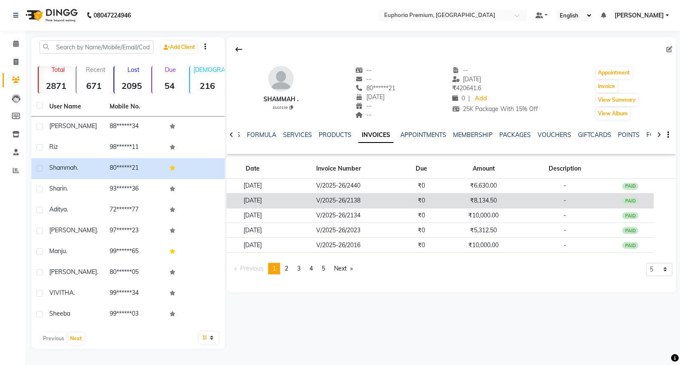
click at [639, 200] on div "PAID" at bounding box center [631, 201] width 16 height 7
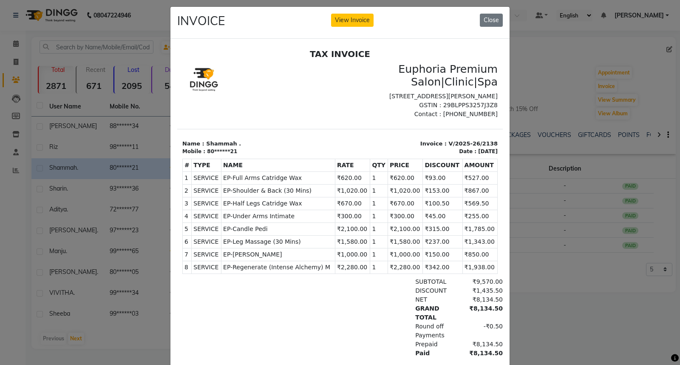
drag, startPoint x: 450, startPoint y: 267, endPoint x: 477, endPoint y: 268, distance: 26.8
click at [477, 268] on td "₹1,938.00" at bounding box center [480, 267] width 35 height 13
drag, startPoint x: 452, startPoint y: 253, endPoint x: 469, endPoint y: 253, distance: 17.4
click at [469, 253] on td "₹850.00" at bounding box center [480, 254] width 35 height 13
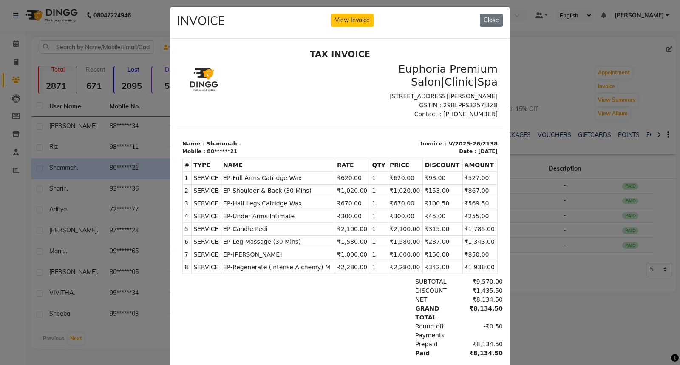
click at [469, 253] on td "₹850.00" at bounding box center [480, 254] width 35 height 13
drag, startPoint x: 451, startPoint y: 253, endPoint x: 473, endPoint y: 254, distance: 22.5
click at [473, 254] on td "₹850.00" at bounding box center [480, 254] width 35 height 13
drag, startPoint x: 451, startPoint y: 242, endPoint x: 481, endPoint y: 242, distance: 29.8
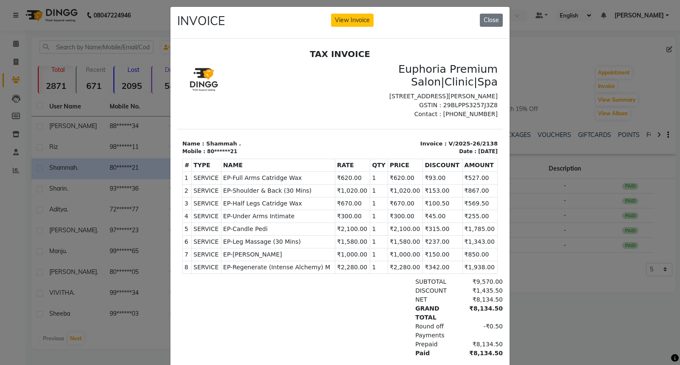
click at [481, 242] on td "₹1,343.00" at bounding box center [480, 241] width 35 height 13
click at [481, 241] on td "₹1,343.00" at bounding box center [480, 241] width 35 height 13
drag, startPoint x: 451, startPoint y: 229, endPoint x: 490, endPoint y: 233, distance: 39.7
click at [490, 233] on html "TAX INVOICE Euphoria Premium Salon|Clinic|Spa [STREET_ADDRESS][PERSON_NAME] GST…" at bounding box center [340, 217] width 326 height 345
click at [485, 238] on div "TAX INVOICE Euphoria Premium Salon|Clinic|Spa [STREET_ADDRESS][PERSON_NAME] GST…" at bounding box center [340, 217] width 326 height 338
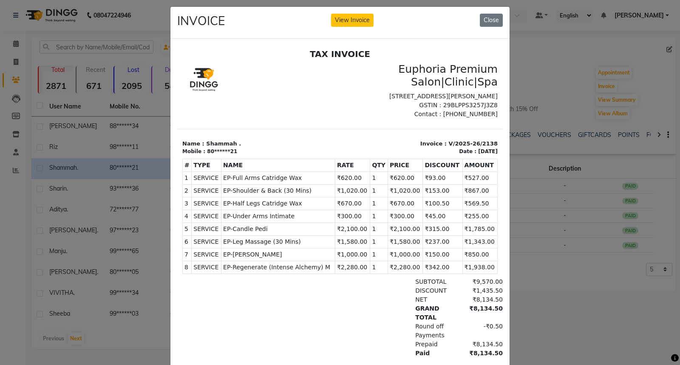
drag, startPoint x: 451, startPoint y: 229, endPoint x: 476, endPoint y: 228, distance: 25.5
click at [476, 228] on td "₹1,785.00" at bounding box center [480, 228] width 35 height 13
drag, startPoint x: 451, startPoint y: 216, endPoint x: 471, endPoint y: 216, distance: 20.4
click at [471, 216] on td "₹255.00" at bounding box center [480, 216] width 35 height 13
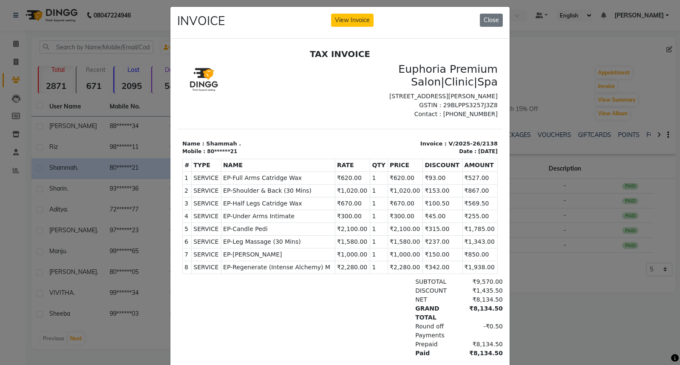
click at [471, 216] on td "₹255.00" at bounding box center [480, 216] width 35 height 13
drag, startPoint x: 450, startPoint y: 202, endPoint x: 471, endPoint y: 205, distance: 21.0
click at [471, 205] on td "₹569.50" at bounding box center [480, 203] width 35 height 13
click at [486, 22] on button "Close" at bounding box center [491, 20] width 23 height 13
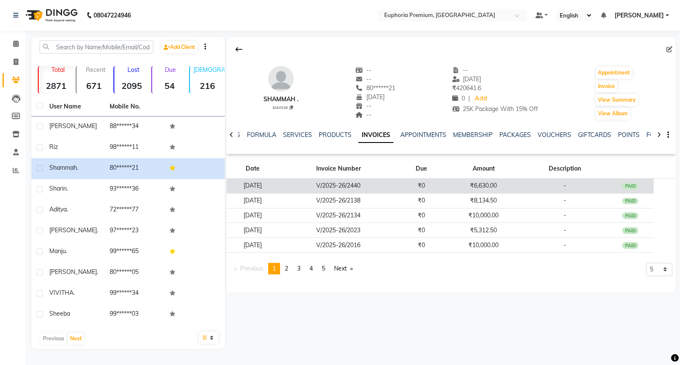
click at [637, 186] on div "PAID" at bounding box center [631, 186] width 16 height 7
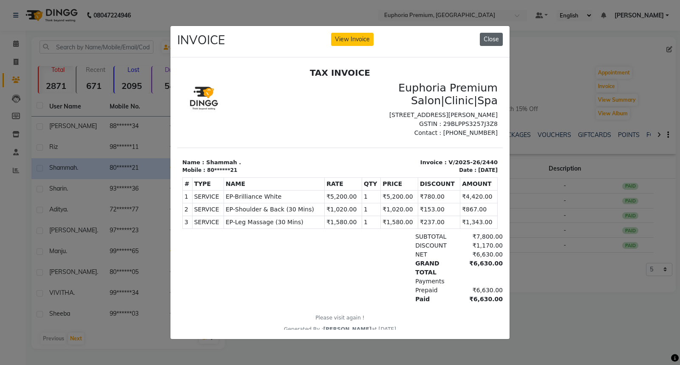
click at [492, 40] on button "Close" at bounding box center [491, 39] width 23 height 13
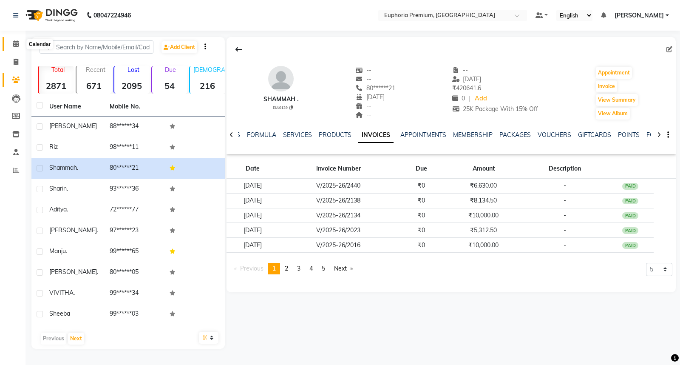
click at [16, 40] on span at bounding box center [16, 44] width 15 height 10
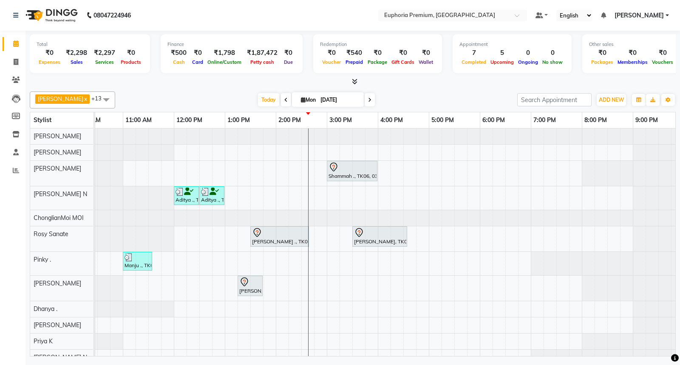
scroll to position [0, 128]
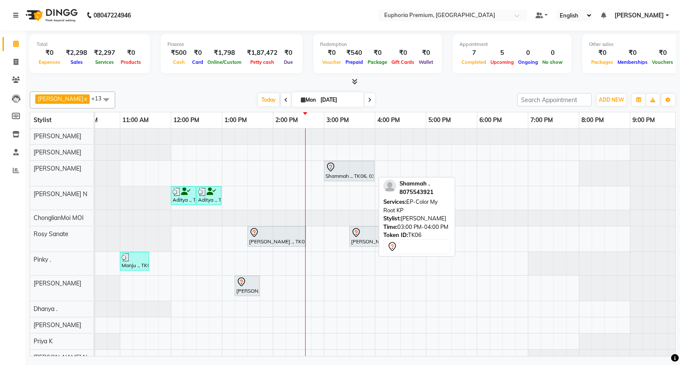
click at [353, 172] on div "Shammah ., TK06, 03:00 PM-04:00 PM, EP-Color My Root KP" at bounding box center [349, 171] width 49 height 18
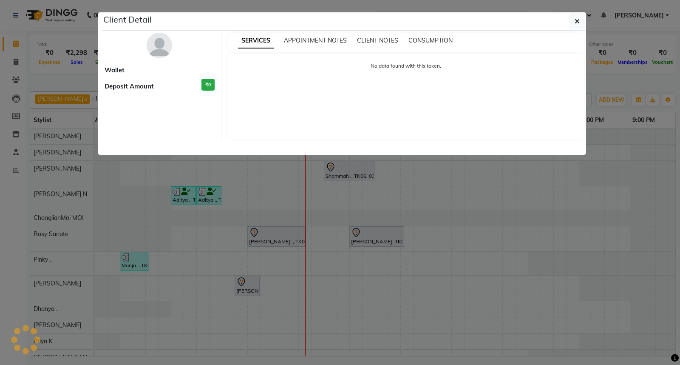
select select "7"
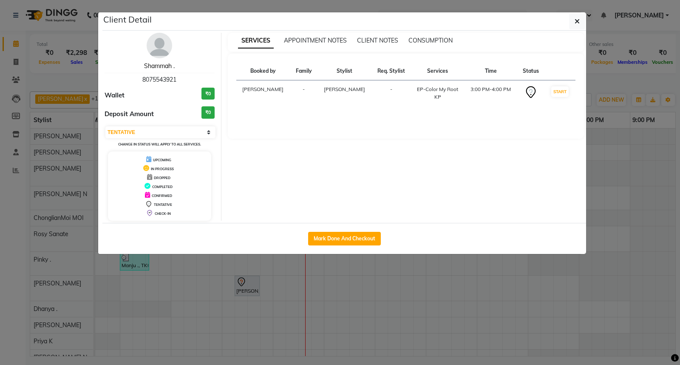
click at [160, 68] on link "Shammah ." at bounding box center [159, 66] width 31 height 8
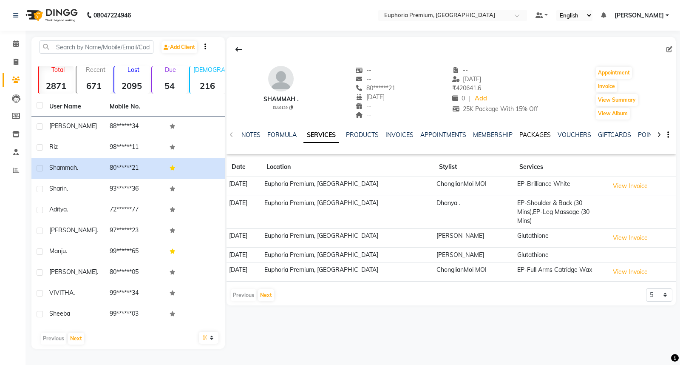
click at [534, 134] on link "PACKAGES" at bounding box center [535, 135] width 31 height 8
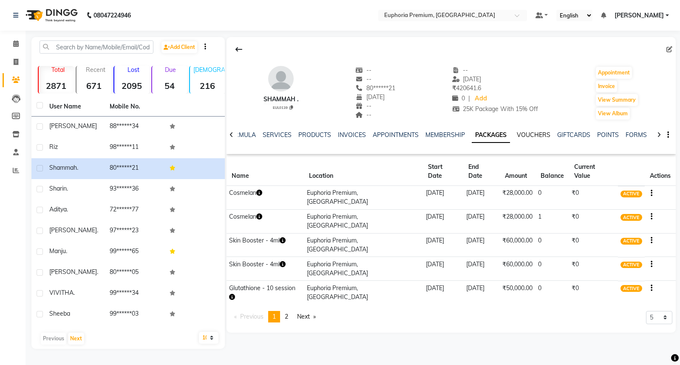
click at [533, 133] on link "VOUCHERS" at bounding box center [534, 135] width 34 height 8
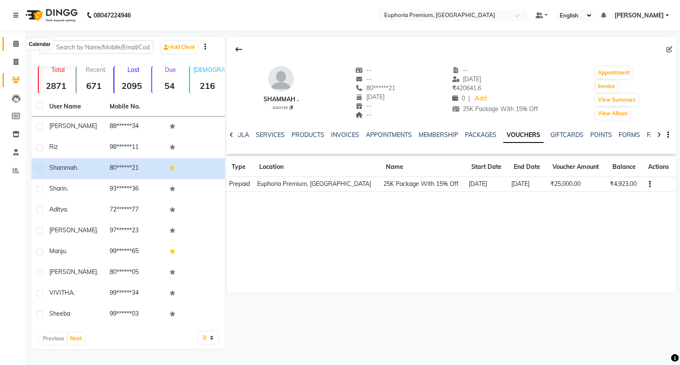
click at [11, 43] on span at bounding box center [16, 44] width 15 height 10
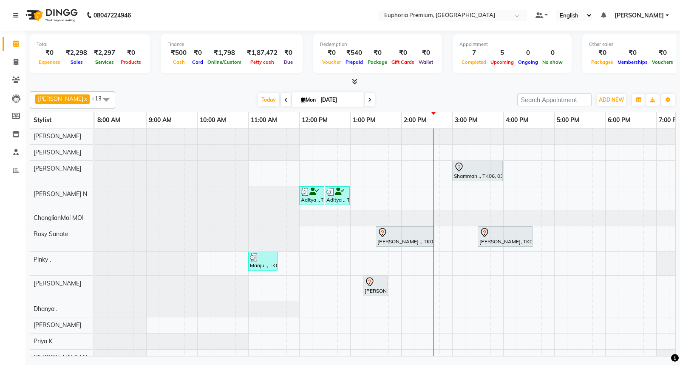
scroll to position [66, 0]
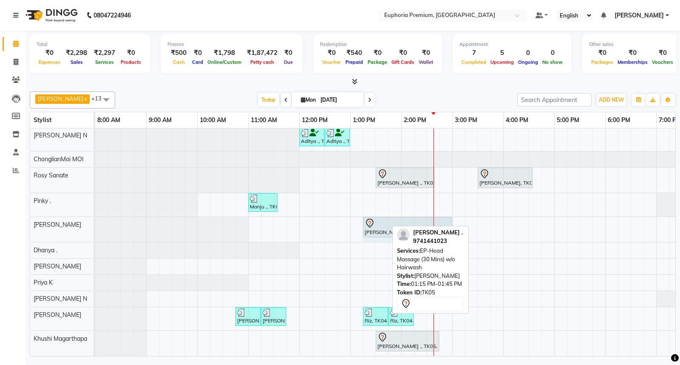
drag, startPoint x: 387, startPoint y: 218, endPoint x: 440, endPoint y: 213, distance: 53.4
click at [95, 217] on div "[PERSON_NAME] ., TK05, 01:15 PM-01:45 PM, EP-Head Massage (30 Mins) w/o Hairwas…" at bounding box center [95, 229] width 0 height 25
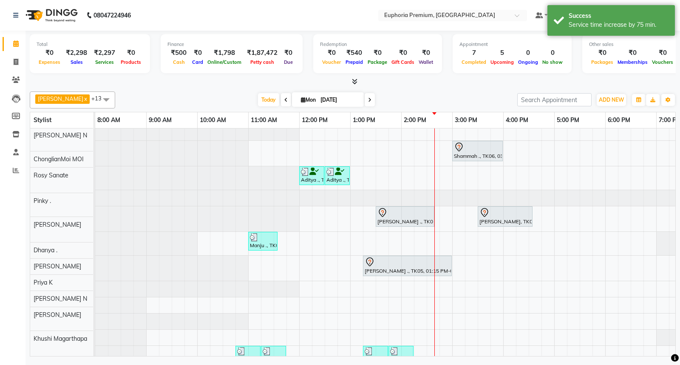
scroll to position [0, 0]
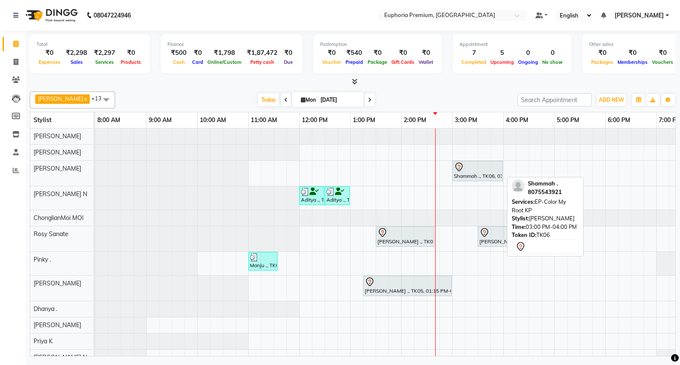
click at [490, 171] on div at bounding box center [477, 167] width 47 height 10
select select "7"
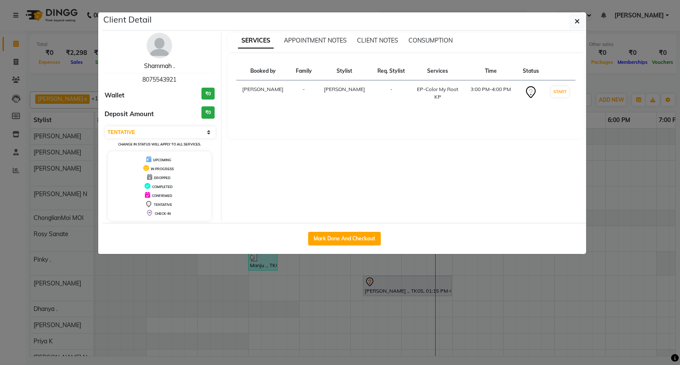
click at [153, 66] on link "Shammah ." at bounding box center [159, 66] width 31 height 8
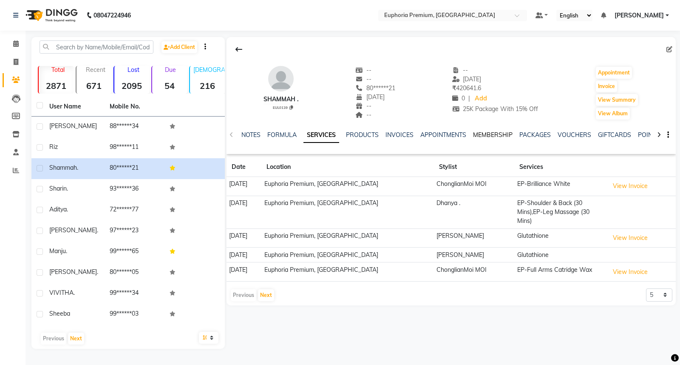
click at [495, 132] on link "MEMBERSHIP" at bounding box center [493, 135] width 40 height 8
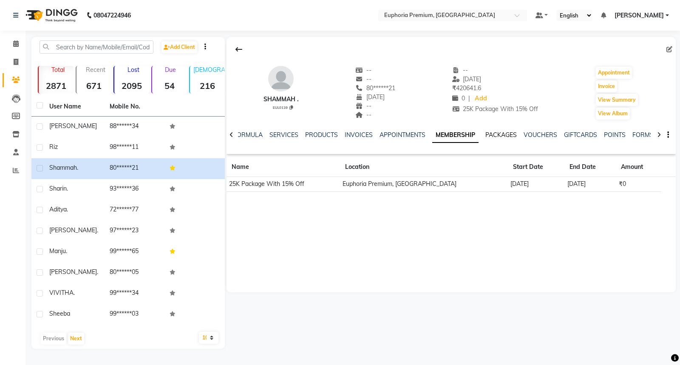
click at [487, 138] on link "PACKAGES" at bounding box center [501, 135] width 31 height 8
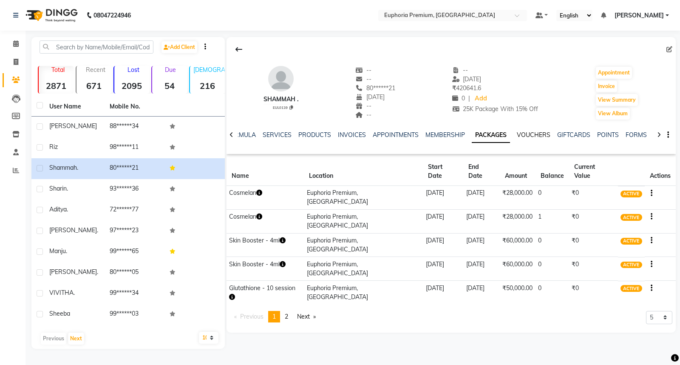
click at [526, 134] on link "VOUCHERS" at bounding box center [534, 135] width 34 height 8
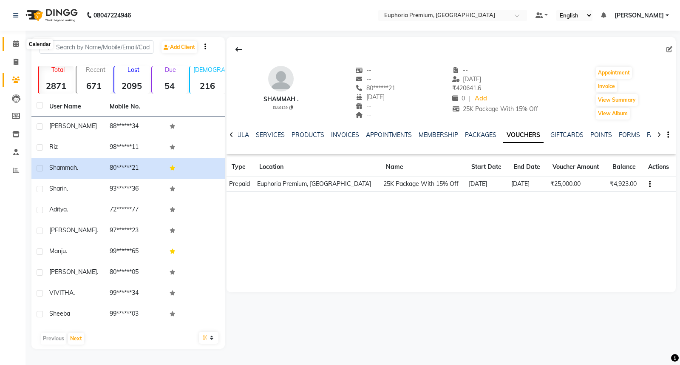
click at [16, 47] on icon at bounding box center [16, 43] width 6 height 6
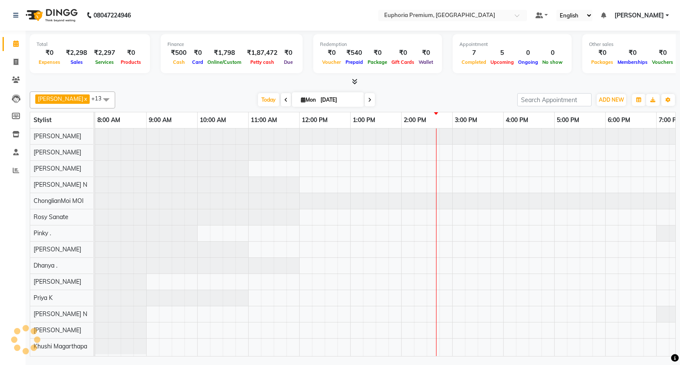
scroll to position [6, 134]
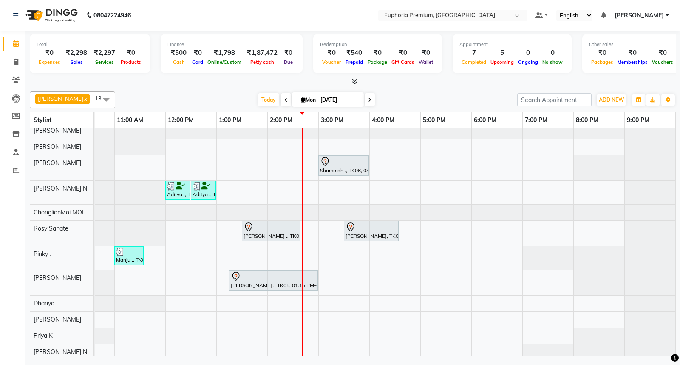
click at [337, 176] on div "Shammah ., TK06, 03:00 PM-04:00 PM, EP-Color My Root KP Aditya ., TK03, 12:00 P…" at bounding box center [318, 266] width 714 height 286
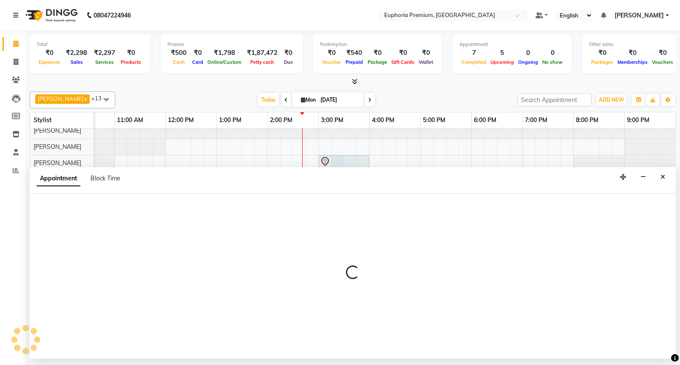
select select "78117"
select select "tentative"
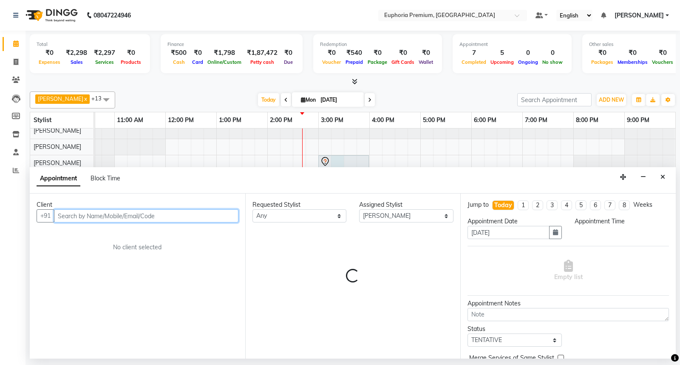
select select "915"
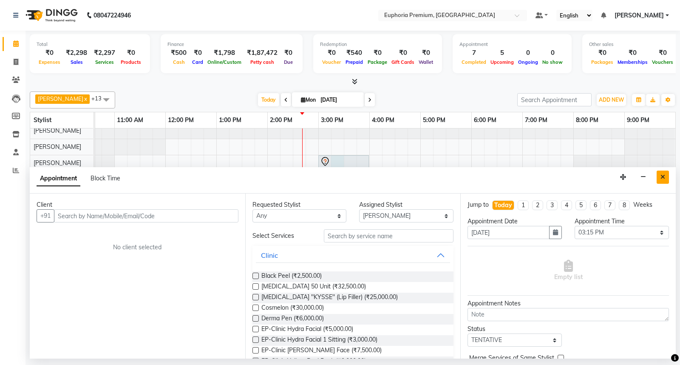
click at [661, 179] on icon "Close" at bounding box center [663, 177] width 5 height 6
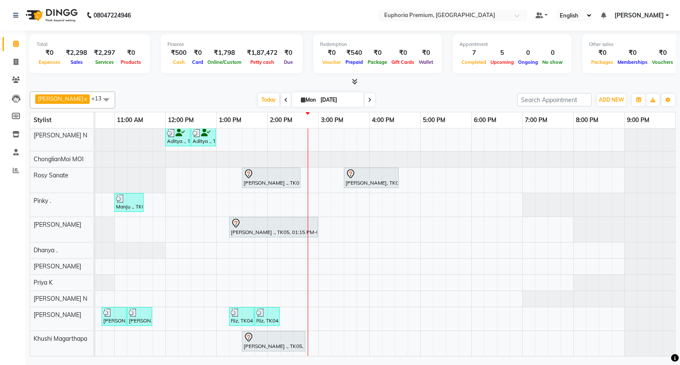
scroll to position [66, 0]
click at [320, 307] on div "Shammah ., TK06, 03:00 PM-04:00 PM, EP-Color My Root KP Aditya ., TK03, 12:00 P…" at bounding box center [318, 213] width 714 height 286
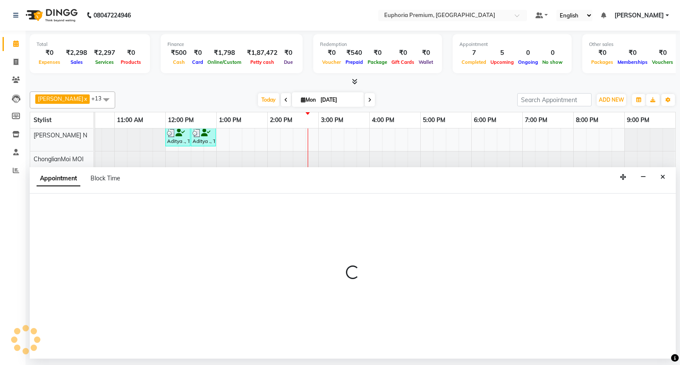
select select "88670"
select select "900"
select select "tentative"
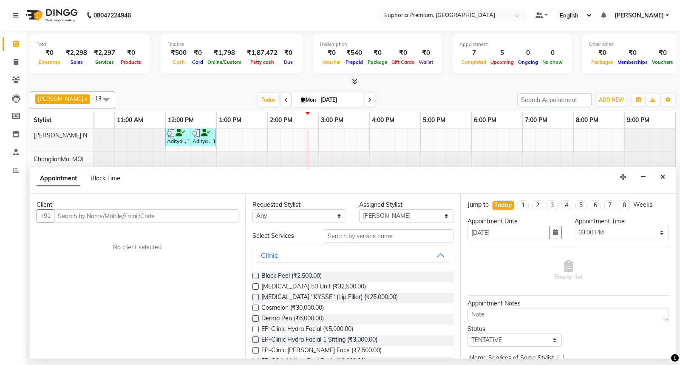
click at [178, 213] on input "text" at bounding box center [146, 215] width 185 height 13
click at [199, 218] on input "text" at bounding box center [146, 215] width 185 height 13
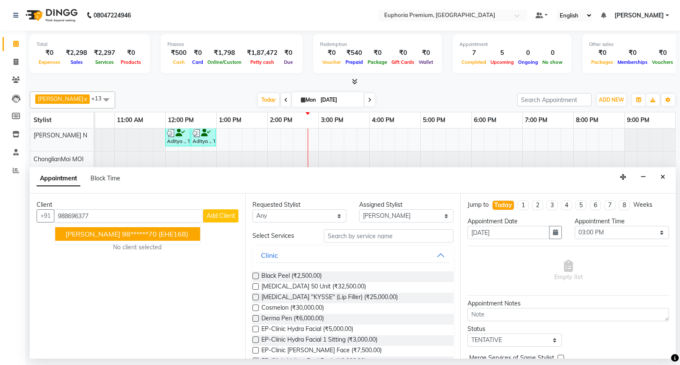
click at [159, 233] on span "(EHE168)" at bounding box center [174, 234] width 30 height 9
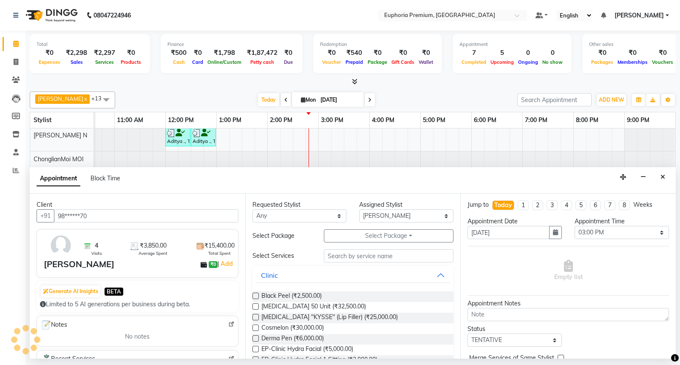
type input "98******70"
click at [364, 258] on input "text" at bounding box center [389, 255] width 130 height 13
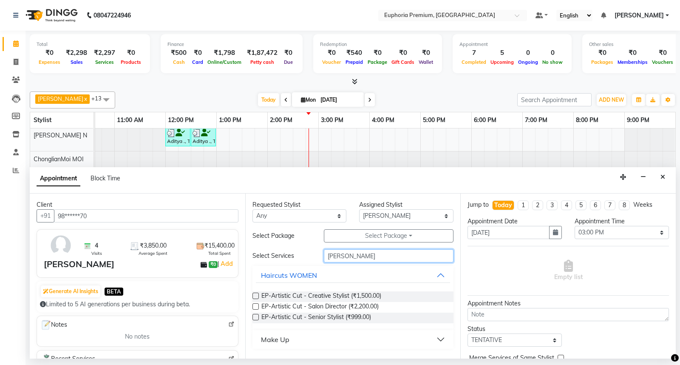
type input "[PERSON_NAME]"
click at [254, 297] on label at bounding box center [256, 296] width 6 height 6
click at [254, 297] on input "checkbox" at bounding box center [256, 297] width 6 height 6
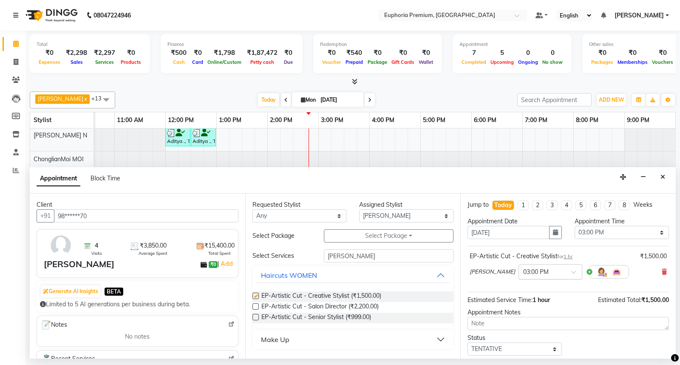
checkbox input "false"
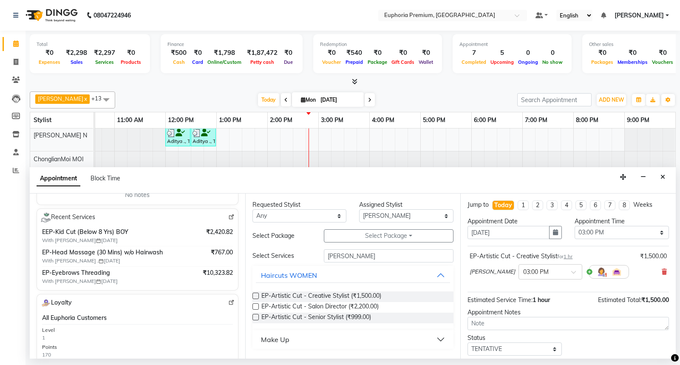
scroll to position [94, 0]
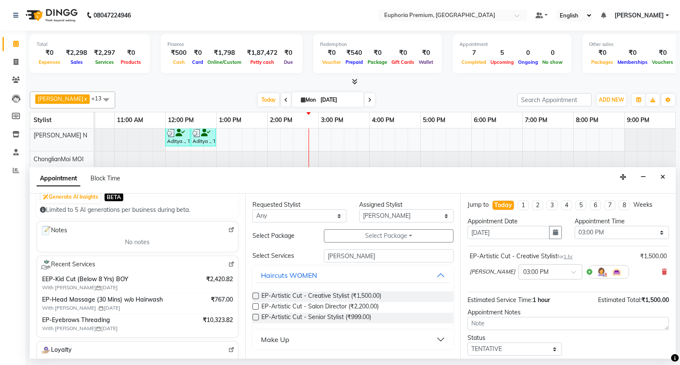
click at [228, 265] on img at bounding box center [231, 264] width 6 height 6
click at [359, 258] on input "[PERSON_NAME]" at bounding box center [389, 255] width 130 height 13
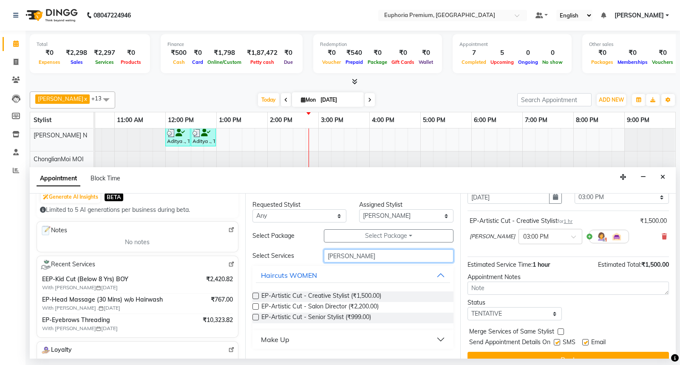
scroll to position [50, 0]
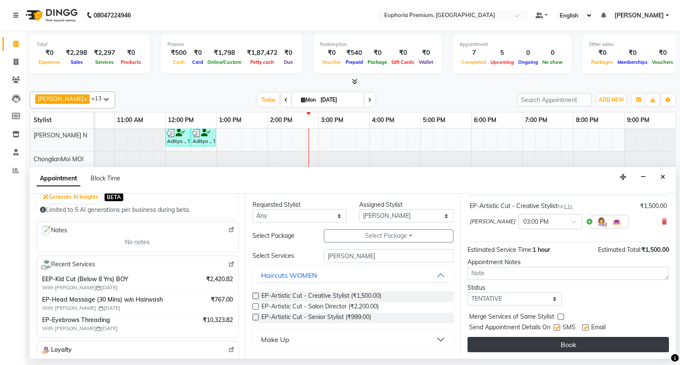
click at [593, 345] on button "Book" at bounding box center [569, 344] width 202 height 15
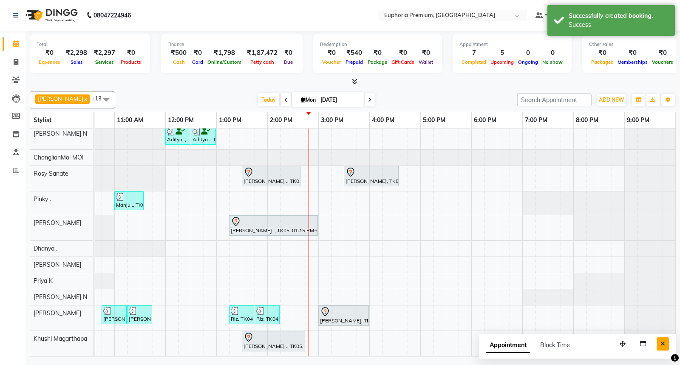
click at [661, 343] on icon "Close" at bounding box center [663, 344] width 5 height 6
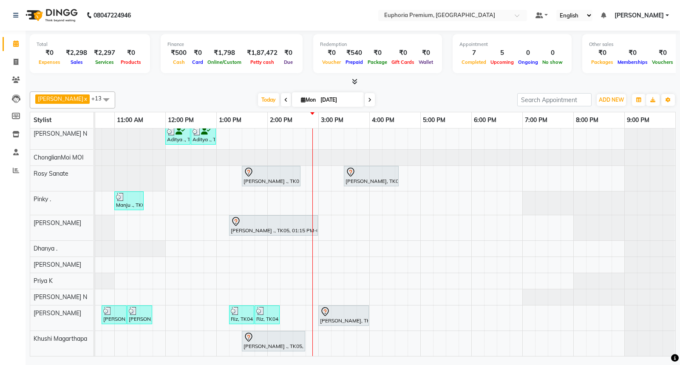
scroll to position [0, 0]
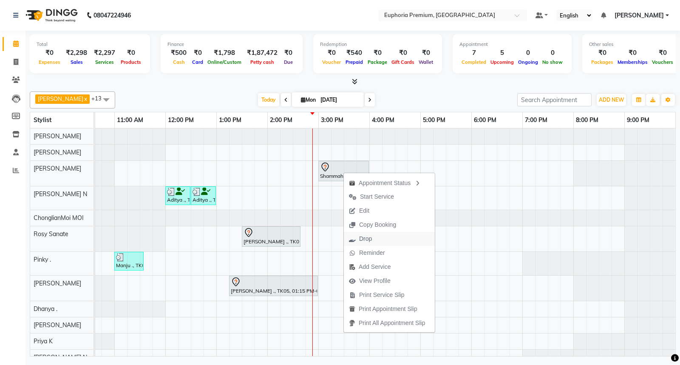
click at [372, 234] on span "Drop" at bounding box center [360, 239] width 33 height 14
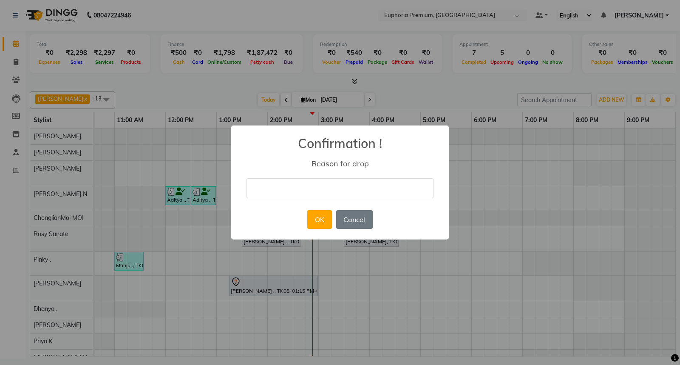
click at [338, 193] on input "text" at bounding box center [340, 188] width 187 height 20
type input "Busy"
click at [321, 219] on button "OK" at bounding box center [319, 219] width 24 height 19
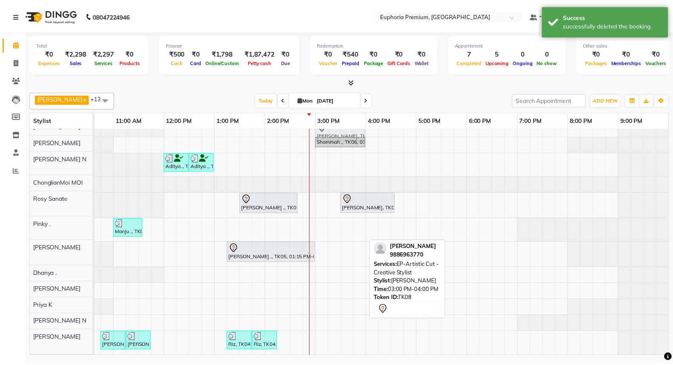
scroll to position [14, 0]
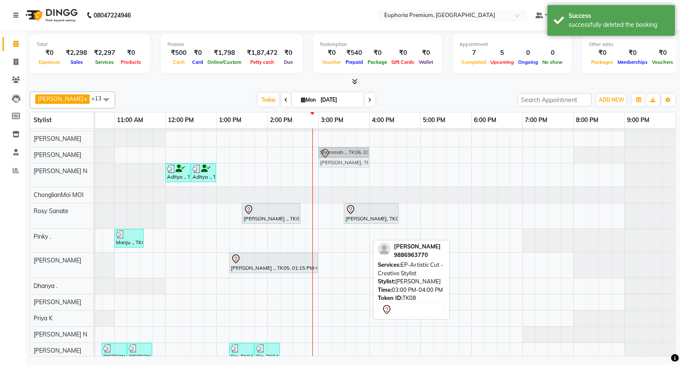
drag, startPoint x: 347, startPoint y: 308, endPoint x: 348, endPoint y: 160, distance: 147.6
click at [348, 160] on tbody "Shammah ., TK06, 03:00 PM-04:00 PM, EP-Color My Root KP [PERSON_NAME], TK08, 03…" at bounding box center [318, 254] width 714 height 279
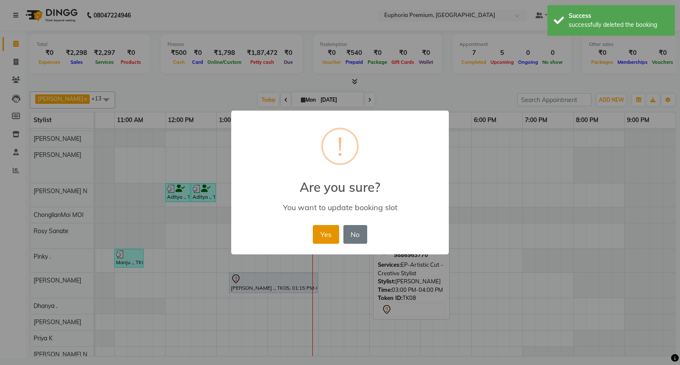
click at [324, 231] on button "Yes" at bounding box center [326, 234] width 26 height 19
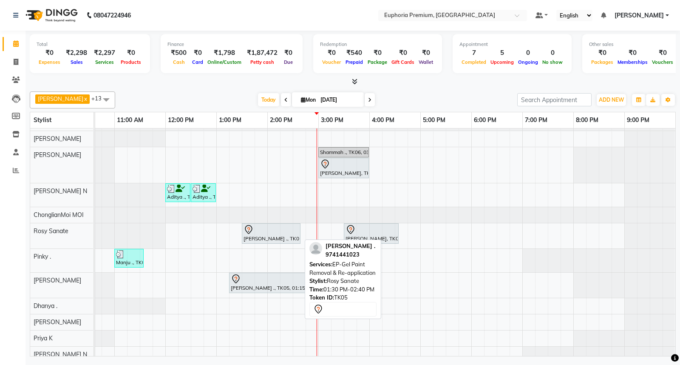
click at [285, 226] on div at bounding box center [271, 230] width 55 height 10
select select "7"
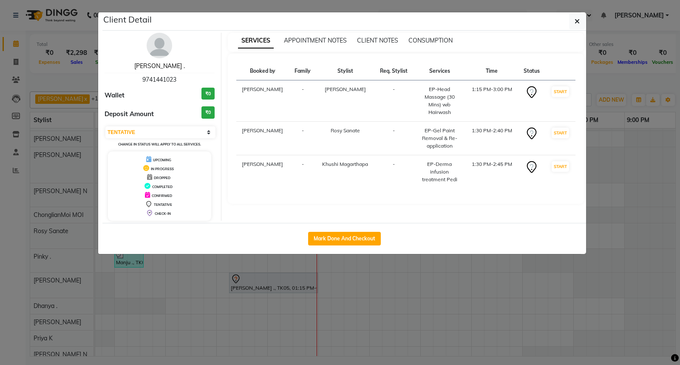
click at [166, 65] on link "[PERSON_NAME] ." at bounding box center [159, 66] width 51 height 8
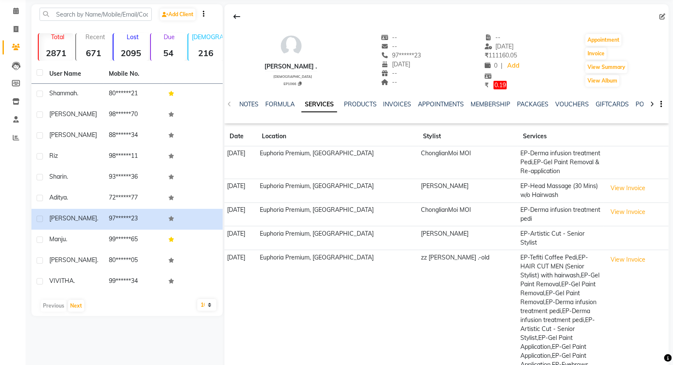
scroll to position [76, 0]
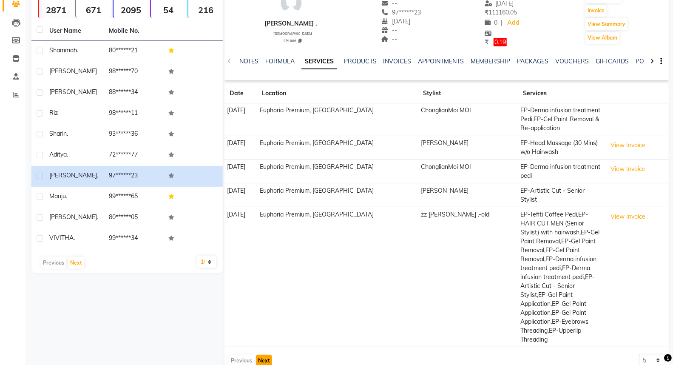
click at [265, 355] on button "Next" at bounding box center [264, 361] width 16 height 12
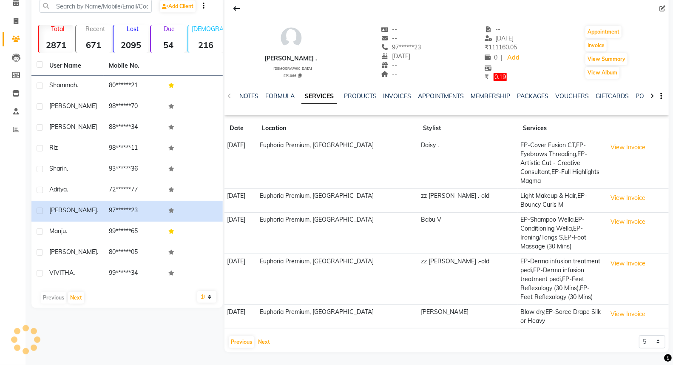
scroll to position [40, 0]
click at [262, 342] on button "Next" at bounding box center [264, 342] width 16 height 12
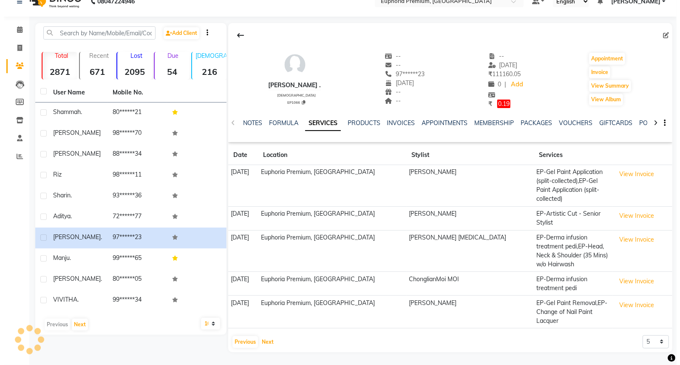
scroll to position [0, 0]
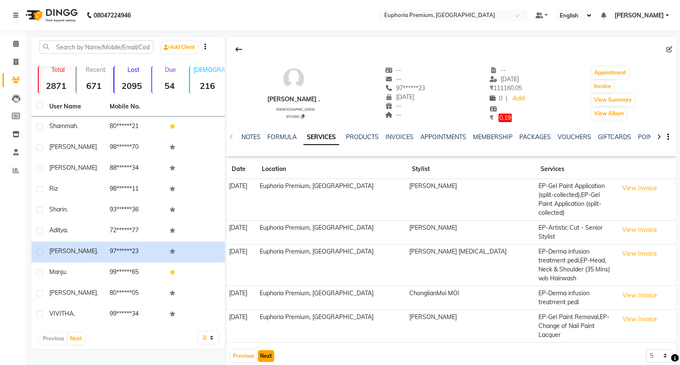
click at [265, 350] on button "Next" at bounding box center [266, 356] width 16 height 12
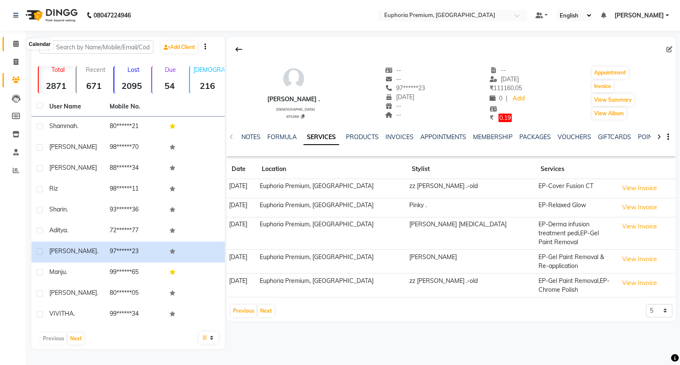
click at [17, 43] on icon at bounding box center [16, 43] width 6 height 6
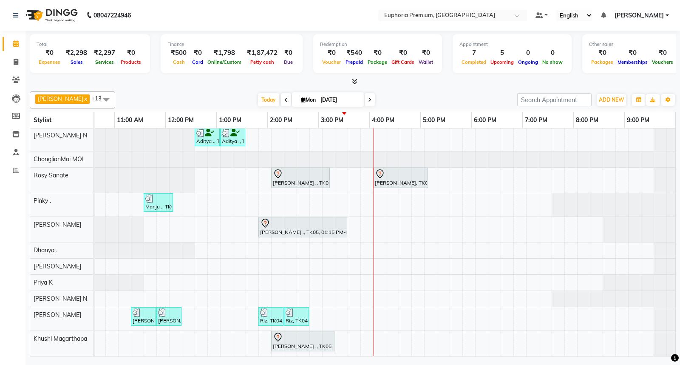
scroll to position [0, 104]
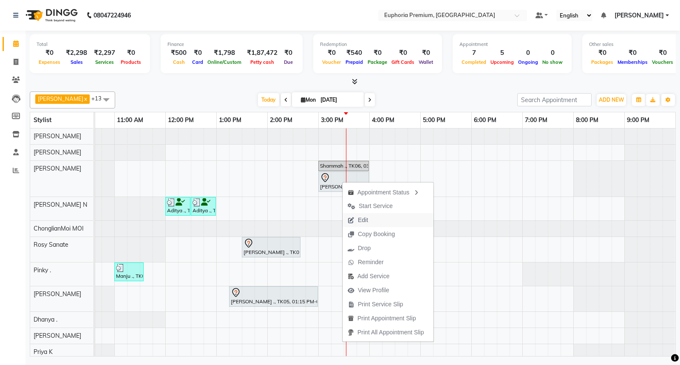
click at [365, 222] on span "Edit" at bounding box center [363, 220] width 10 height 9
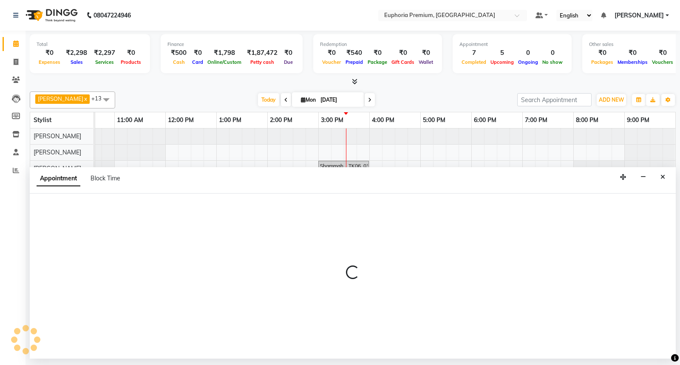
select select "tentative"
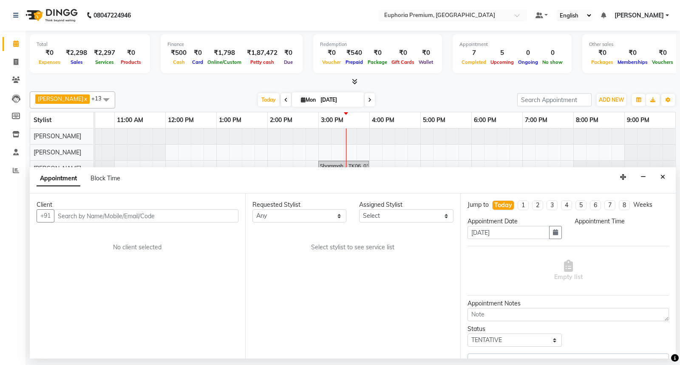
scroll to position [0, 0]
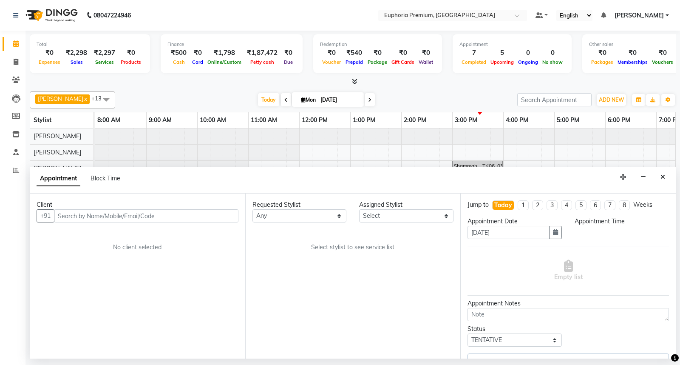
select select "78117"
select select "900"
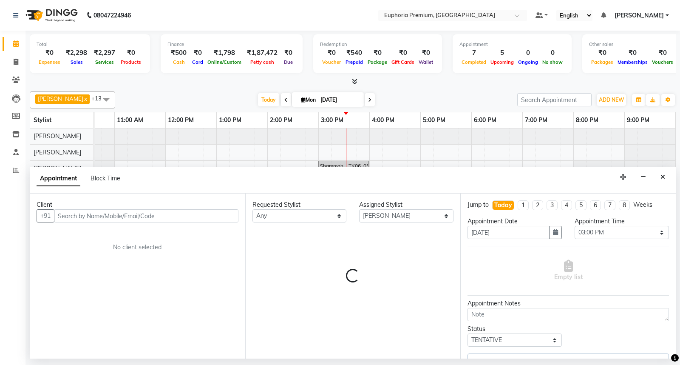
select select "4006"
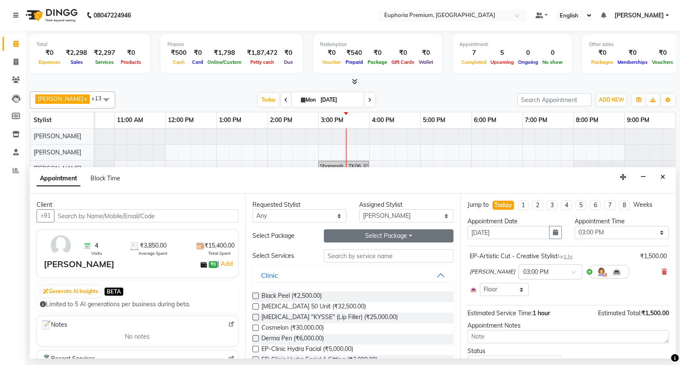
click at [385, 237] on button "Select Package Toggle Dropdown" at bounding box center [389, 235] width 130 height 13
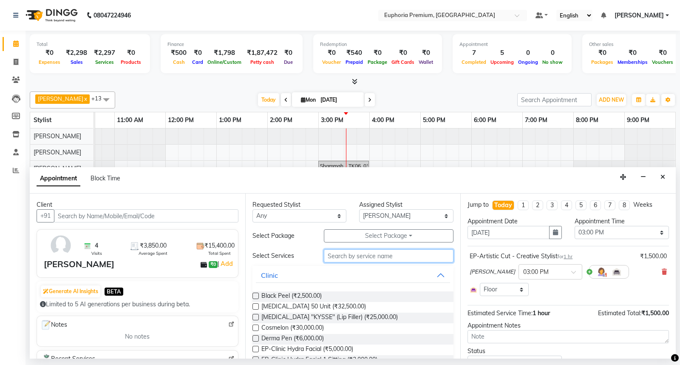
click at [385, 257] on input "text" at bounding box center [389, 255] width 130 height 13
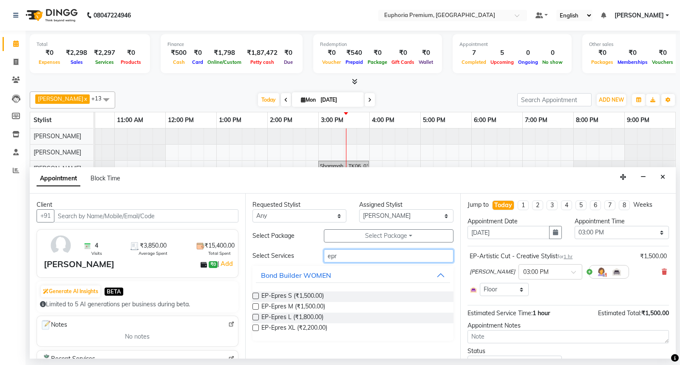
type input "epr"
click at [253, 307] on label at bounding box center [256, 306] width 6 height 6
click at [253, 307] on input "checkbox" at bounding box center [256, 308] width 6 height 6
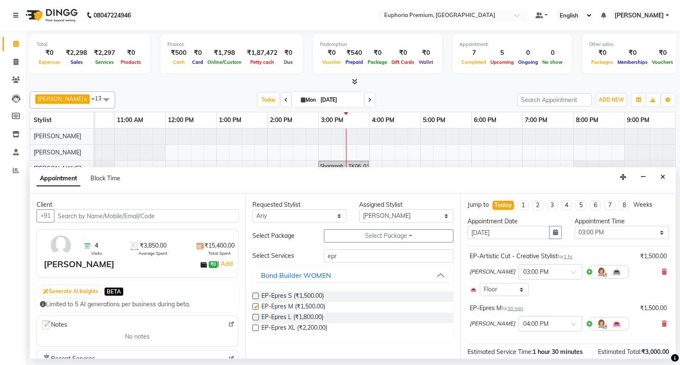
checkbox input "false"
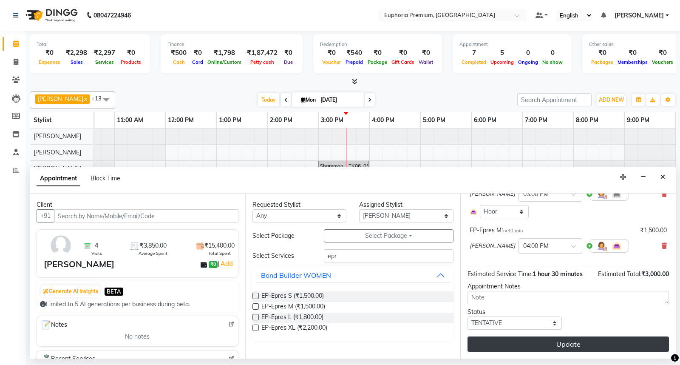
click at [555, 346] on button "Update" at bounding box center [569, 343] width 202 height 15
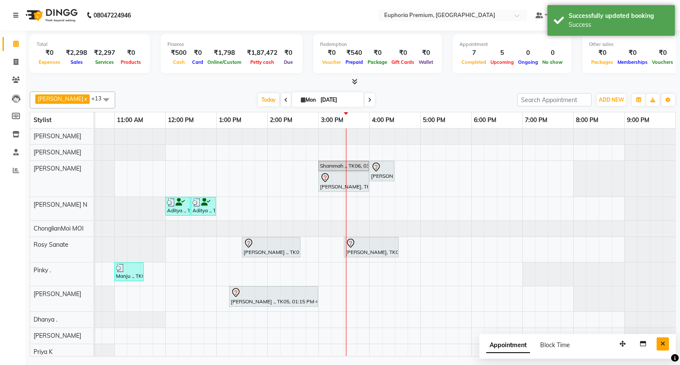
click at [663, 341] on icon "Close" at bounding box center [663, 344] width 5 height 6
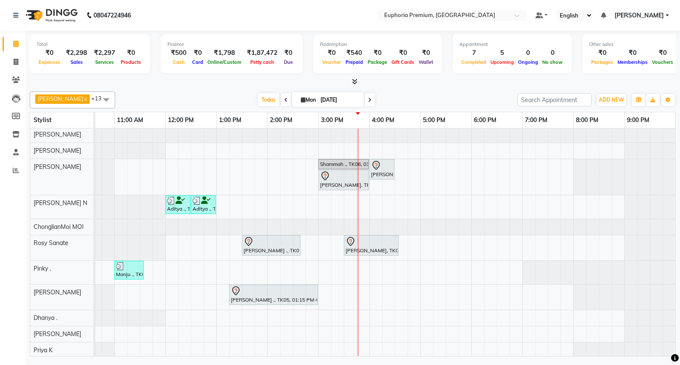
scroll to position [0, 0]
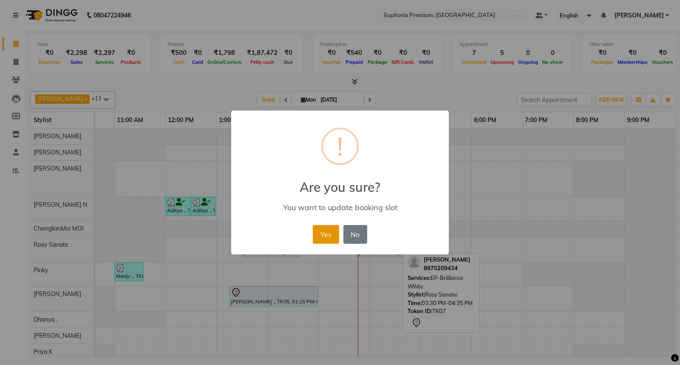
click at [333, 231] on button "Yes" at bounding box center [326, 234] width 26 height 19
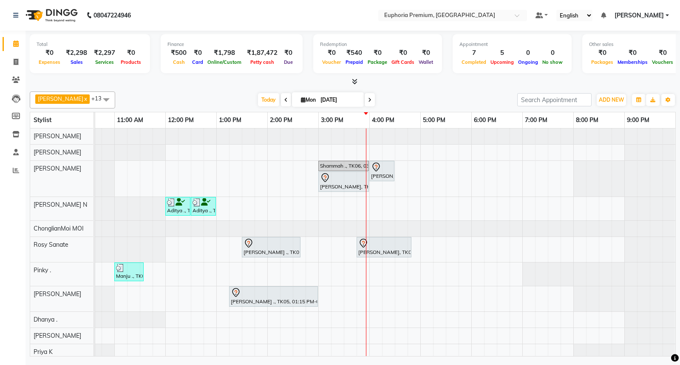
click at [269, 105] on div "[PERSON_NAME] N x [PERSON_NAME] x Pinky . x Kishore K x ChonglianMoi MOI x Dhan…" at bounding box center [353, 99] width 646 height 17
click at [281, 100] on span at bounding box center [286, 99] width 10 height 13
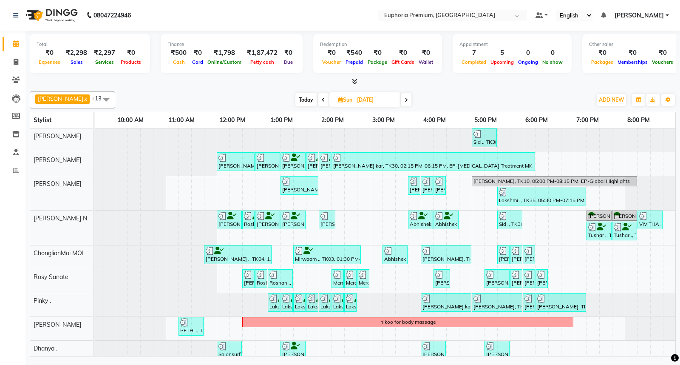
scroll to position [142, 0]
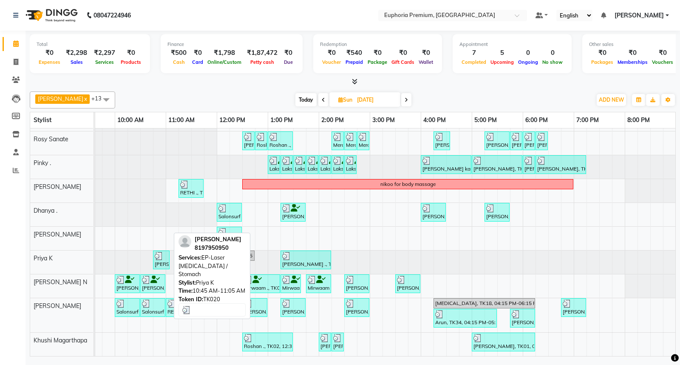
click at [158, 253] on img at bounding box center [159, 256] width 9 height 9
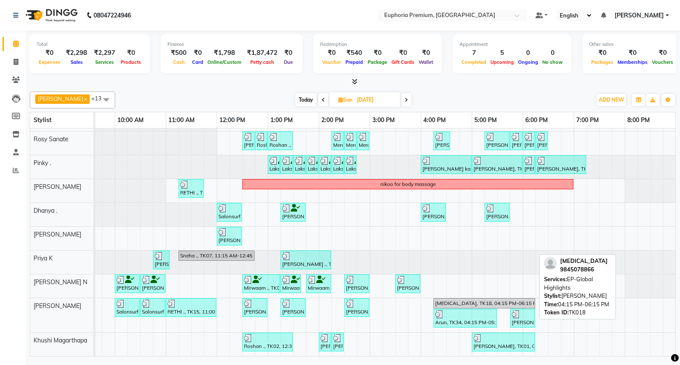
scroll to position [145, 0]
click at [296, 96] on span "Today" at bounding box center [306, 99] width 21 height 13
type input "[DATE]"
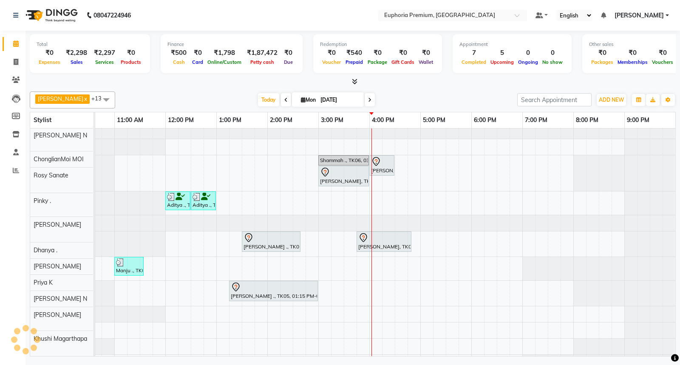
scroll to position [77, 134]
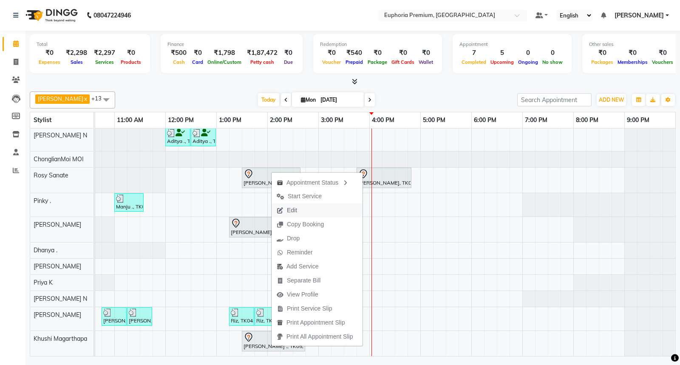
click at [305, 209] on button "Edit" at bounding box center [317, 210] width 91 height 14
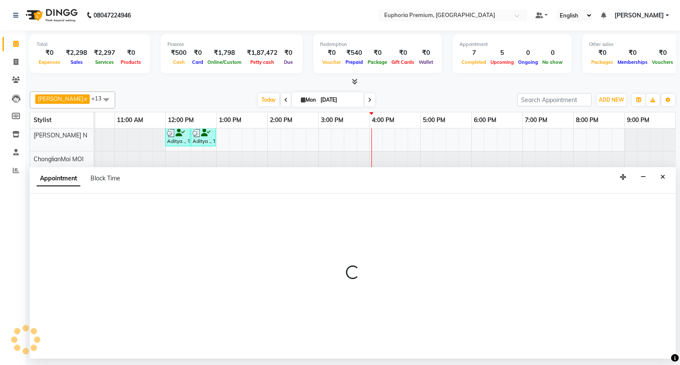
select select "tentative"
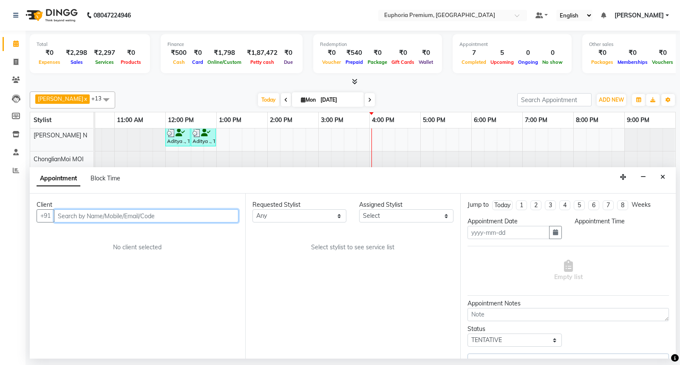
type input "[DATE]"
select select "795"
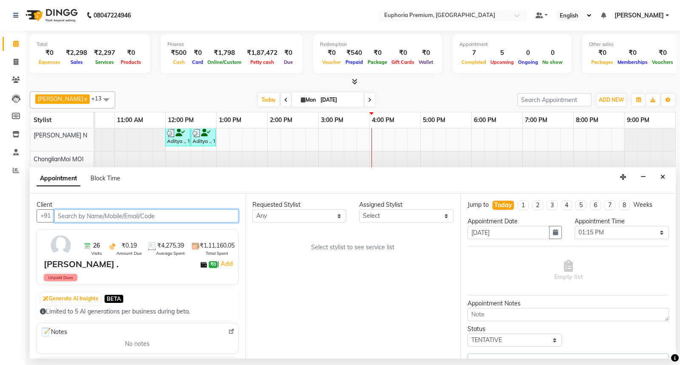
select select "86606"
select select "4006"
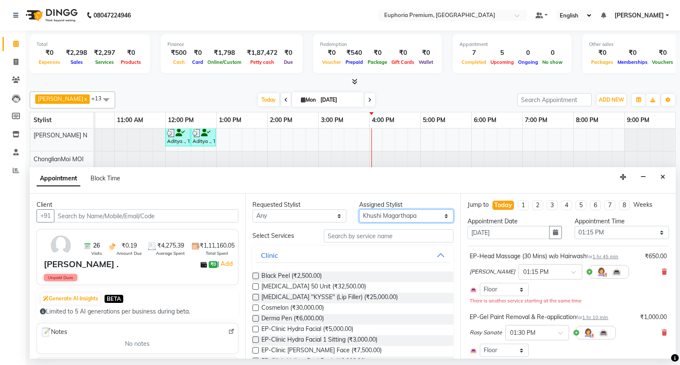
click at [386, 221] on select "Select Babu V Bharath N [PERSON_NAME] [PERSON_NAME] N Chiinthian [PERSON_NAME] …" at bounding box center [406, 215] width 94 height 13
select select "88670"
click at [359, 209] on select "Select Babu V Bharath N [PERSON_NAME] [PERSON_NAME] N Chiinthian [PERSON_NAME] …" at bounding box center [406, 215] width 94 height 13
click at [349, 239] on input "text" at bounding box center [389, 235] width 130 height 13
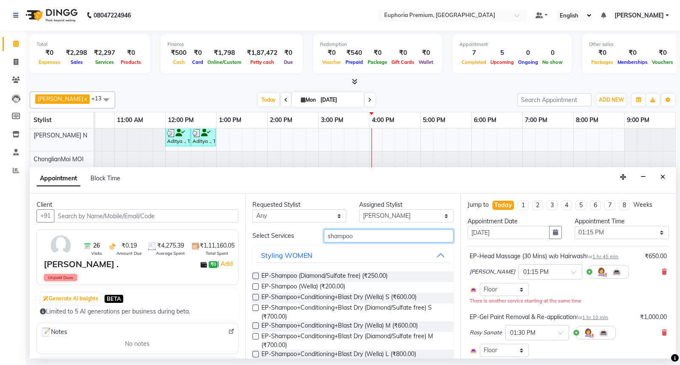
type input "shampoo"
click at [256, 324] on label at bounding box center [256, 325] width 6 height 6
click at [256, 324] on input "checkbox" at bounding box center [256, 327] width 6 height 6
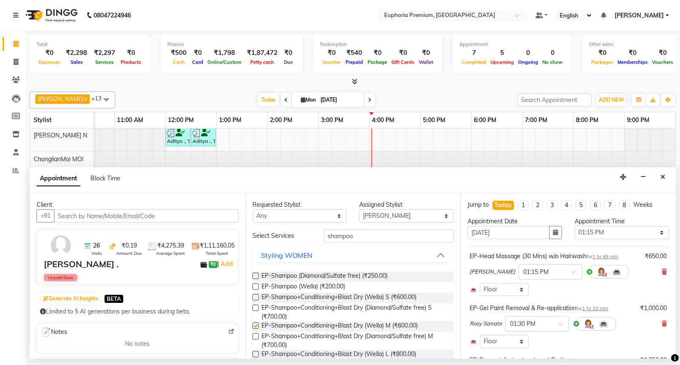
checkbox input "false"
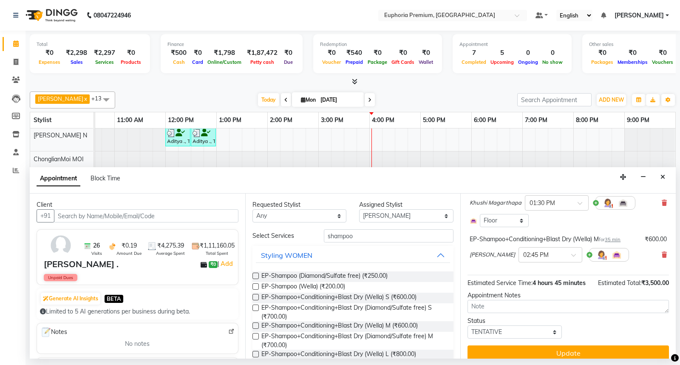
scroll to position [189, 0]
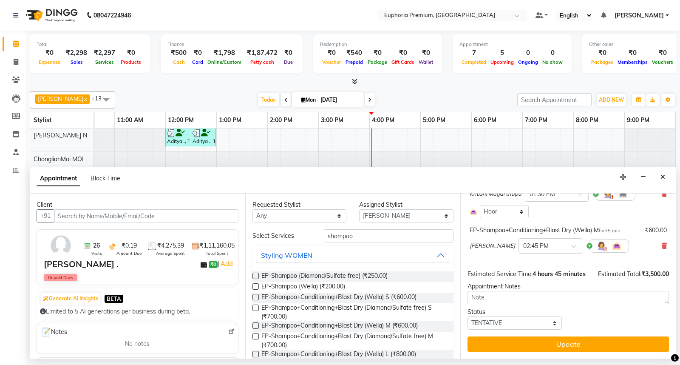
click at [621, 228] on span "35 min" at bounding box center [613, 231] width 16 height 6
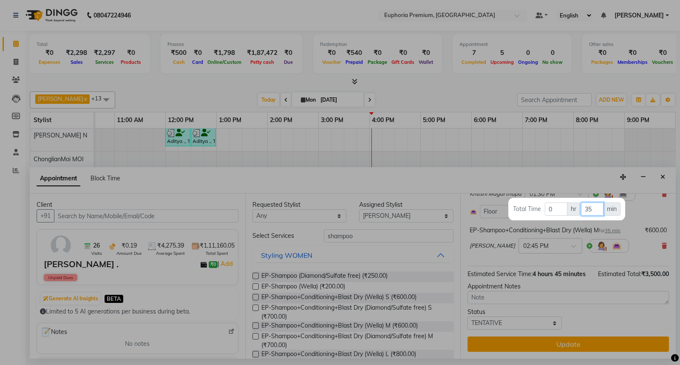
click at [596, 208] on input "35" at bounding box center [592, 208] width 23 height 13
type input "30"
click at [631, 234] on div at bounding box center [340, 182] width 680 height 365
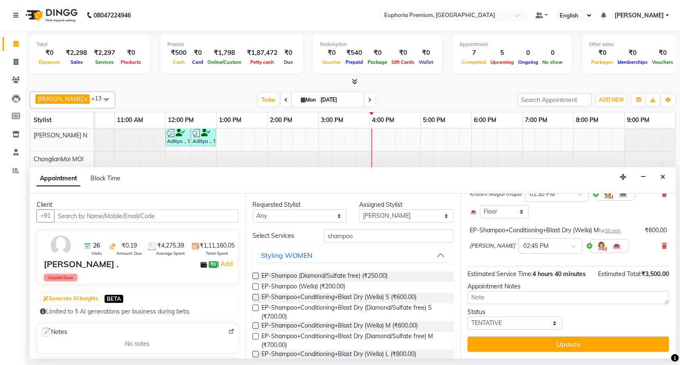
scroll to position [190, 0]
click at [595, 336] on div "Jump to [DATE] 1 2 3 4 5 6 7 8 Weeks Appointment Date [DATE] Appointment Time S…" at bounding box center [569, 276] width 216 height 165
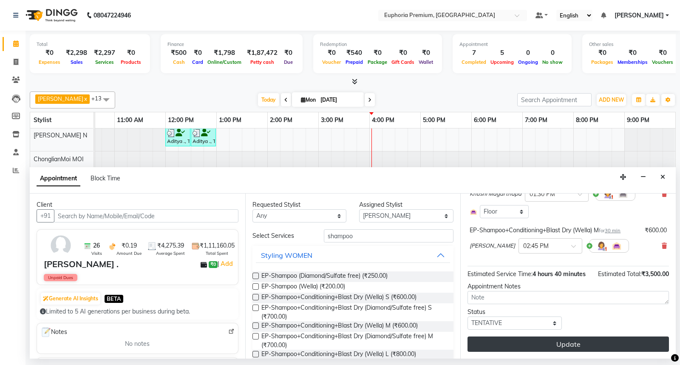
click at [596, 341] on button "Update" at bounding box center [569, 343] width 202 height 15
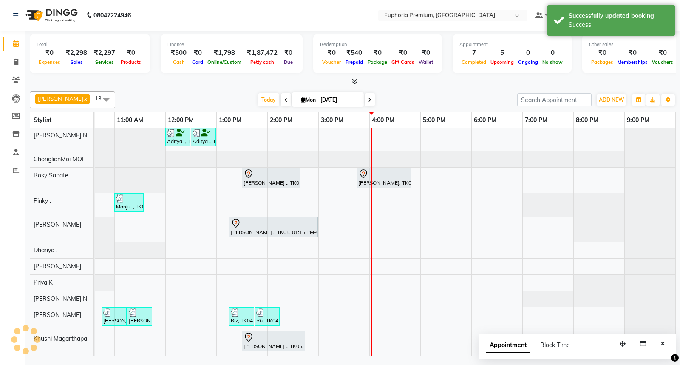
scroll to position [78, 134]
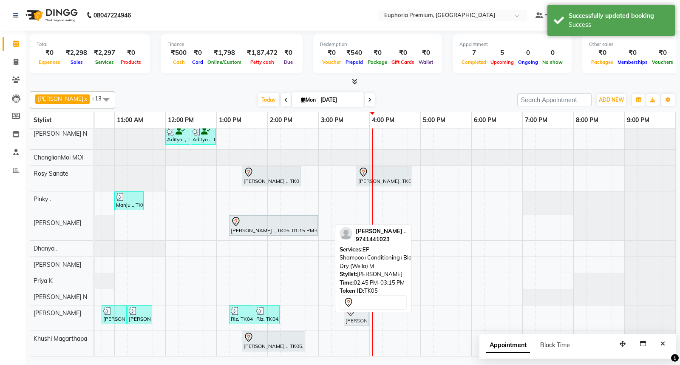
drag, startPoint x: 318, startPoint y: 303, endPoint x: 342, endPoint y: 303, distance: 24.2
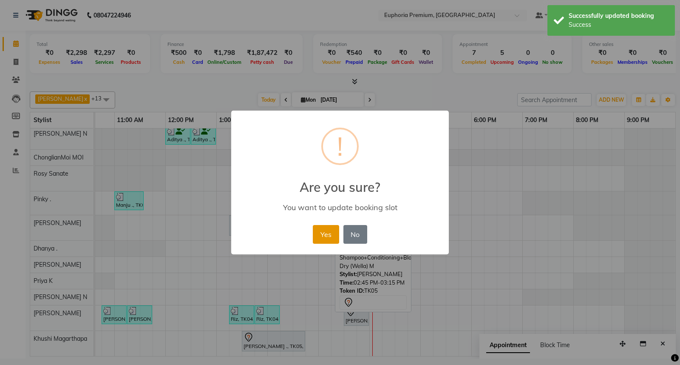
click at [330, 236] on button "Yes" at bounding box center [326, 234] width 26 height 19
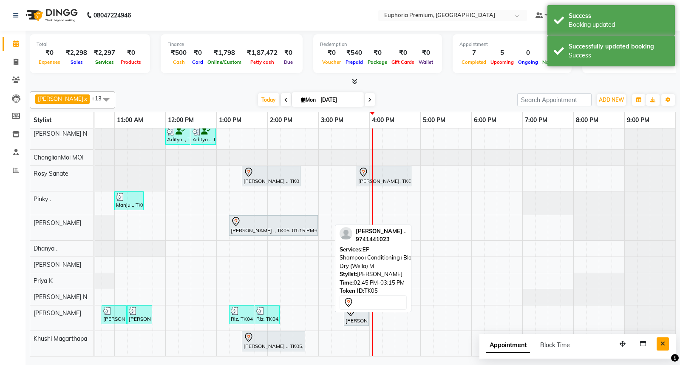
drag, startPoint x: 660, startPoint y: 344, endPoint x: 462, endPoint y: 265, distance: 213.6
click at [661, 343] on icon "Close" at bounding box center [663, 344] width 5 height 6
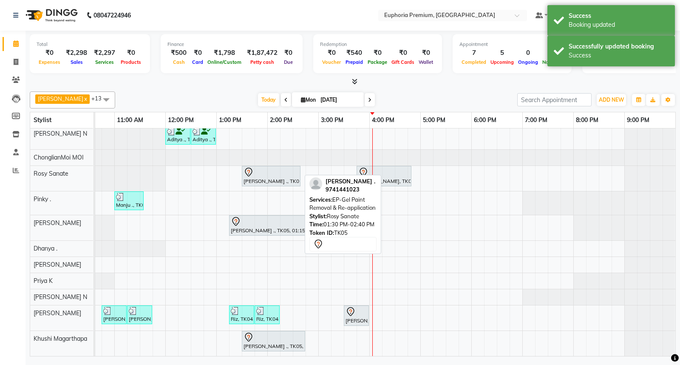
click at [273, 167] on div at bounding box center [271, 172] width 55 height 10
click at [268, 168] on div at bounding box center [271, 172] width 55 height 10
select select "7"
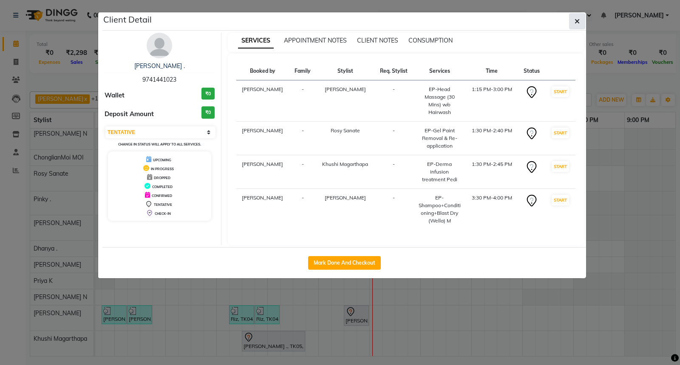
click at [578, 17] on span "button" at bounding box center [577, 21] width 5 height 9
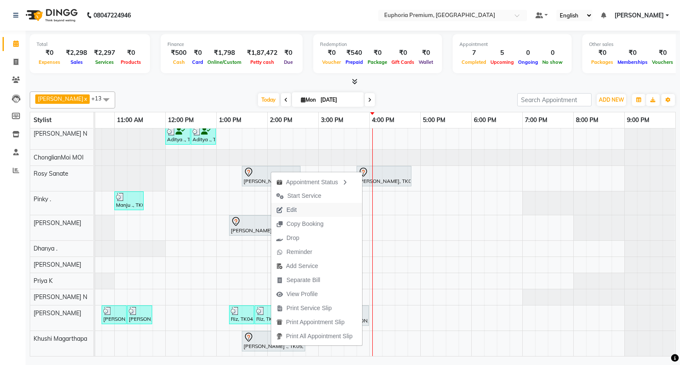
click at [286, 210] on span "Edit" at bounding box center [286, 210] width 31 height 14
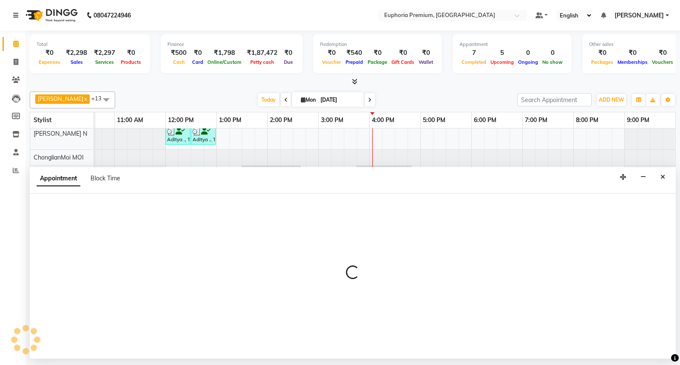
select select "tentative"
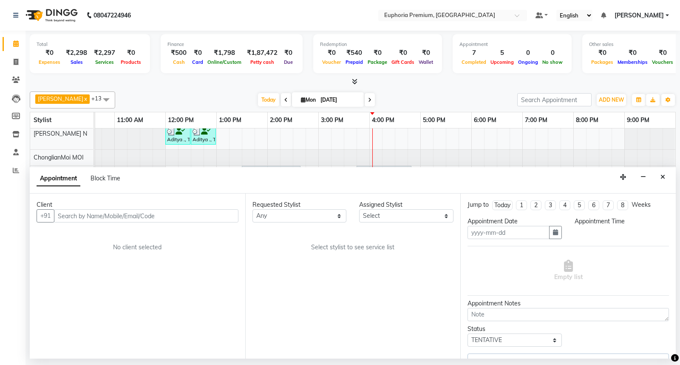
type input "[DATE]"
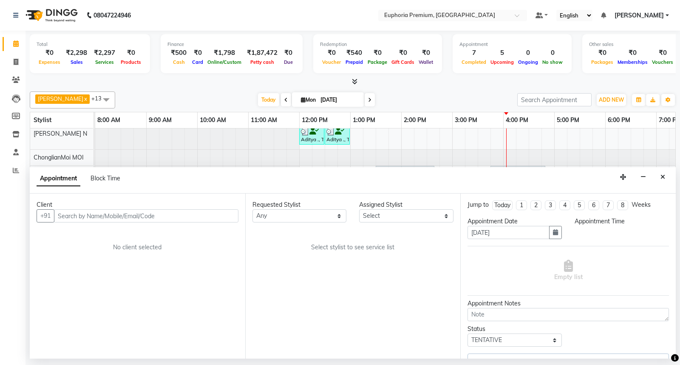
select select "88670"
select select "795"
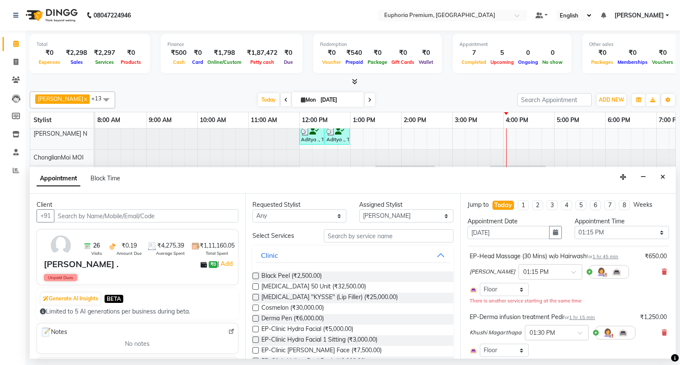
scroll to position [78, 134]
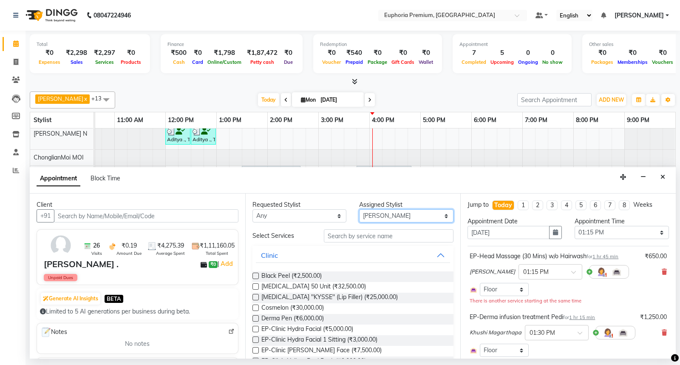
click at [386, 218] on select "Select Babu V Bharath N [PERSON_NAME] [PERSON_NAME] N Chiinthian [PERSON_NAME] …" at bounding box center [406, 215] width 94 height 13
click at [359, 209] on select "Select Babu V Bharath N [PERSON_NAME] [PERSON_NAME] N Chiinthian [PERSON_NAME] …" at bounding box center [406, 215] width 94 height 13
click at [372, 234] on input "text" at bounding box center [389, 235] width 130 height 13
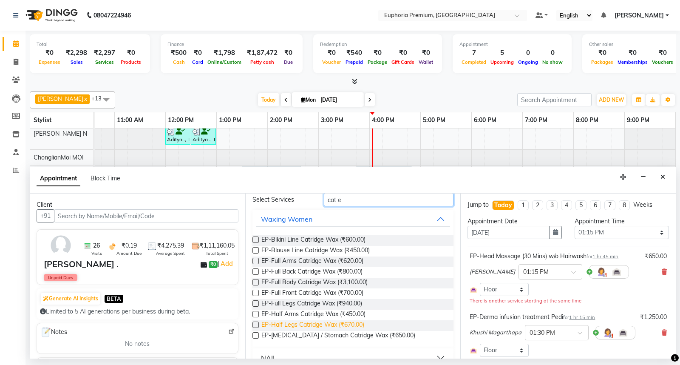
scroll to position [51, 0]
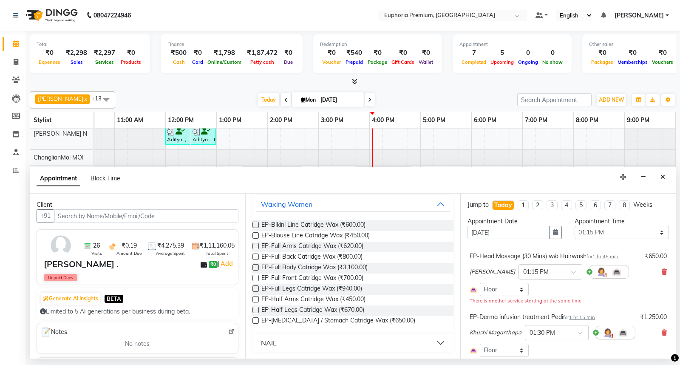
click at [291, 342] on button "NAIL" at bounding box center [353, 342] width 195 height 15
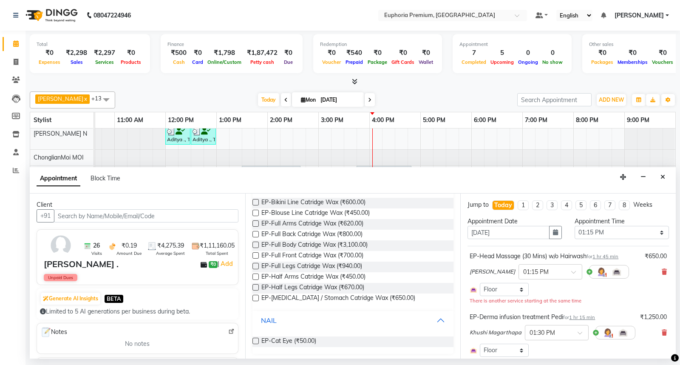
scroll to position [74, 0]
click at [257, 342] on label at bounding box center [256, 340] width 6 height 6
click at [257, 342] on input "checkbox" at bounding box center [256, 342] width 6 height 6
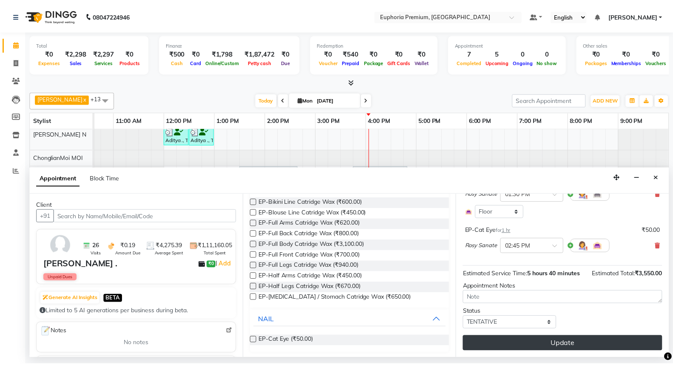
scroll to position [242, 0]
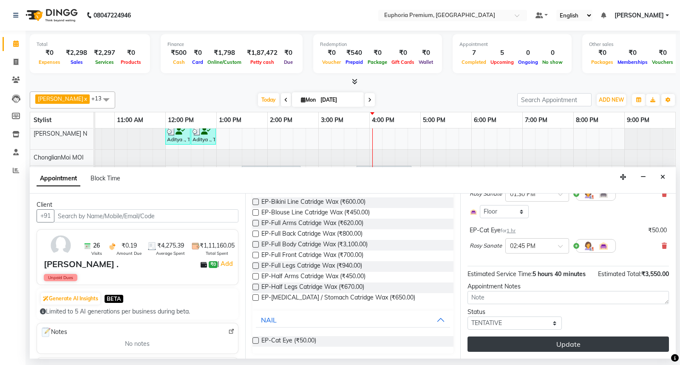
click at [566, 339] on button "Update" at bounding box center [569, 343] width 202 height 15
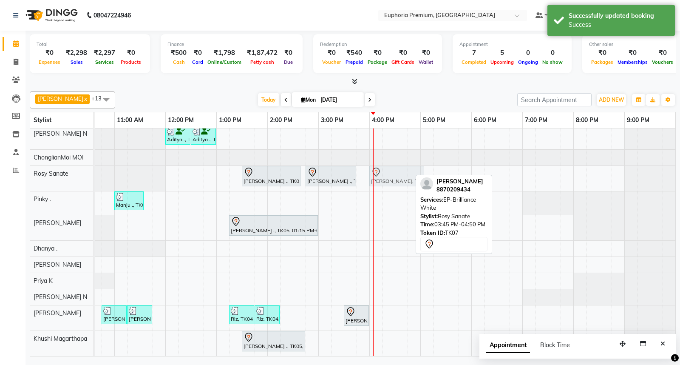
drag, startPoint x: 389, startPoint y: 167, endPoint x: 396, endPoint y: 166, distance: 7.8
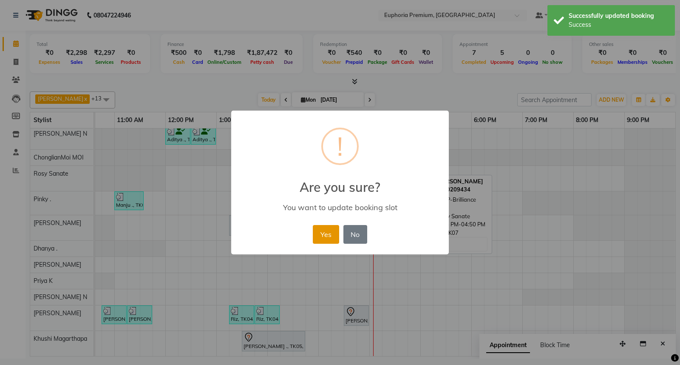
click at [331, 229] on button "Yes" at bounding box center [326, 234] width 26 height 19
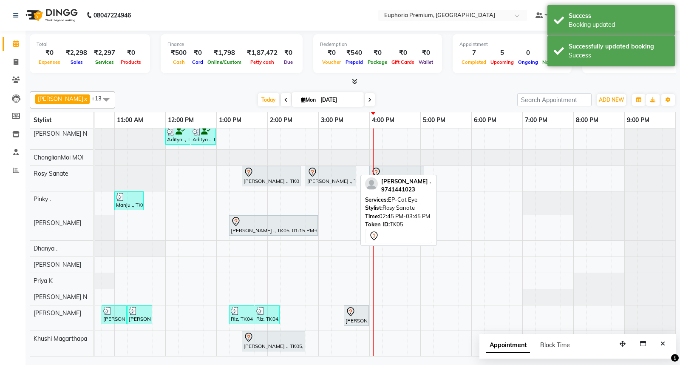
click at [326, 168] on div at bounding box center [330, 172] width 47 height 10
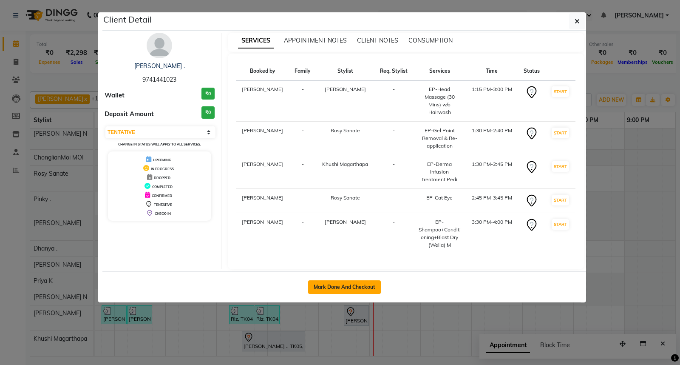
click at [362, 285] on button "Mark Done And Checkout" at bounding box center [344, 287] width 73 height 14
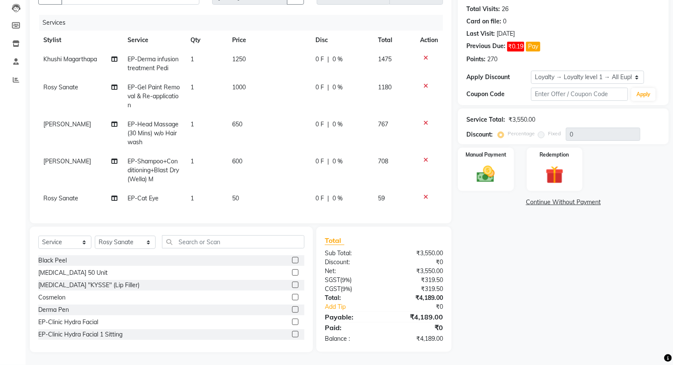
scroll to position [97, 0]
click at [239, 191] on td "50" at bounding box center [268, 198] width 83 height 19
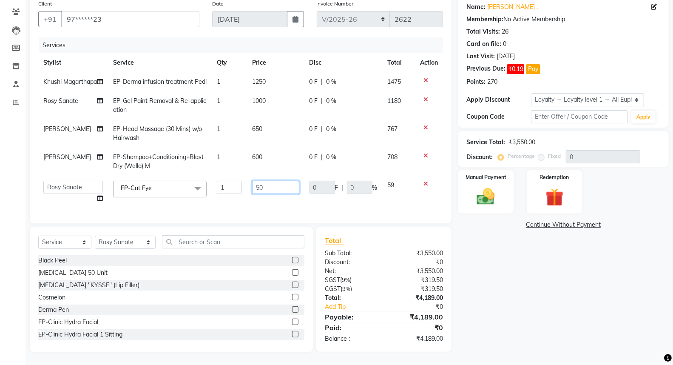
click at [265, 183] on input "50" at bounding box center [275, 187] width 47 height 13
click at [274, 199] on td "500" at bounding box center [275, 192] width 57 height 32
click at [269, 182] on input "500" at bounding box center [275, 187] width 47 height 13
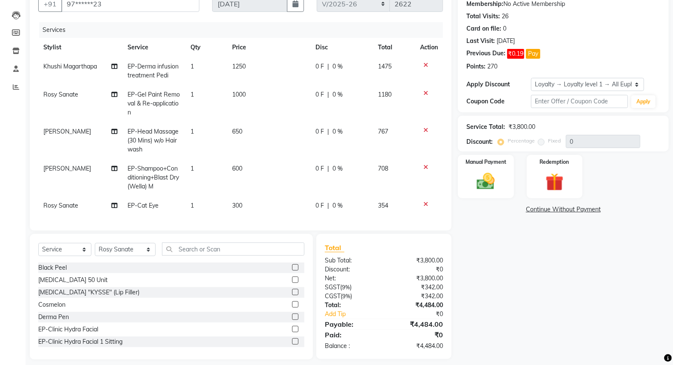
click at [270, 202] on div "Services Stylist Service Qty Price Disc Total Action Khushi Magarthapa EP-Derma…" at bounding box center [240, 122] width 405 height 200
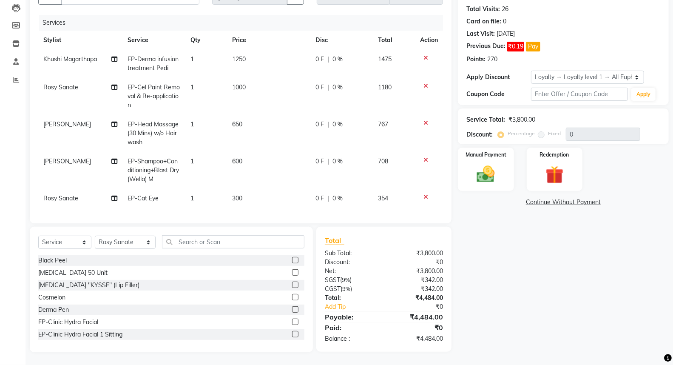
scroll to position [97, 0]
click at [495, 156] on div "Manual Payment" at bounding box center [486, 170] width 58 height 46
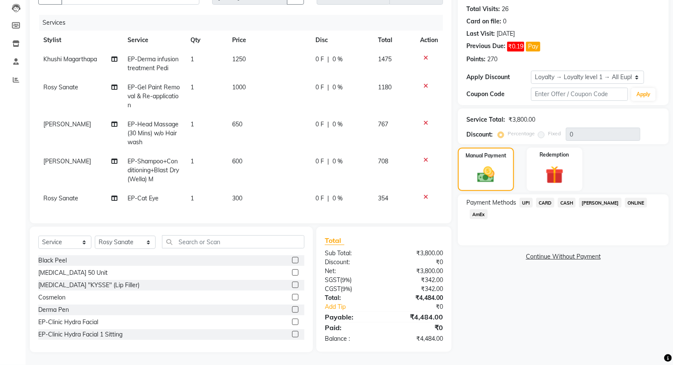
click at [570, 198] on span "CASH" at bounding box center [567, 203] width 18 height 10
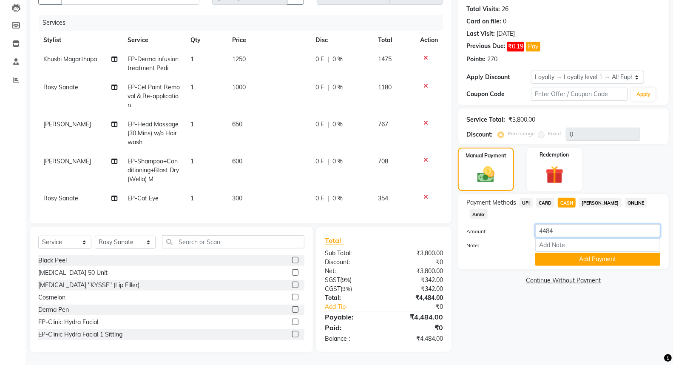
click at [561, 224] on input "4484" at bounding box center [597, 230] width 125 height 13
click at [579, 253] on button "Add Payment" at bounding box center [597, 259] width 125 height 13
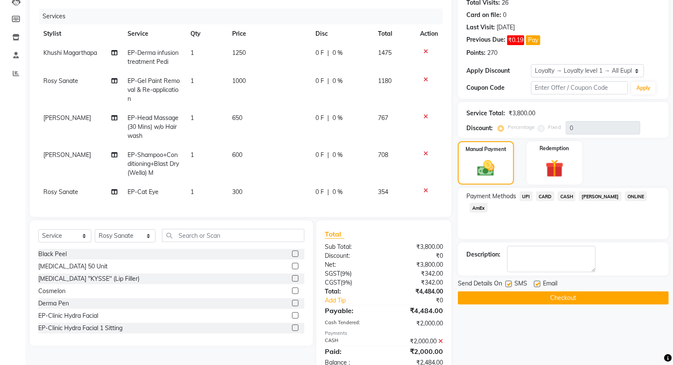
click at [541, 194] on span "CARD" at bounding box center [545, 196] width 18 height 10
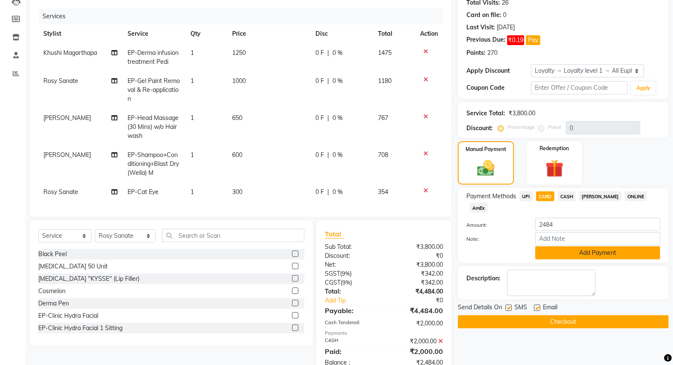
click at [583, 246] on button "Add Payment" at bounding box center [597, 252] width 125 height 13
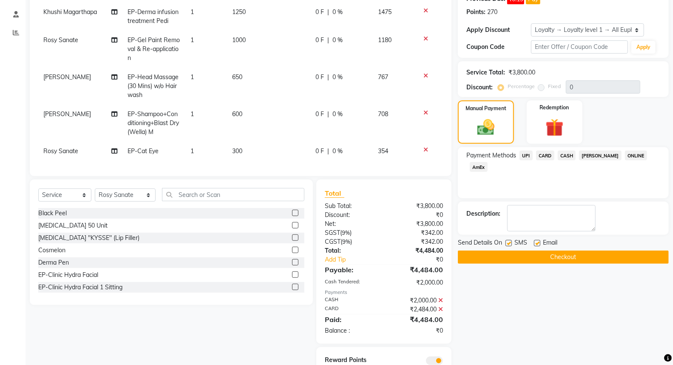
scroll to position [178, 0]
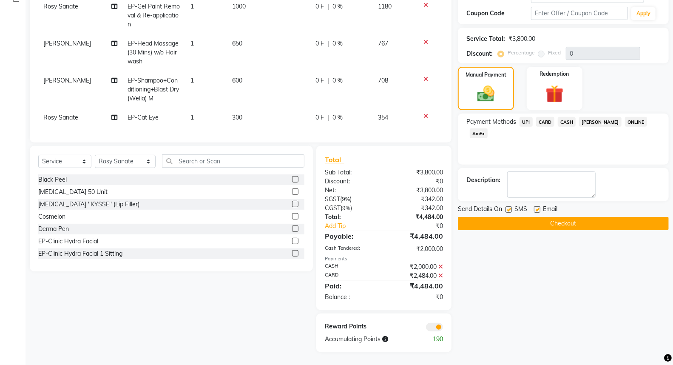
click at [567, 217] on button "Checkout" at bounding box center [563, 223] width 211 height 13
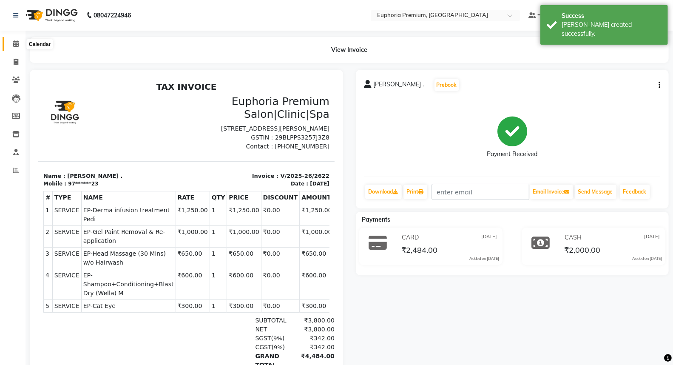
click at [16, 41] on icon at bounding box center [16, 43] width 6 height 6
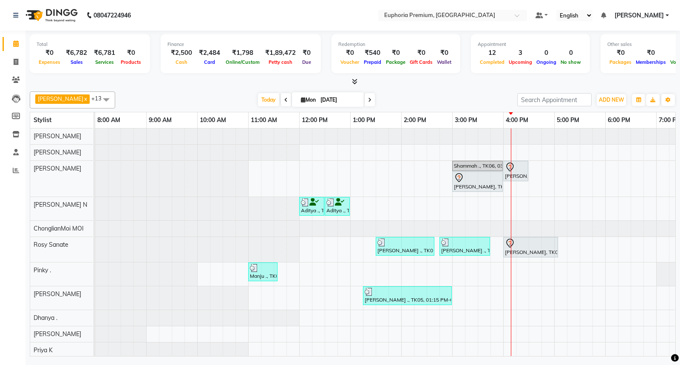
click at [465, 205] on div "Shammah ., TK06, 03:00 PM-04:00 PM, EP-Color My Root KP [PERSON_NAME], TK08, 04…" at bounding box center [452, 274] width 714 height 293
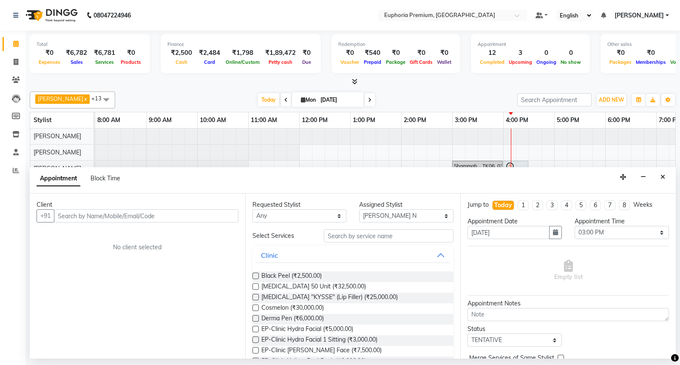
drag, startPoint x: 182, startPoint y: 208, endPoint x: 189, endPoint y: 217, distance: 12.1
click at [192, 214] on input "text" at bounding box center [146, 215] width 185 height 13
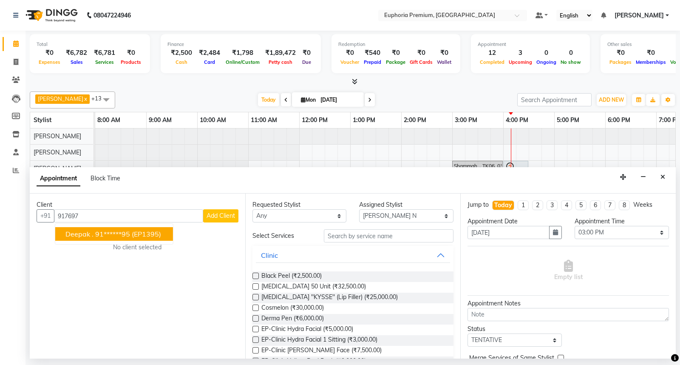
click at [151, 236] on span "(EP1395)" at bounding box center [146, 234] width 29 height 9
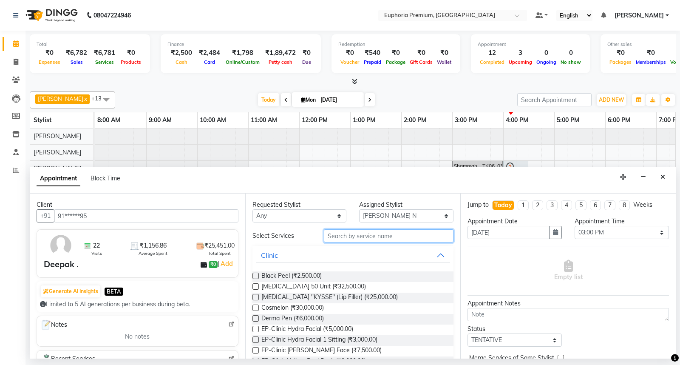
click at [371, 241] on input "text" at bounding box center [389, 235] width 130 height 13
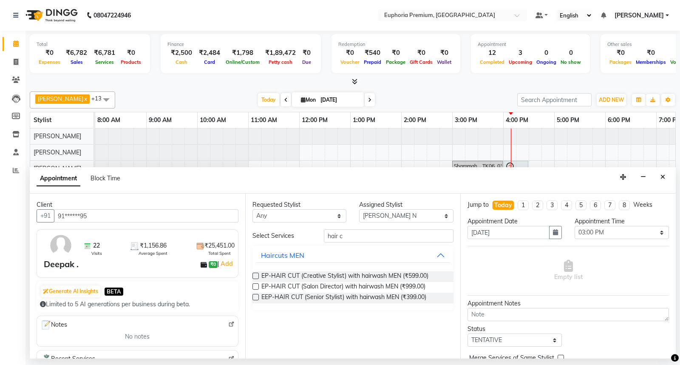
click at [253, 297] on label at bounding box center [256, 297] width 6 height 6
click at [253, 297] on input "checkbox" at bounding box center [256, 298] width 6 height 6
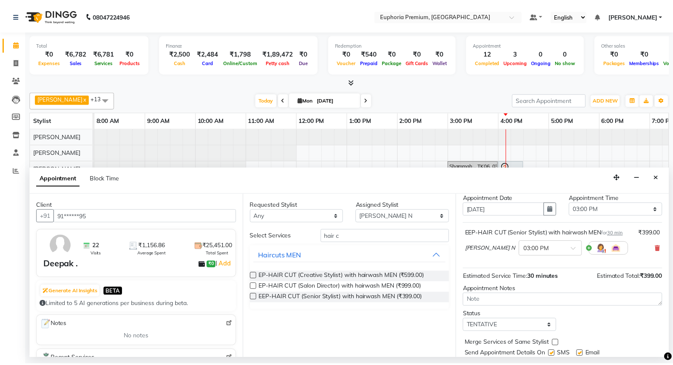
scroll to position [50, 0]
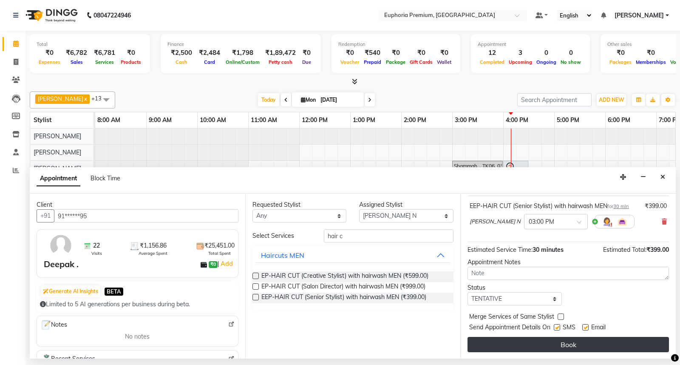
click at [566, 341] on button "Book" at bounding box center [569, 344] width 202 height 15
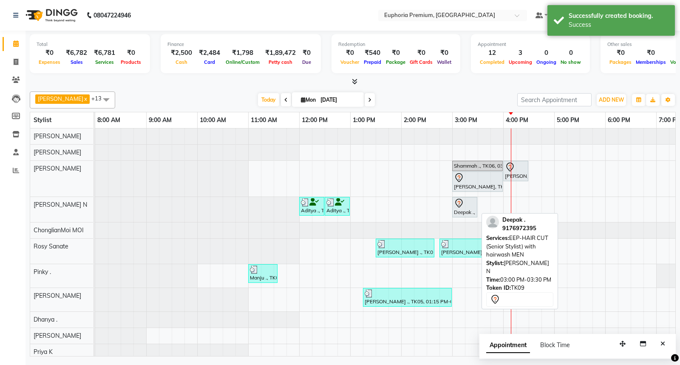
click at [458, 213] on div "Deepak ., TK09, 03:00 PM-03:30 PM, EEP-HAIR CUT (Senior Stylist) with hairwash …" at bounding box center [464, 207] width 23 height 18
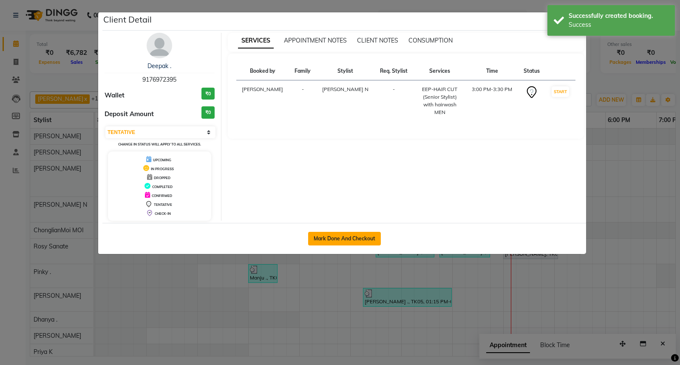
click at [372, 237] on button "Mark Done And Checkout" at bounding box center [344, 239] width 73 height 14
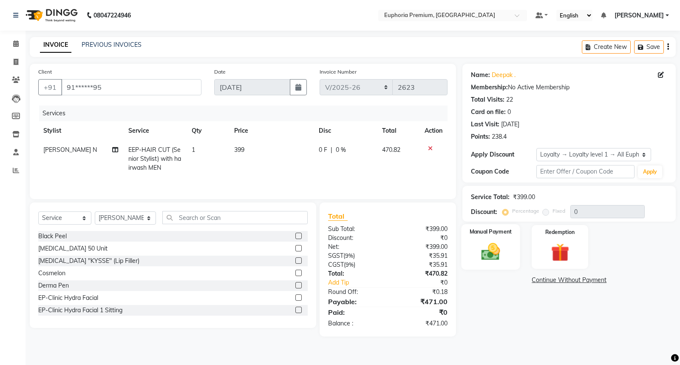
click at [493, 250] on img at bounding box center [491, 252] width 31 height 22
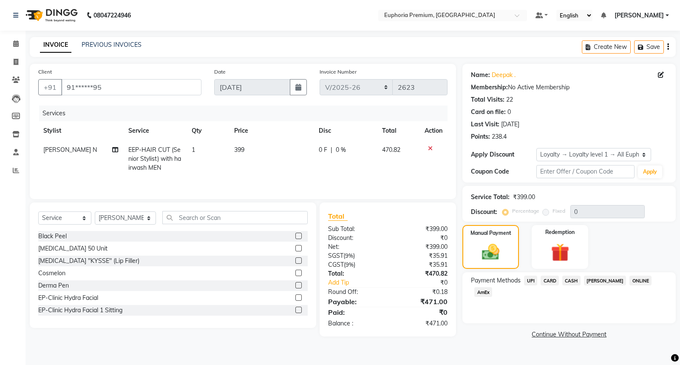
click at [532, 279] on span "UPI" at bounding box center [530, 281] width 13 height 10
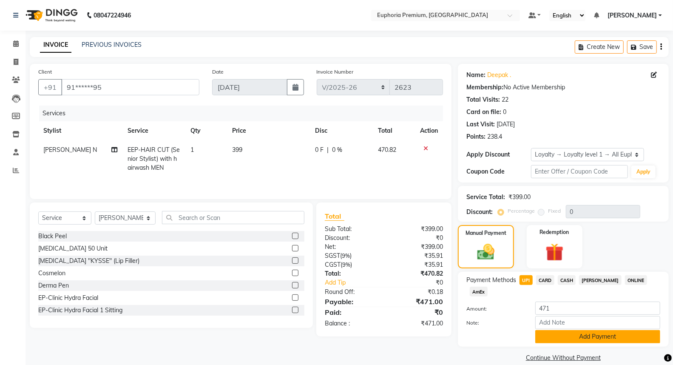
click at [574, 330] on button "Add Payment" at bounding box center [597, 336] width 125 height 13
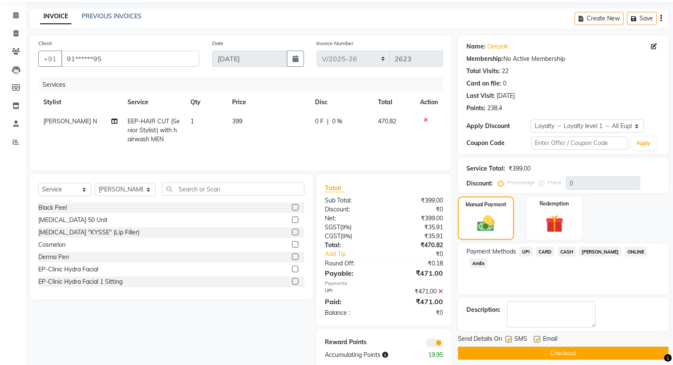
scroll to position [45, 0]
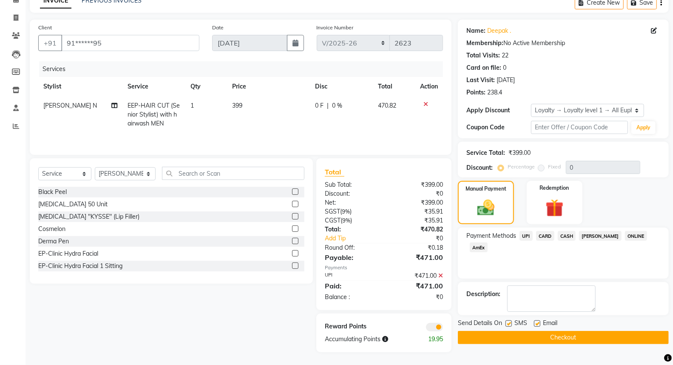
click at [564, 337] on button "Checkout" at bounding box center [563, 337] width 211 height 13
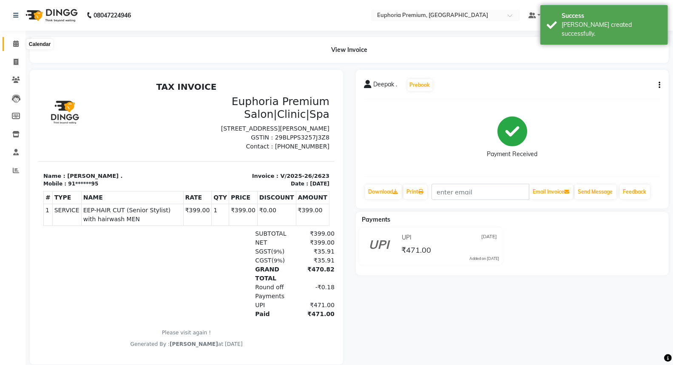
click at [15, 44] on icon at bounding box center [16, 43] width 6 height 6
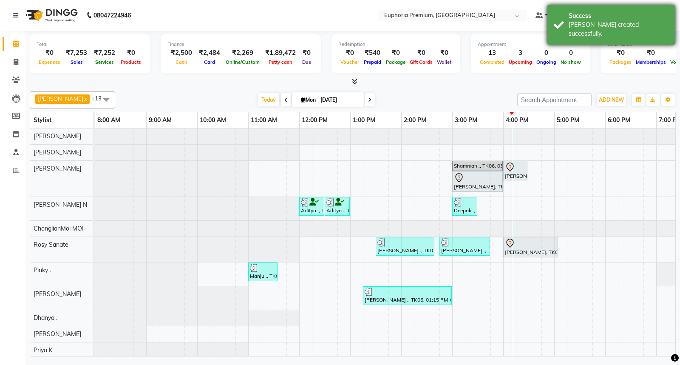
click at [624, 18] on div "Success" at bounding box center [619, 15] width 100 height 9
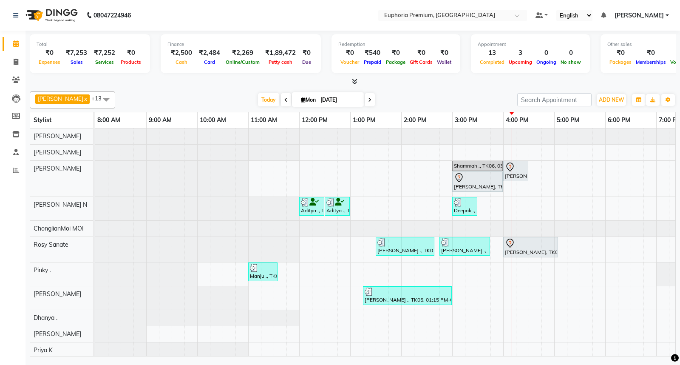
click at [662, 15] on span "[PERSON_NAME]" at bounding box center [639, 15] width 49 height 9
click at [641, 57] on link "Sign out" at bounding box center [626, 58] width 78 height 13
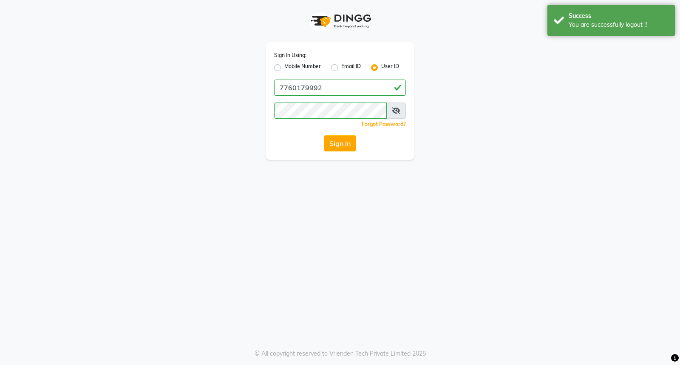
click at [285, 66] on label "Mobile Number" at bounding box center [303, 68] width 37 height 10
click at [285, 66] on input "Mobile Number" at bounding box center [288, 66] width 6 height 6
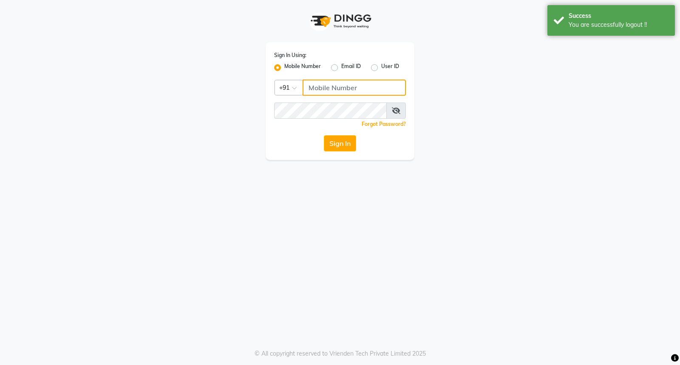
click at [311, 89] on input "Username" at bounding box center [354, 88] width 103 height 16
click at [336, 147] on button "Sign In" at bounding box center [340, 143] width 32 height 16
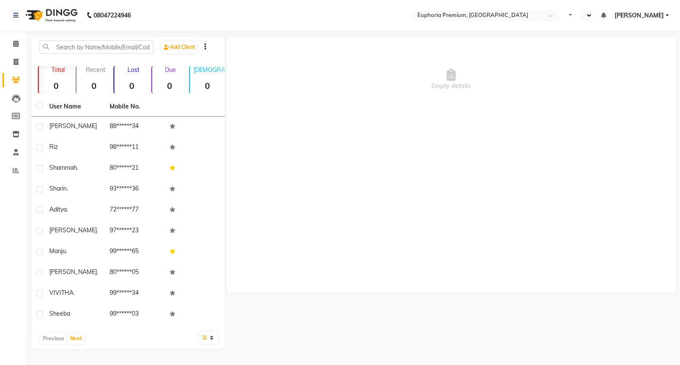
select select "en"
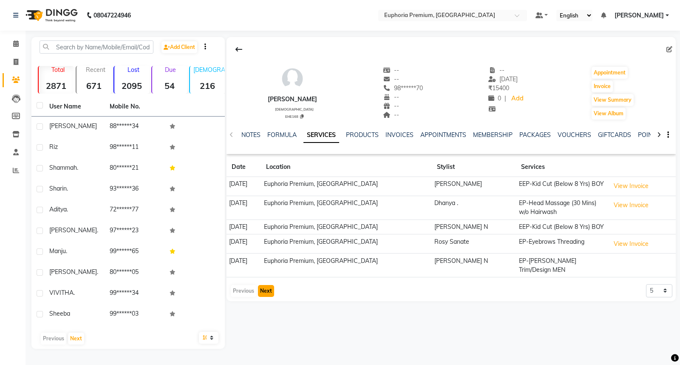
click at [265, 285] on button "Next" at bounding box center [266, 291] width 16 height 12
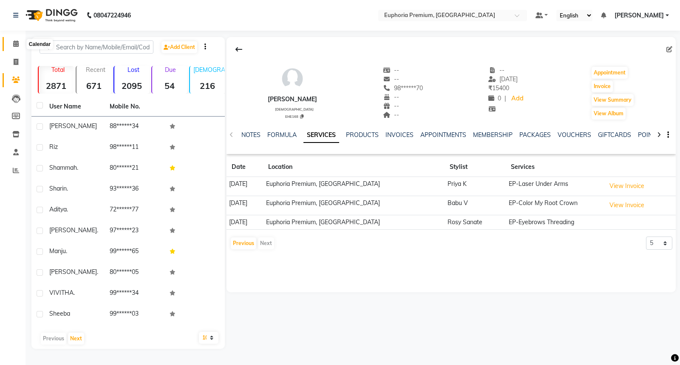
click at [16, 45] on icon at bounding box center [16, 43] width 6 height 6
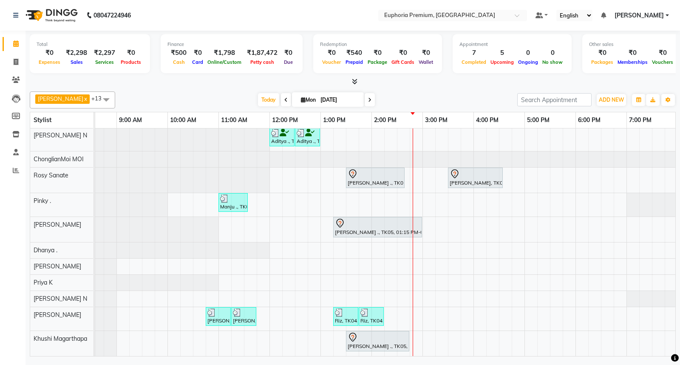
click at [424, 308] on div "Shammah ., TK06, 03:00 PM-04:00 PM, EP-Color My Root KP Aditya ., TK03, 12:00 P…" at bounding box center [422, 213] width 714 height 286
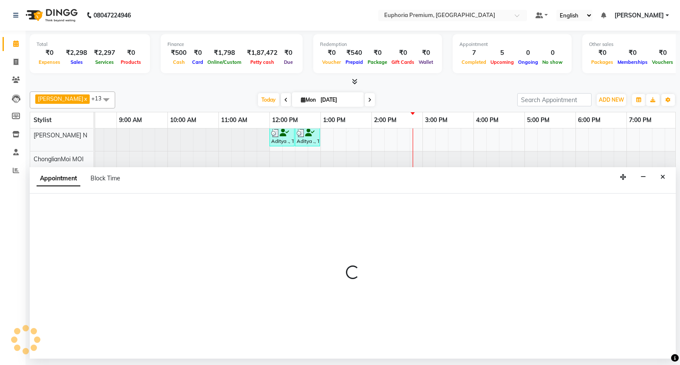
select select "88670"
select select "tentative"
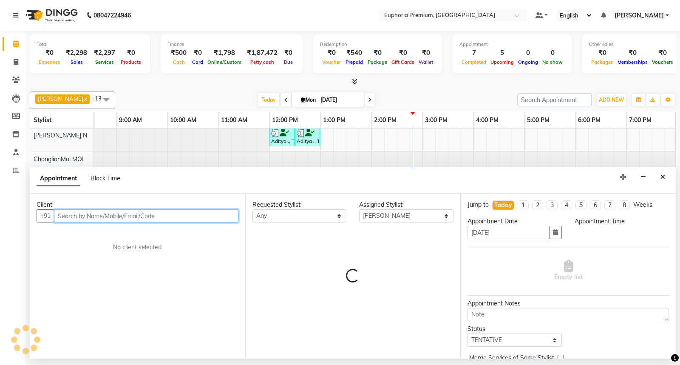
select select "900"
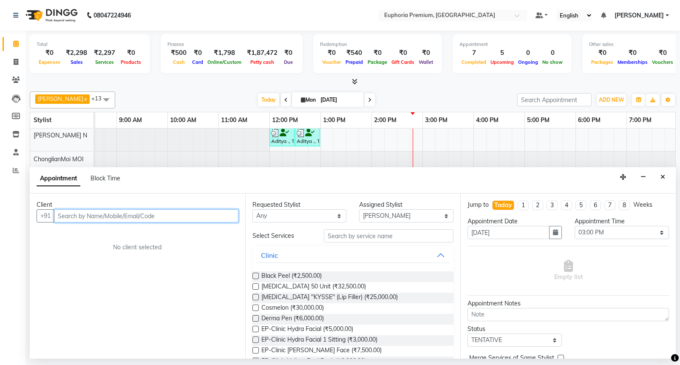
click at [85, 217] on input "text" at bounding box center [146, 215] width 185 height 13
